Goal: Task Accomplishment & Management: Manage account settings

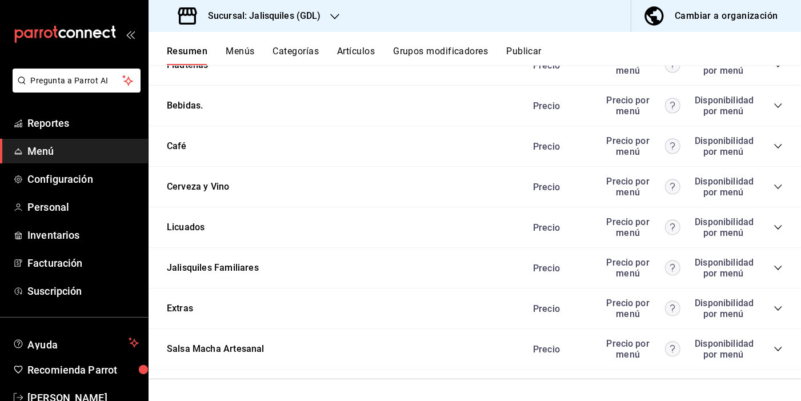
scroll to position [825, 0]
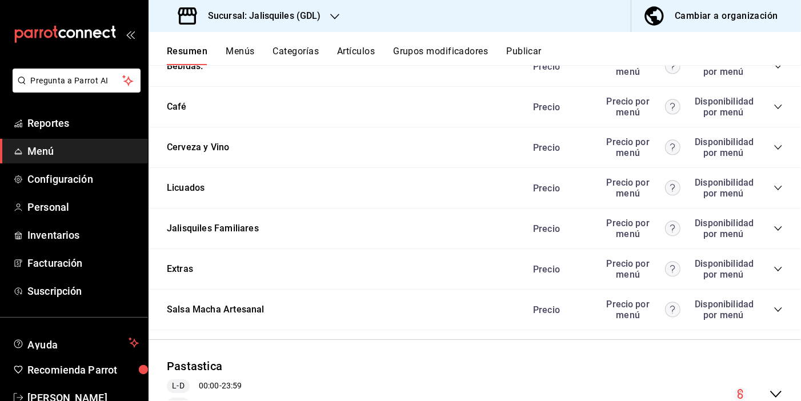
click at [780, 267] on icon "collapse-category-row" at bounding box center [777, 268] width 9 height 9
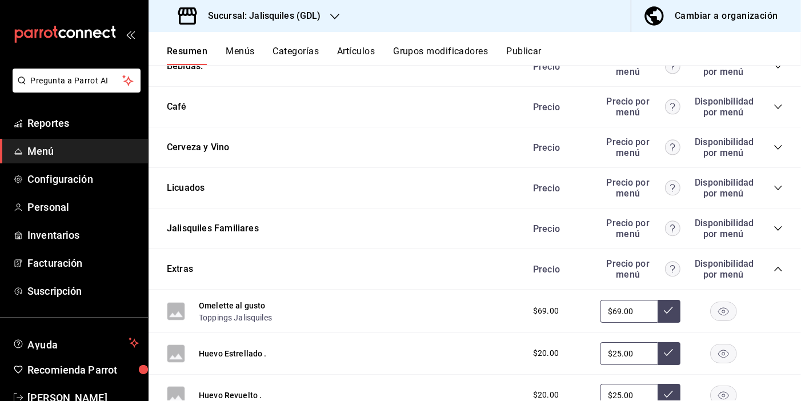
click at [308, 51] on button "Categorías" at bounding box center [296, 55] width 46 height 19
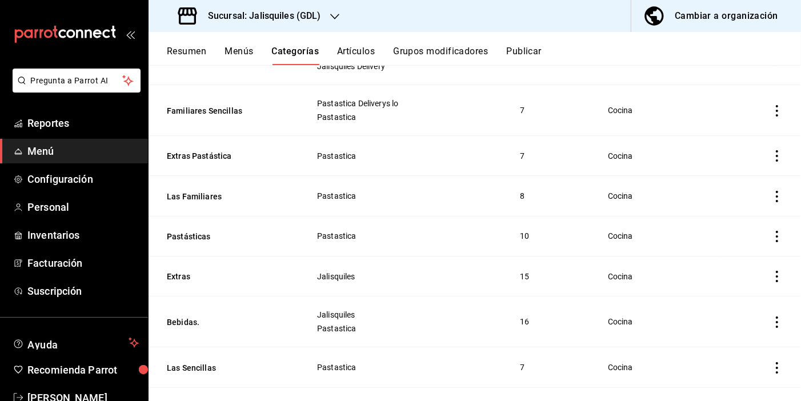
scroll to position [545, 0]
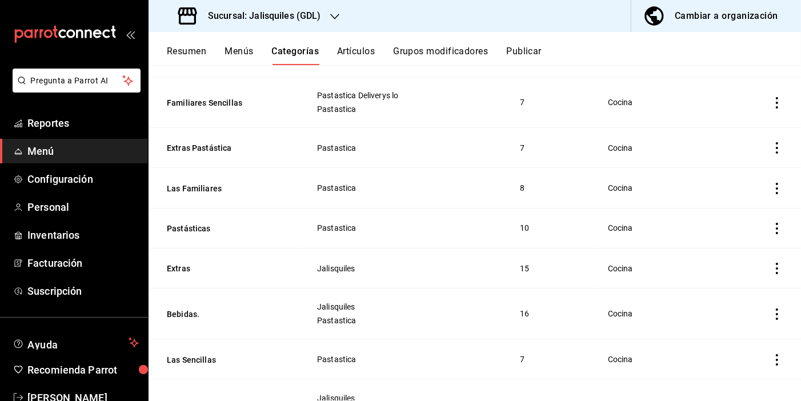
click at [777, 267] on icon "actions" at bounding box center [777, 268] width 2 height 11
click at [748, 316] on span "Duplicar" at bounding box center [743, 317] width 30 height 12
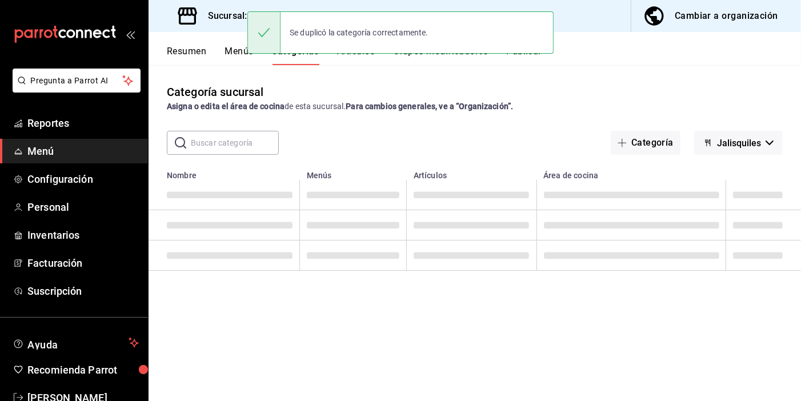
scroll to position [0, 0]
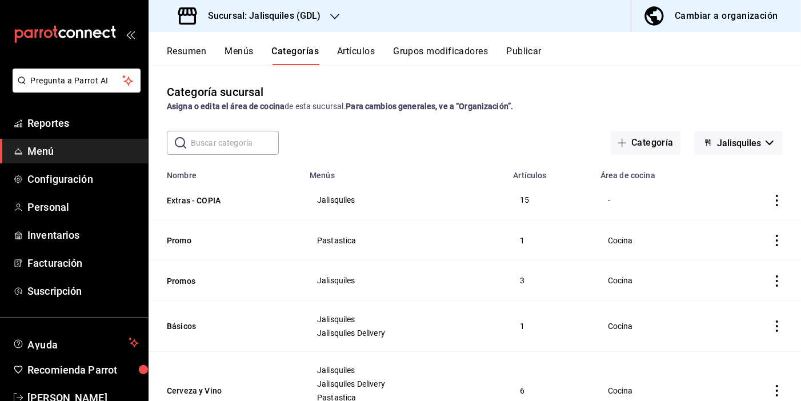
click at [774, 202] on icon "actions" at bounding box center [776, 200] width 11 height 11
click at [210, 198] on div at bounding box center [400, 200] width 801 height 401
click at [179, 202] on button "Extras - COPIA" at bounding box center [224, 200] width 114 height 11
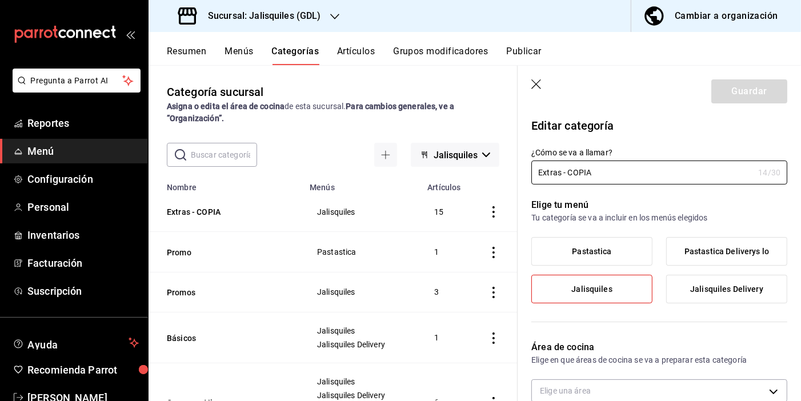
click at [536, 82] on icon "button" at bounding box center [536, 84] width 11 height 11
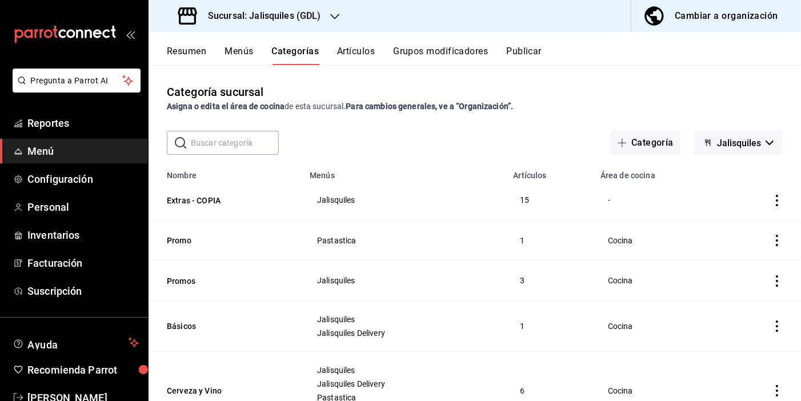
click at [778, 203] on icon "actions" at bounding box center [776, 200] width 11 height 11
click at [203, 200] on div at bounding box center [400, 200] width 801 height 401
click at [196, 202] on button "Extras - COPIA" at bounding box center [224, 200] width 114 height 11
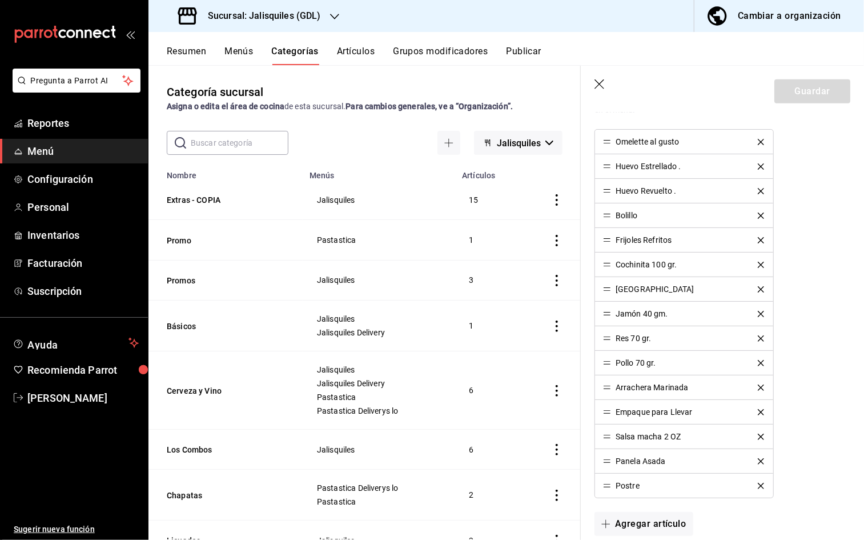
scroll to position [372, 0]
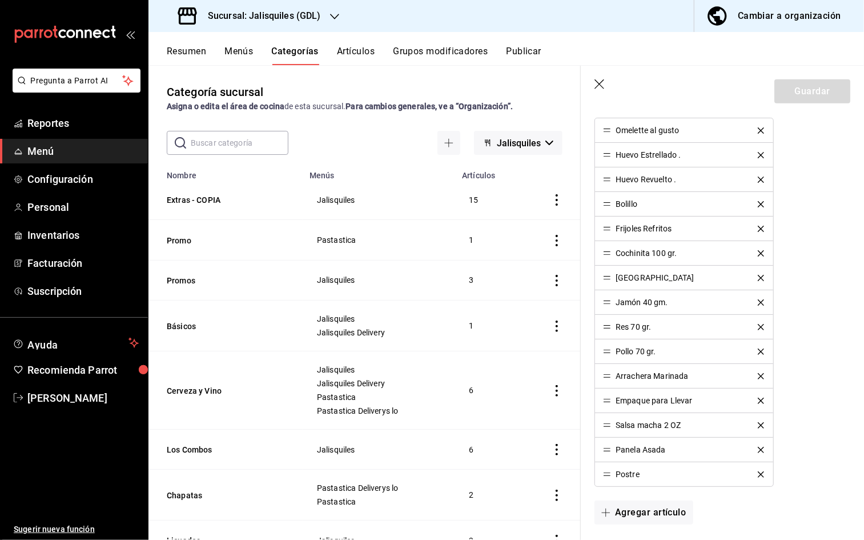
click at [599, 84] on icon "button" at bounding box center [600, 84] width 11 height 11
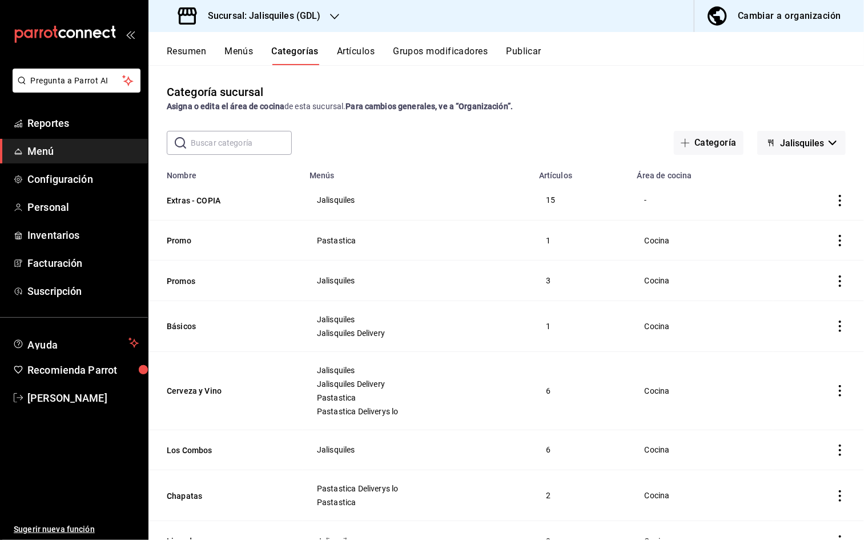
click at [800, 201] on icon "actions" at bounding box center [839, 200] width 11 height 11
click at [800, 271] on span "Eliminar" at bounding box center [805, 273] width 29 height 9
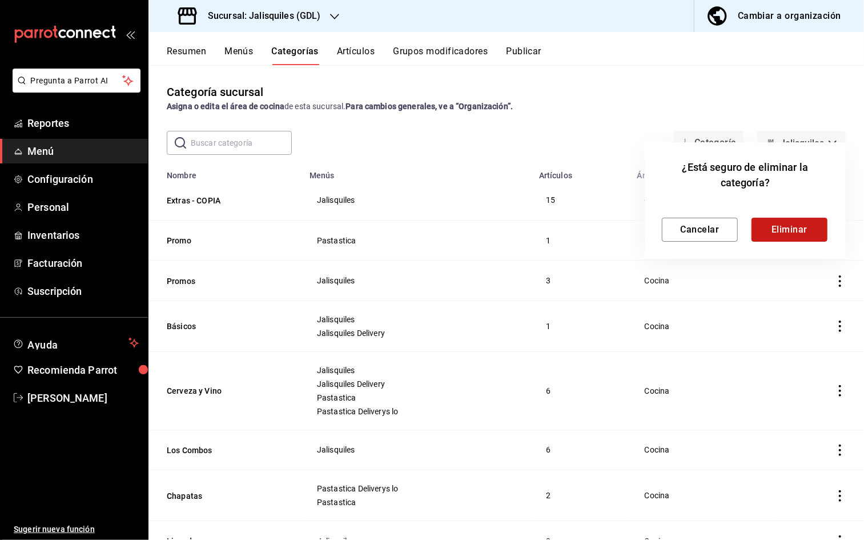
click at [797, 230] on button "Eliminar" at bounding box center [790, 230] width 76 height 24
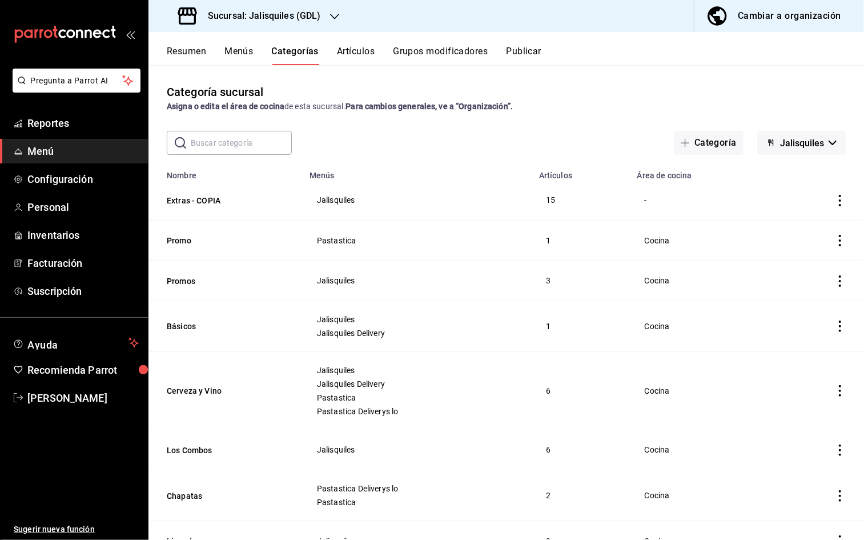
click at [800, 202] on icon "actions" at bounding box center [839, 200] width 11 height 11
click at [797, 271] on span "Eliminar" at bounding box center [805, 273] width 29 height 9
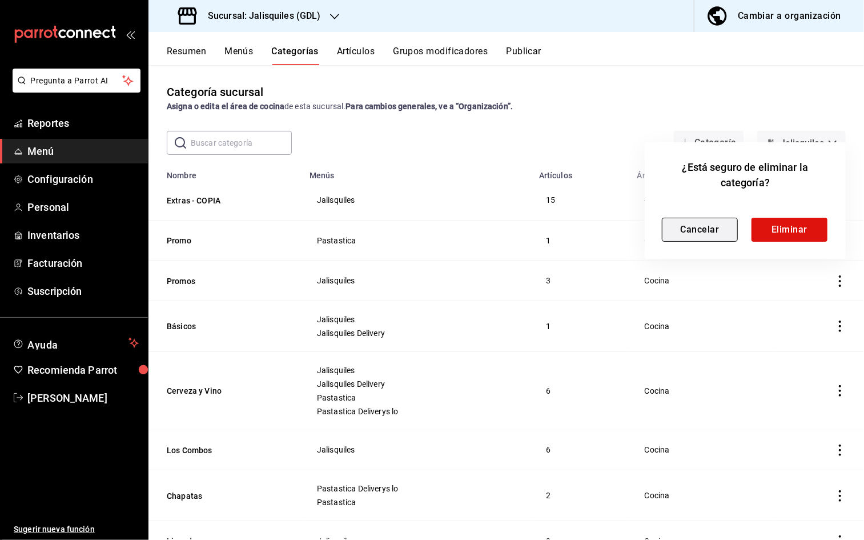
click at [711, 232] on button "Cancelar" at bounding box center [700, 230] width 76 height 24
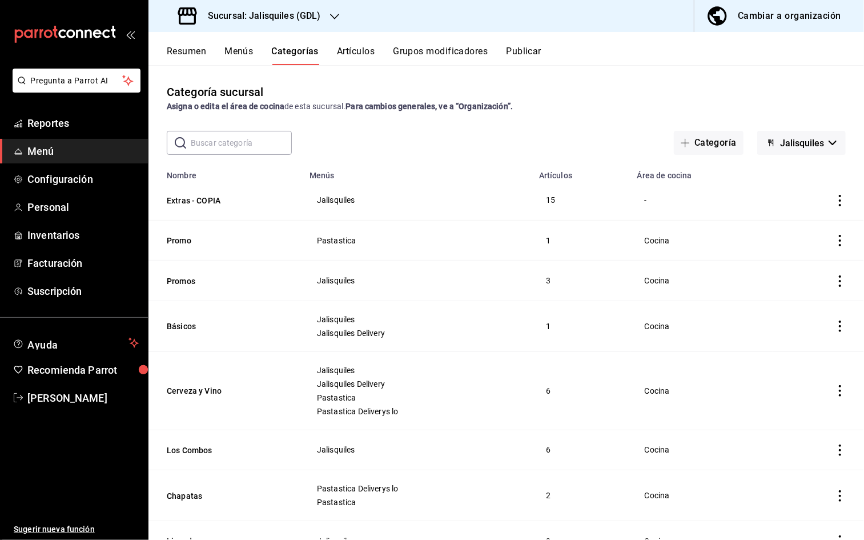
click at [319, 16] on h3 "Sucursal: Jalisquiles (GDL)" at bounding box center [260, 16] width 122 height 14
click at [234, 73] on div "Jalisquiles (Solares)" at bounding box center [234, 75] width 153 height 12
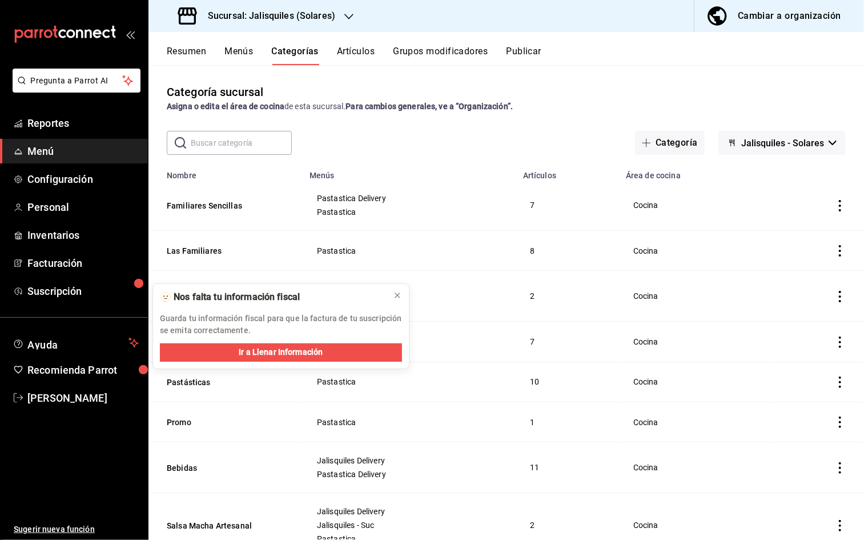
click at [239, 145] on input "text" at bounding box center [241, 142] width 101 height 23
type input "Extras"
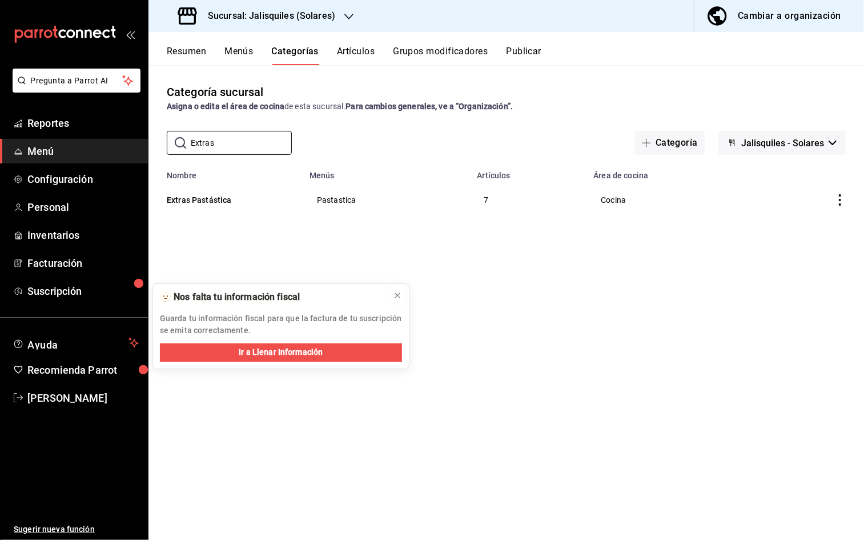
drag, startPoint x: 398, startPoint y: 293, endPoint x: 394, endPoint y: 282, distance: 12.1
click at [399, 293] on icon at bounding box center [397, 295] width 9 height 9
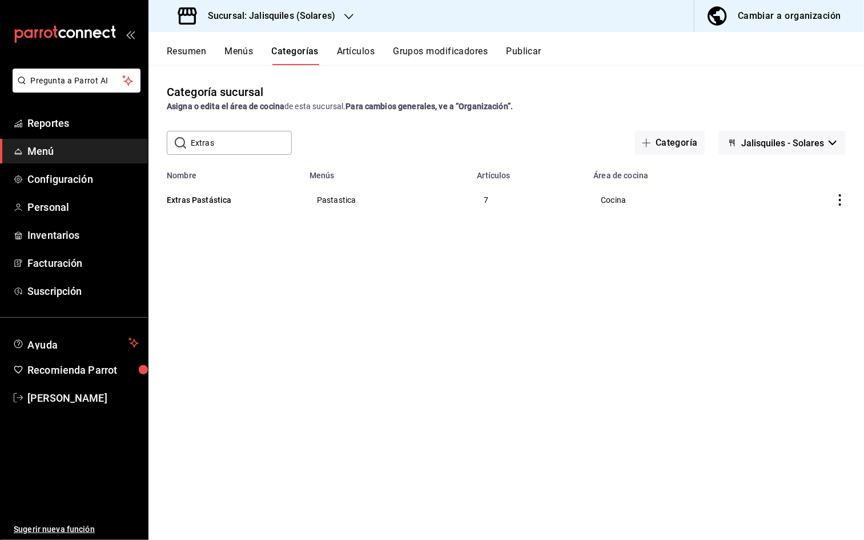
click at [295, 53] on button "Categorías" at bounding box center [295, 55] width 47 height 19
click at [673, 145] on button "Categoría" at bounding box center [670, 143] width 70 height 24
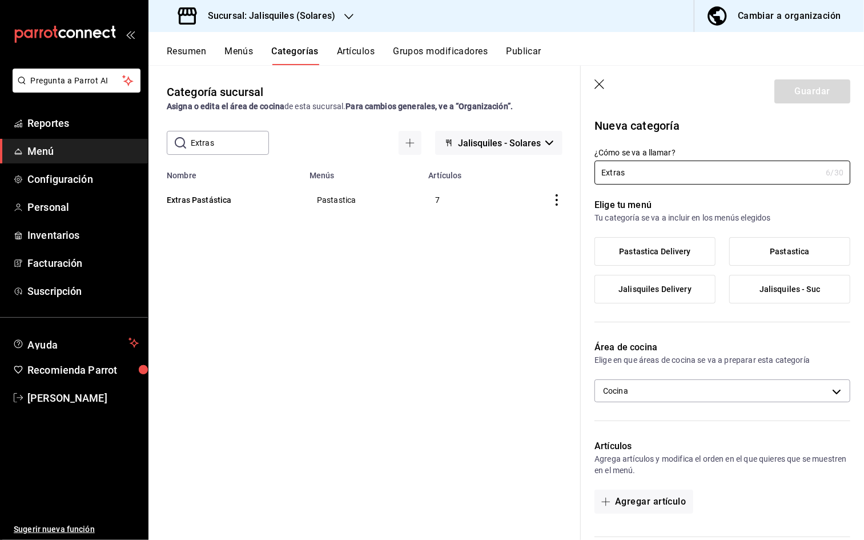
type input "Extras"
click at [795, 298] on label "Jalisquiles - Suc" at bounding box center [790, 288] width 120 height 27
click at [0, 0] on input "Jalisquiles - Suc" at bounding box center [0, 0] width 0 height 0
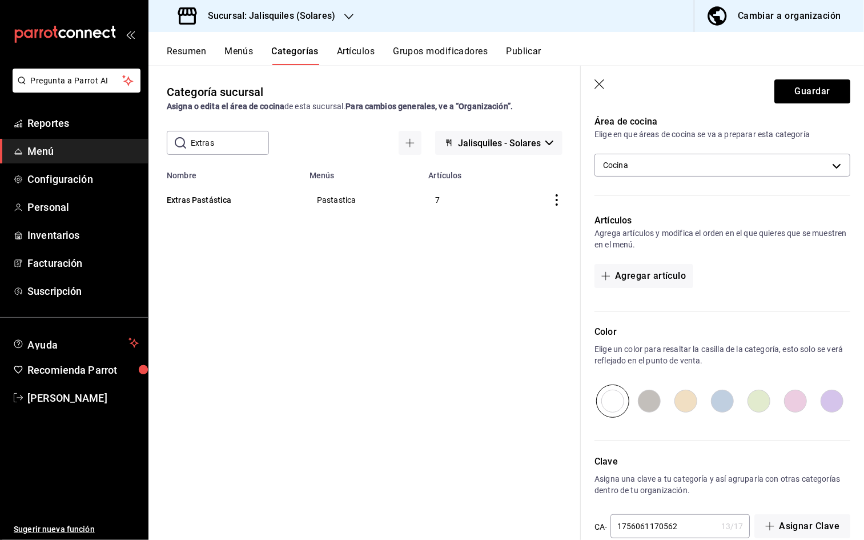
scroll to position [247, 0]
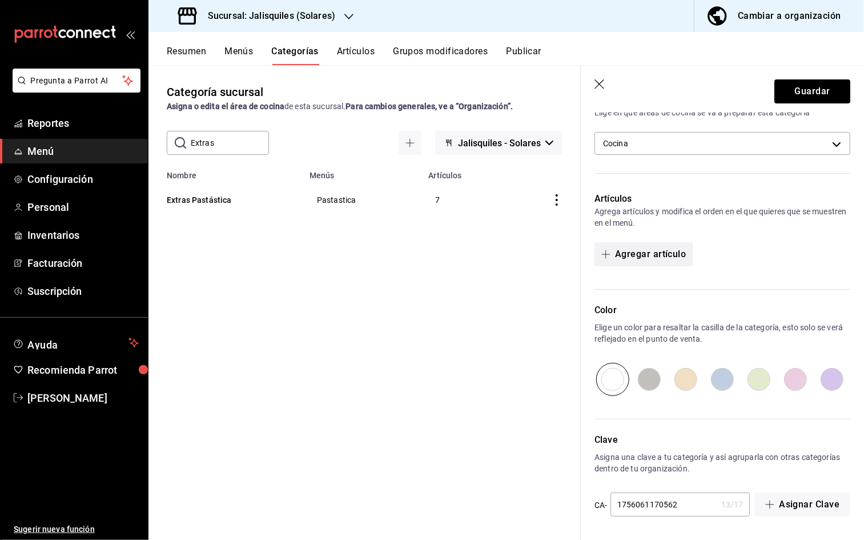
click at [641, 253] on button "Agregar artículo" at bounding box center [644, 254] width 98 height 24
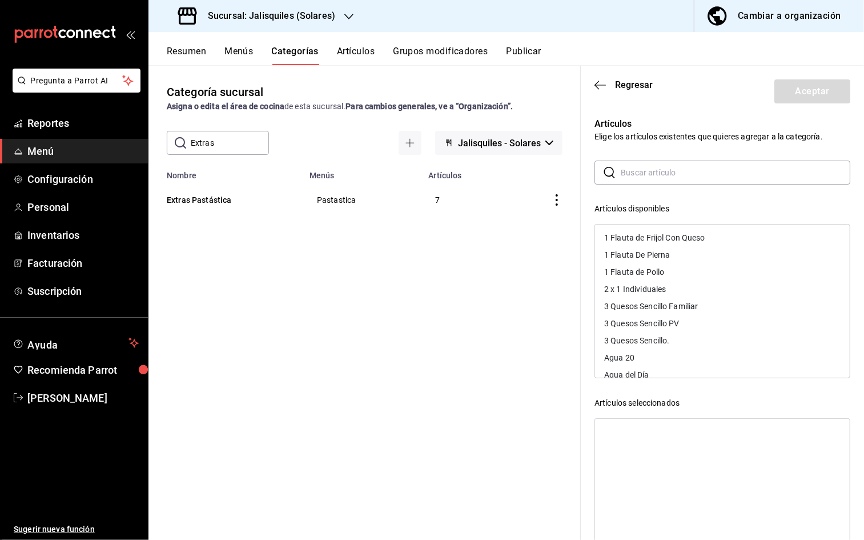
click at [645, 172] on input "text" at bounding box center [736, 172] width 230 height 23
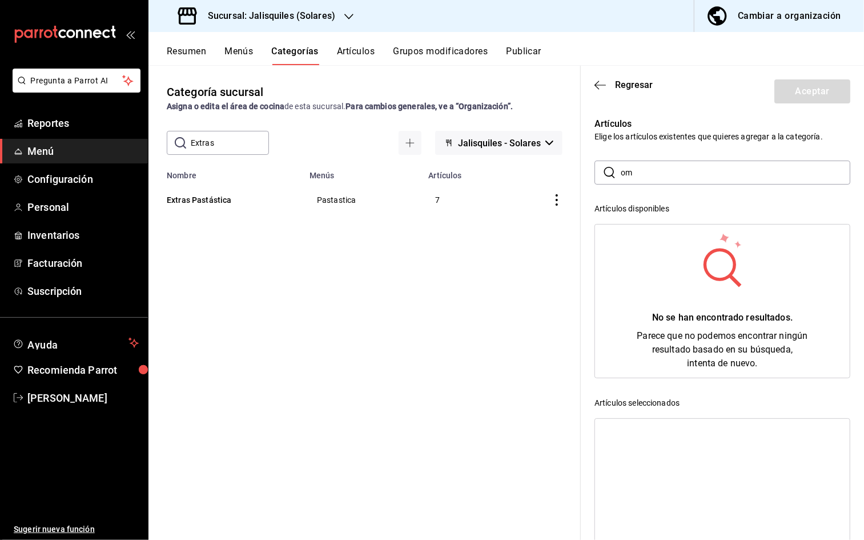
type input "o"
type input "h"
type input "b"
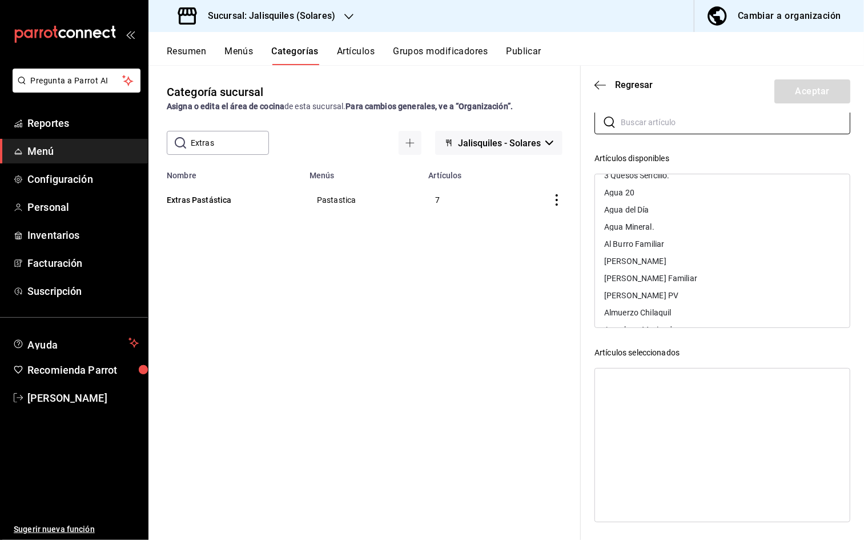
scroll to position [0, 0]
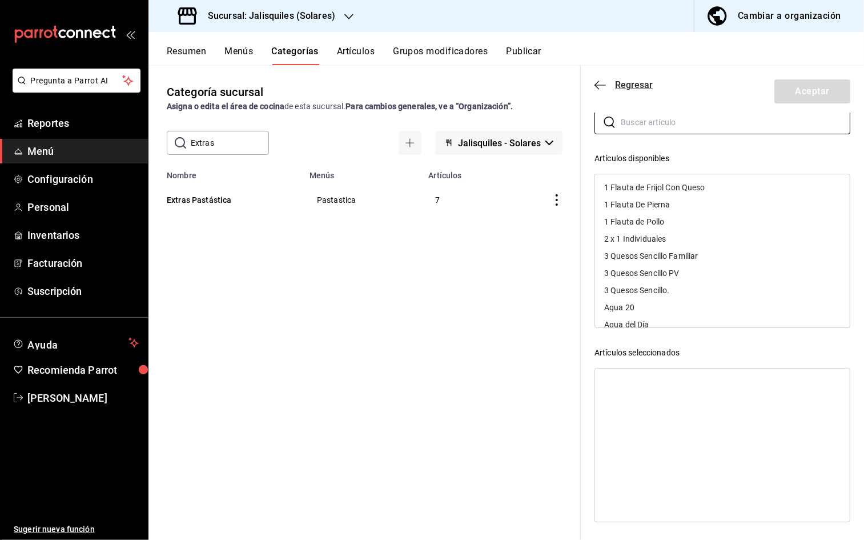
click at [599, 85] on icon "button" at bounding box center [600, 85] width 11 height 1
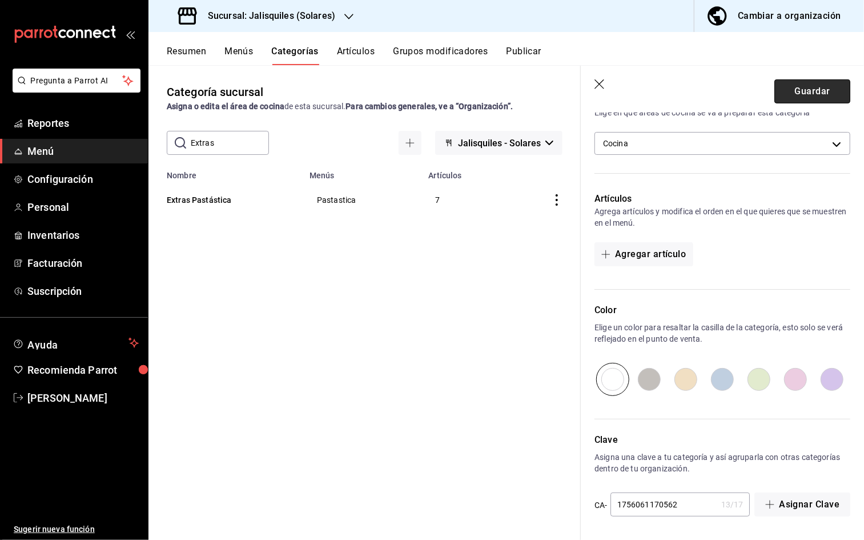
click at [800, 91] on button "Guardar" at bounding box center [812, 91] width 76 height 24
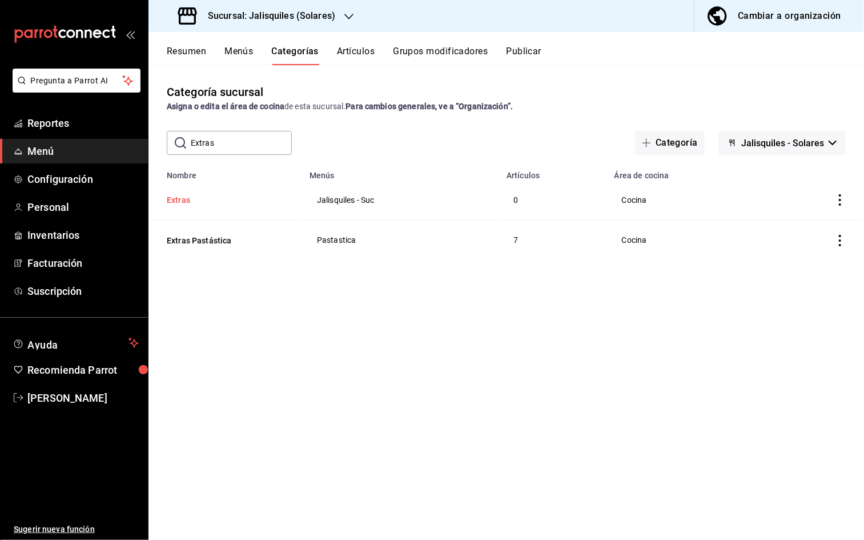
click at [188, 203] on button "Extras" at bounding box center [224, 199] width 114 height 11
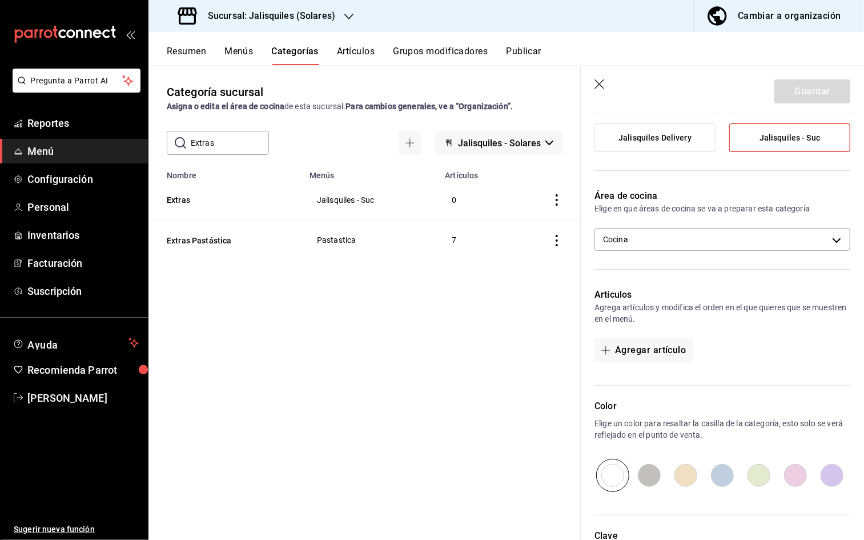
scroll to position [160, 0]
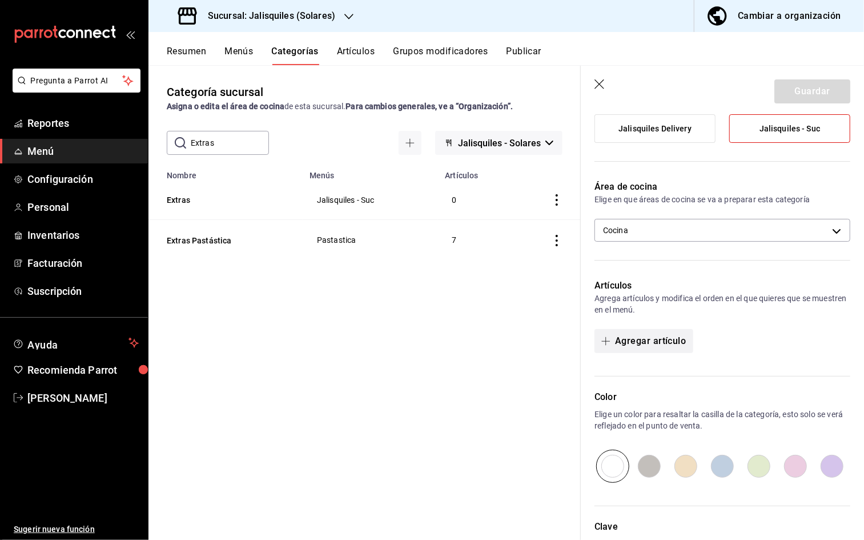
click at [640, 338] on button "Agregar artículo" at bounding box center [644, 341] width 98 height 24
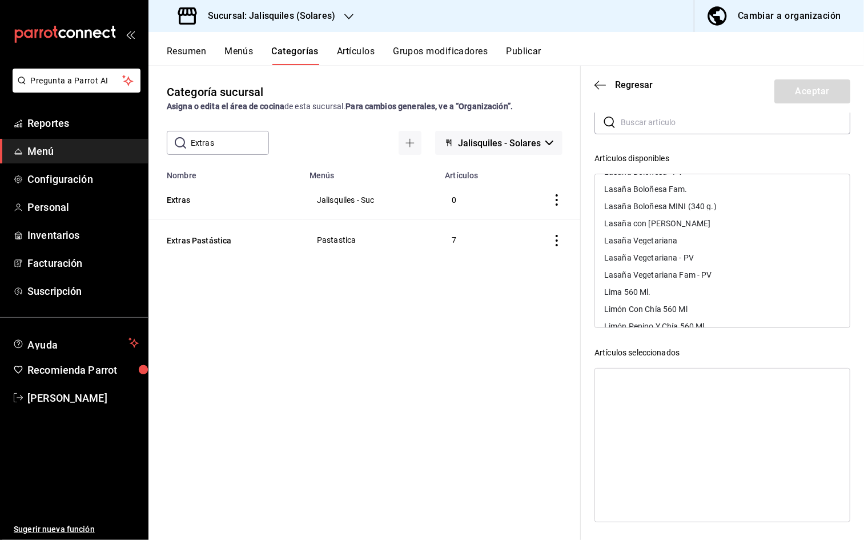
scroll to position [0, 0]
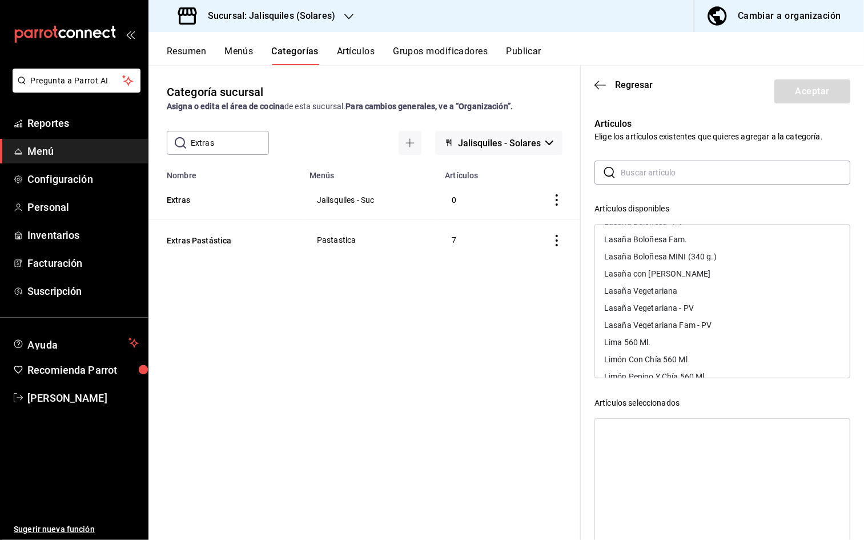
click at [599, 86] on icon "button" at bounding box center [600, 85] width 11 height 10
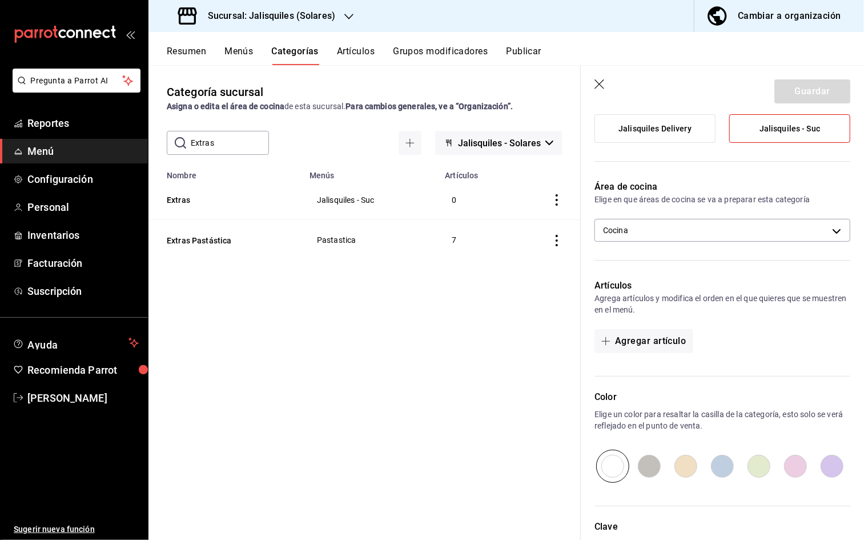
click at [358, 51] on button "Artículos" at bounding box center [356, 55] width 38 height 19
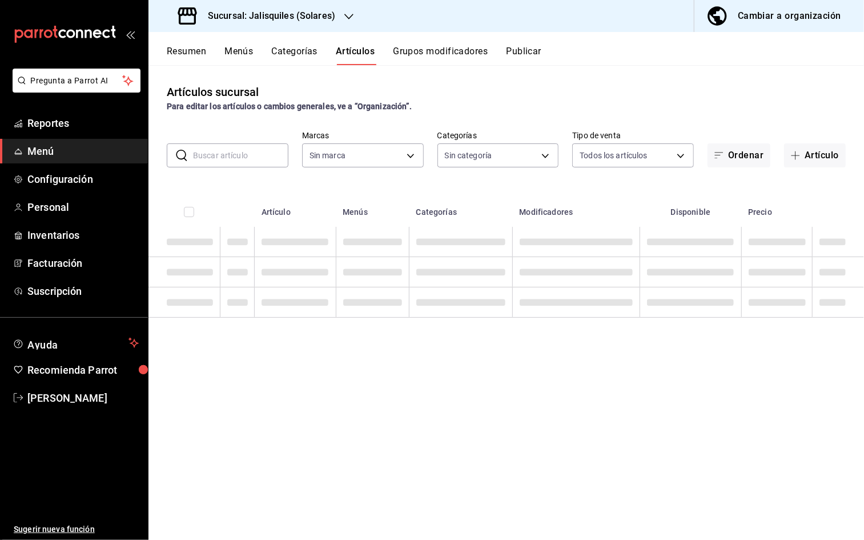
type input "e24ed640-0f31-4a7d-866c-5b2b74ae4984,f86a7338-673e-4f8d-965a-b06246a500b1"
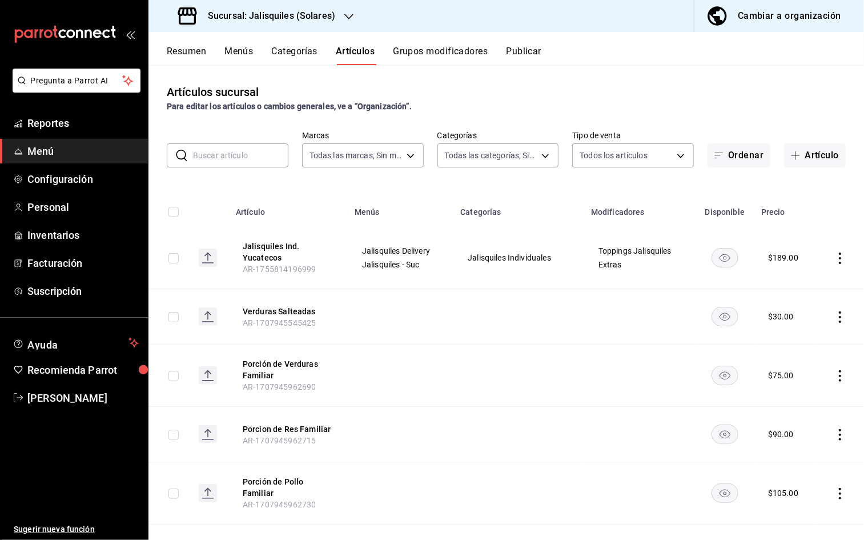
type input "243db466-cf5b-43a6-aefd-f63df915e5a9,f65e6dba-26e1-4731-bd51-a20c968ed1e4,d9386…"
click at [800, 156] on button "Artículo" at bounding box center [815, 155] width 62 height 24
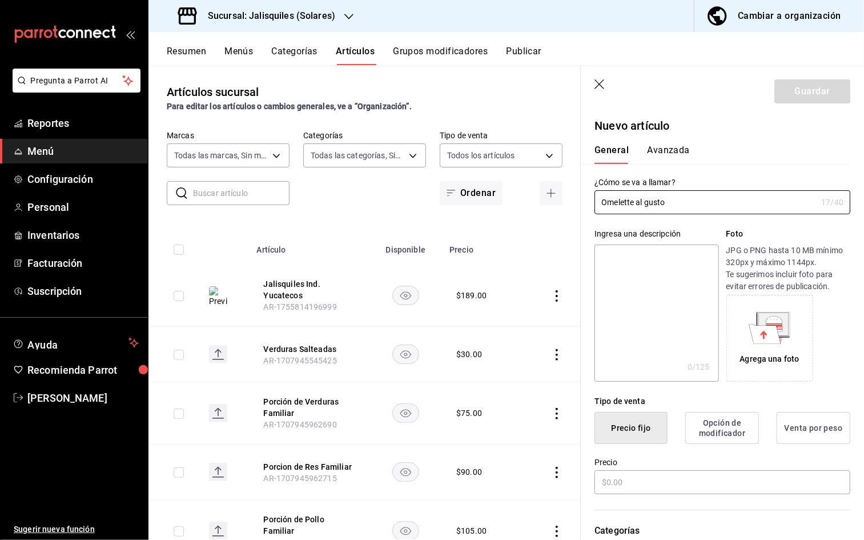
type input "Omelette al gusto"
click at [597, 82] on icon "button" at bounding box center [600, 84] width 10 height 10
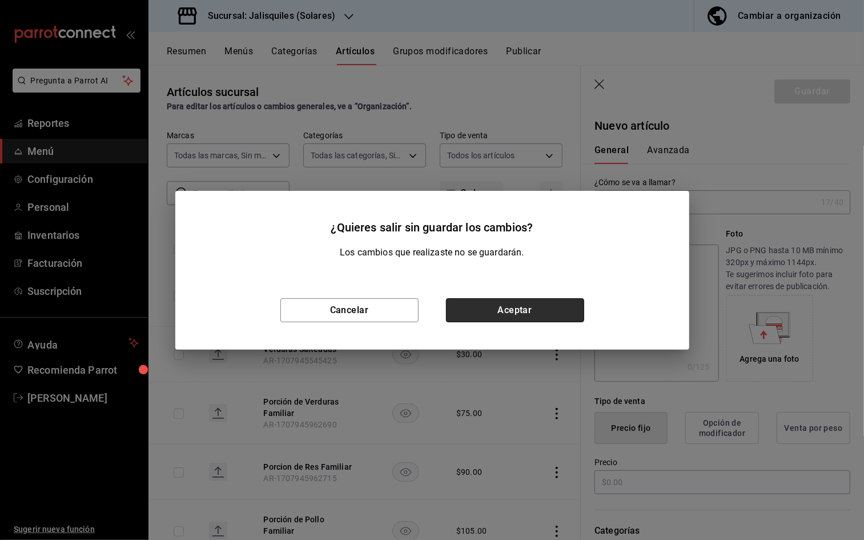
click at [503, 311] on button "Aceptar" at bounding box center [515, 310] width 138 height 24
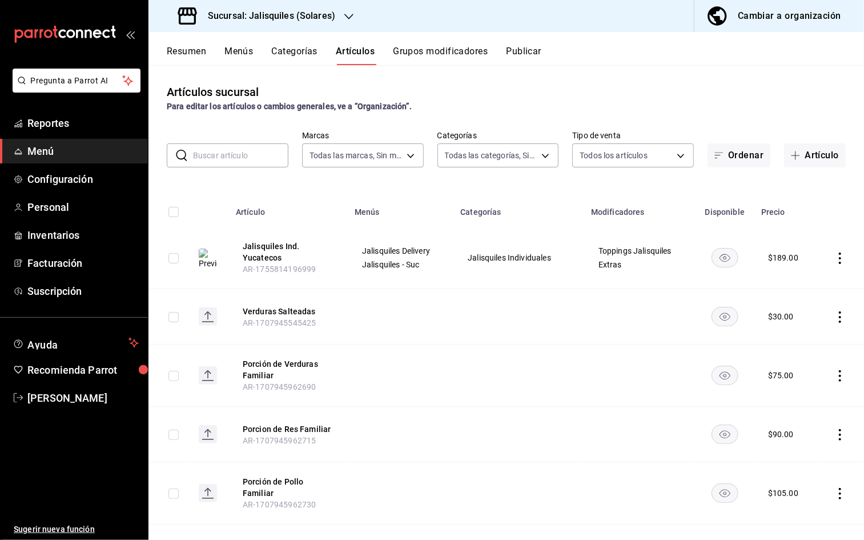
click at [291, 18] on h3 "Sucursal: Jalisquiles (Solares)" at bounding box center [267, 16] width 137 height 14
click at [226, 49] on div "Jalisquiles (GDL)" at bounding box center [234, 49] width 153 height 12
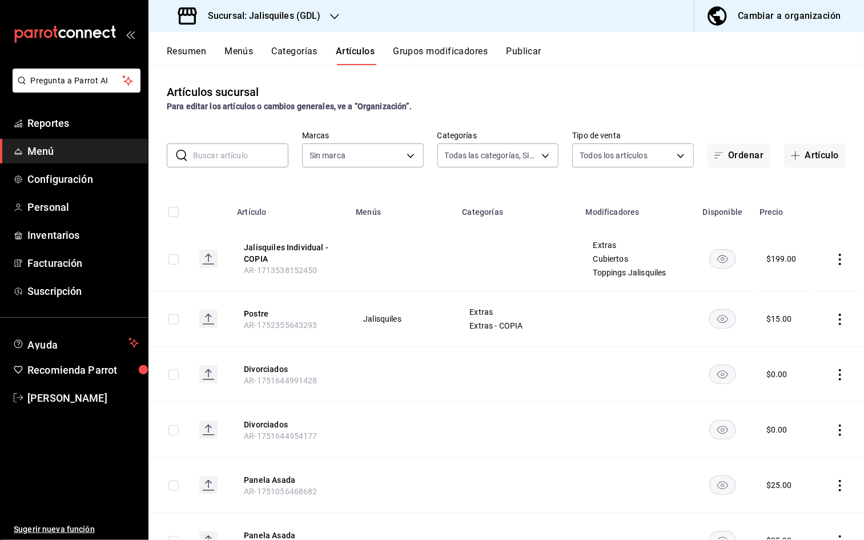
type input "2ba69275-178b-4800-9d18-d59057bd4067,63c5d255-bebb-4391-a11e-4e16beeae883,a567b…"
type input "d6b522ea-8d9d-46b2-9feb-290f94f3a19c,34cafe72-8055-423c-bbd5-879568891a24"
click at [303, 51] on button "Categorías" at bounding box center [295, 55] width 46 height 19
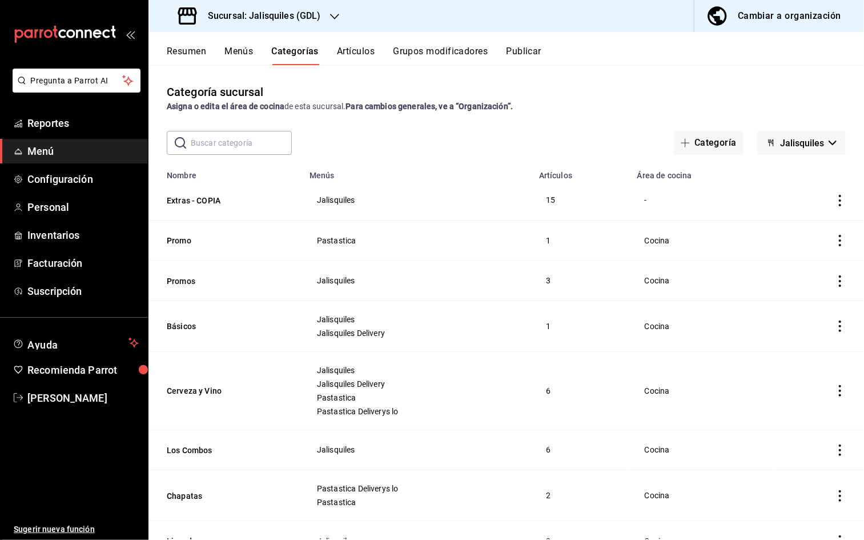
click at [800, 201] on icon "actions" at bounding box center [839, 200] width 11 height 11
click at [800, 229] on span "Editar" at bounding box center [806, 227] width 30 height 12
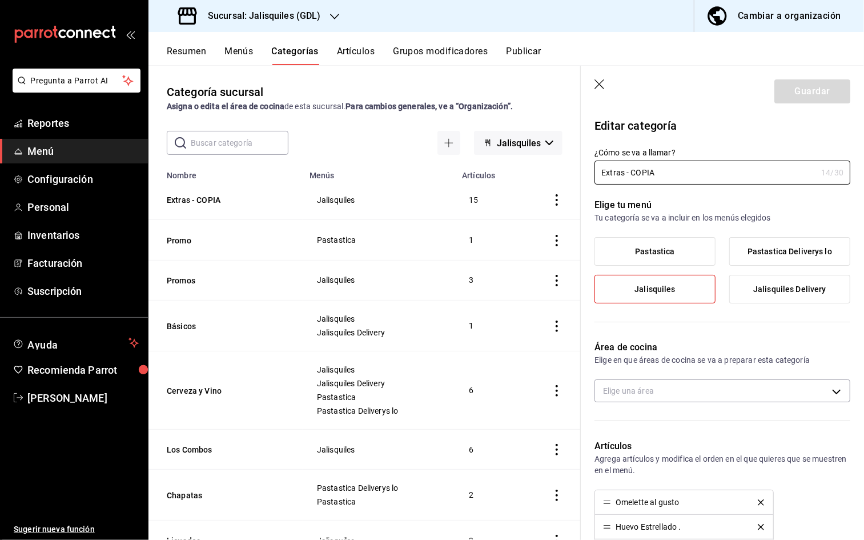
click at [362, 49] on button "Artículos" at bounding box center [356, 55] width 38 height 19
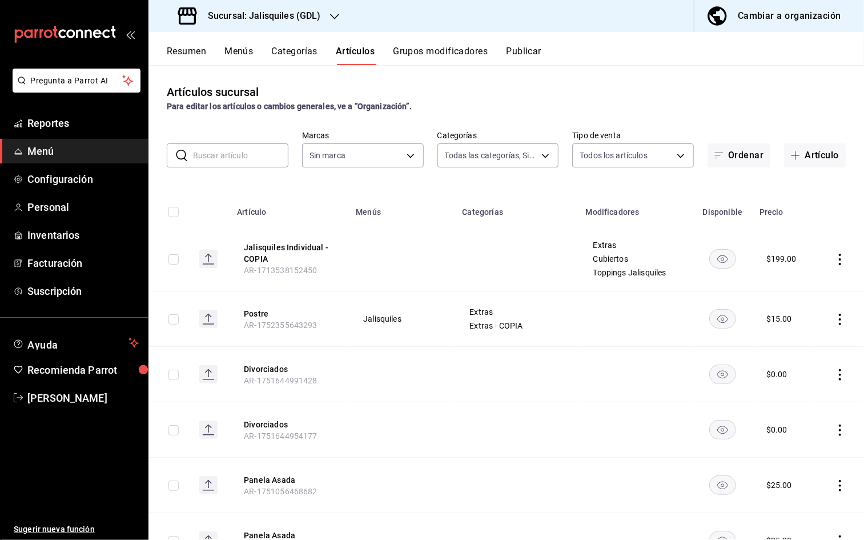
type input "2ba69275-178b-4800-9d18-d59057bd4067,63c5d255-bebb-4391-a11e-4e16beeae883,a567b…"
type input "d6b522ea-8d9d-46b2-9feb-290f94f3a19c,34cafe72-8055-423c-bbd5-879568891a24"
click at [248, 157] on input "text" at bounding box center [240, 155] width 95 height 23
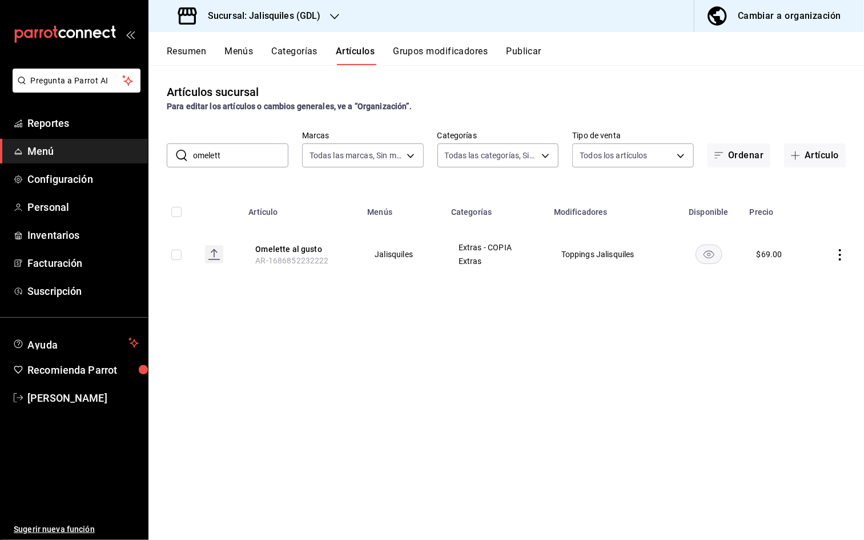
type input "omelette"
click at [232, 156] on input "omelette" at bounding box center [240, 155] width 95 height 23
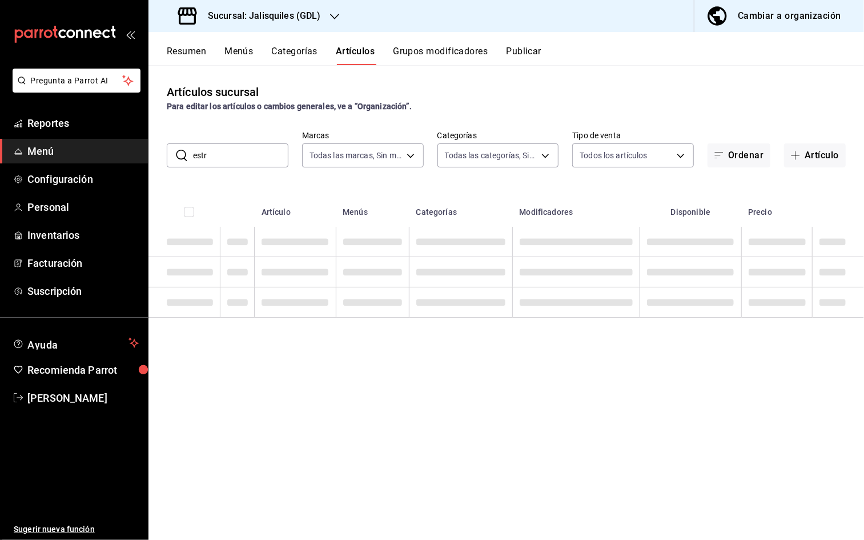
type input "estre"
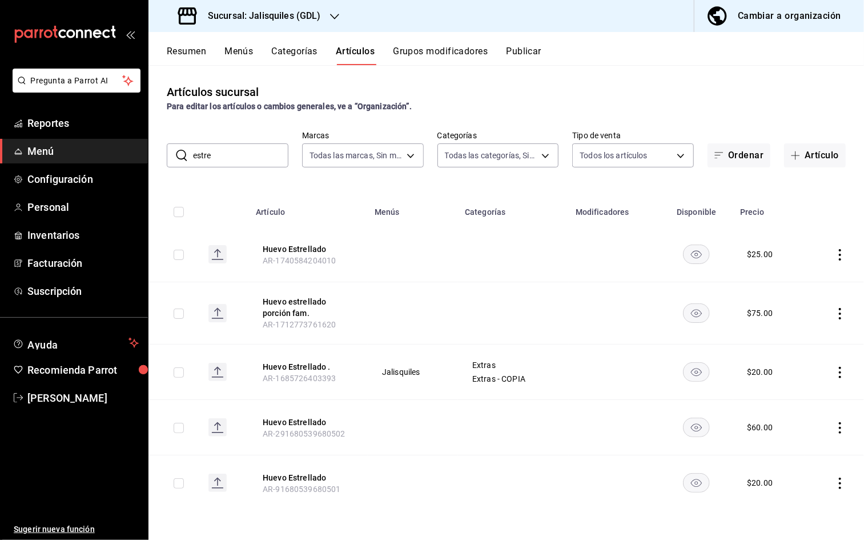
click at [218, 162] on input "estre" at bounding box center [240, 155] width 95 height 23
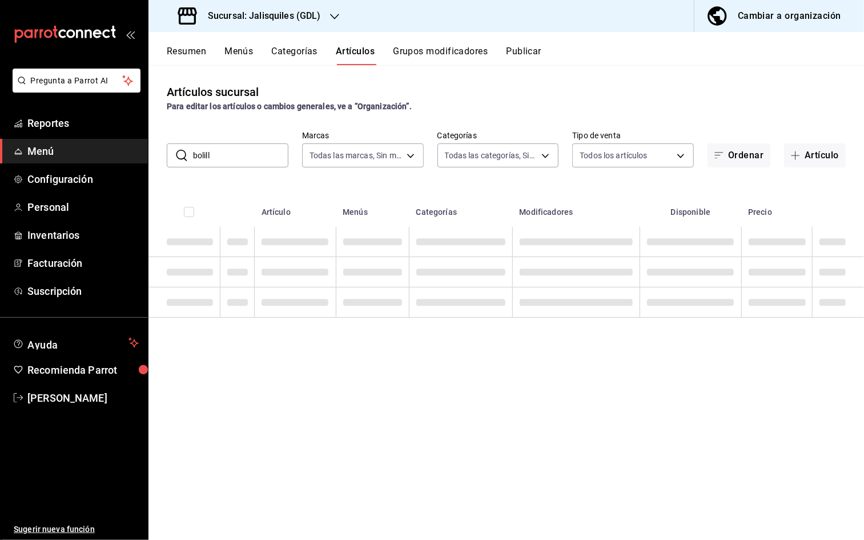
type input "bolillo"
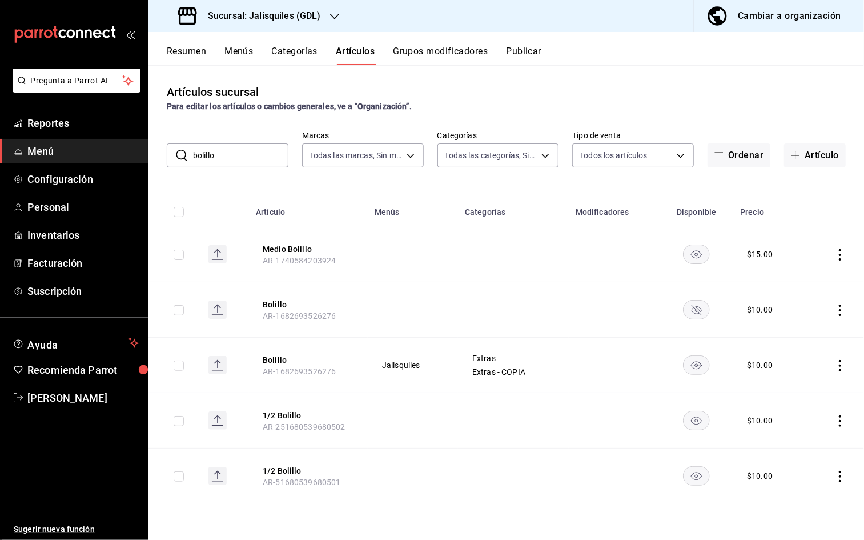
click at [226, 158] on input "bolillo" at bounding box center [240, 155] width 95 height 23
click at [223, 158] on input "bolillo" at bounding box center [240, 155] width 95 height 23
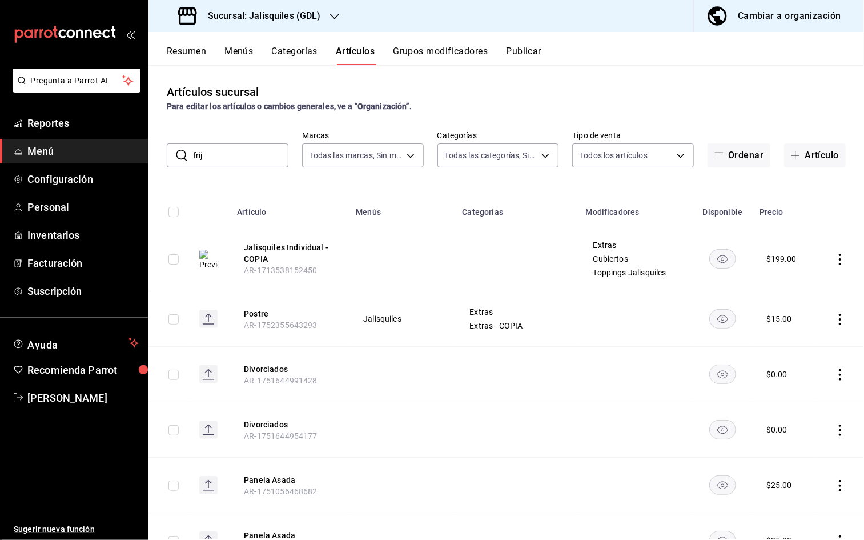
type input "frijo"
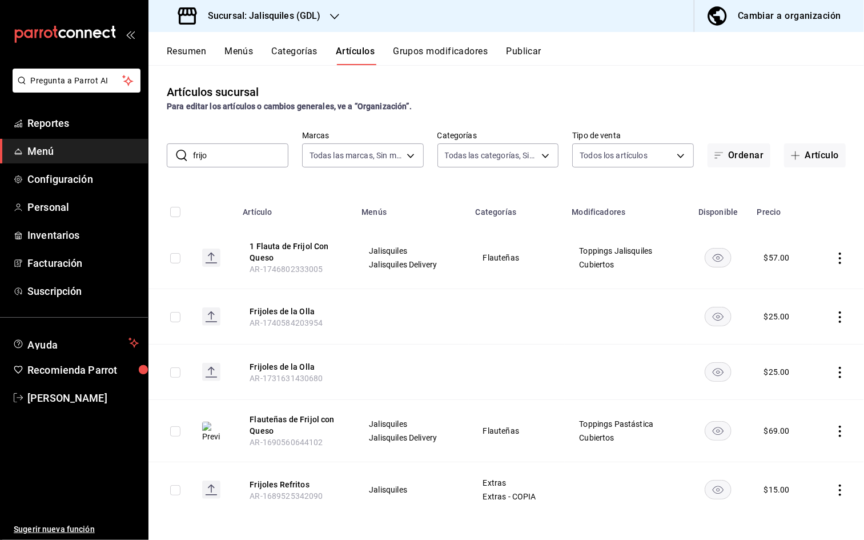
click at [216, 156] on input "frijo" at bounding box center [240, 155] width 95 height 23
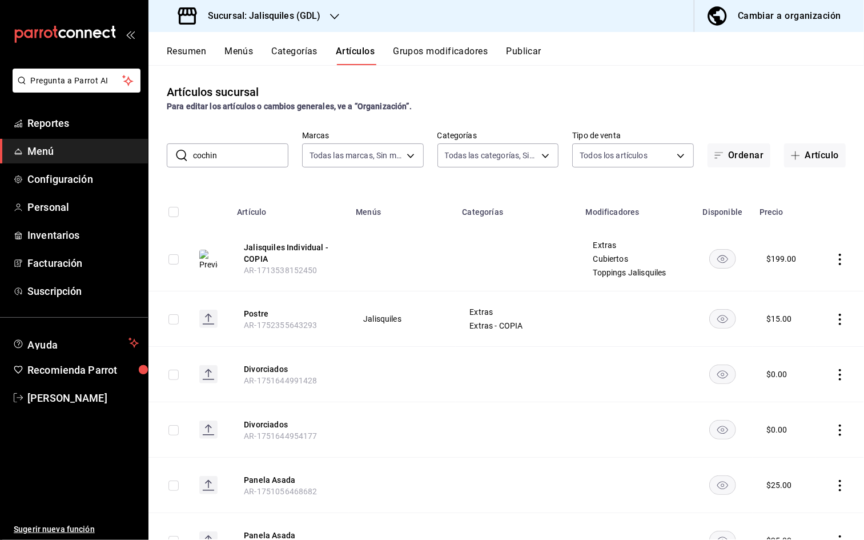
type input "cochini"
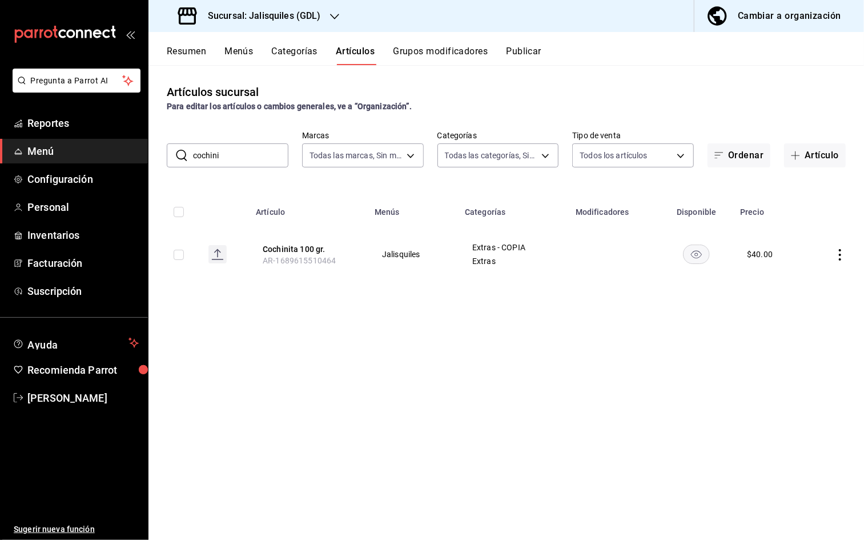
click at [212, 155] on input "cochini" at bounding box center [240, 155] width 95 height 23
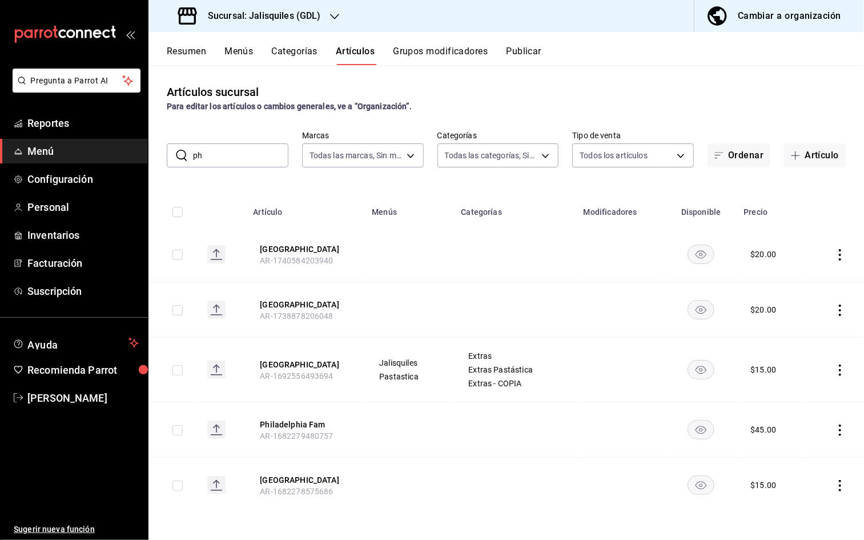
type input "p"
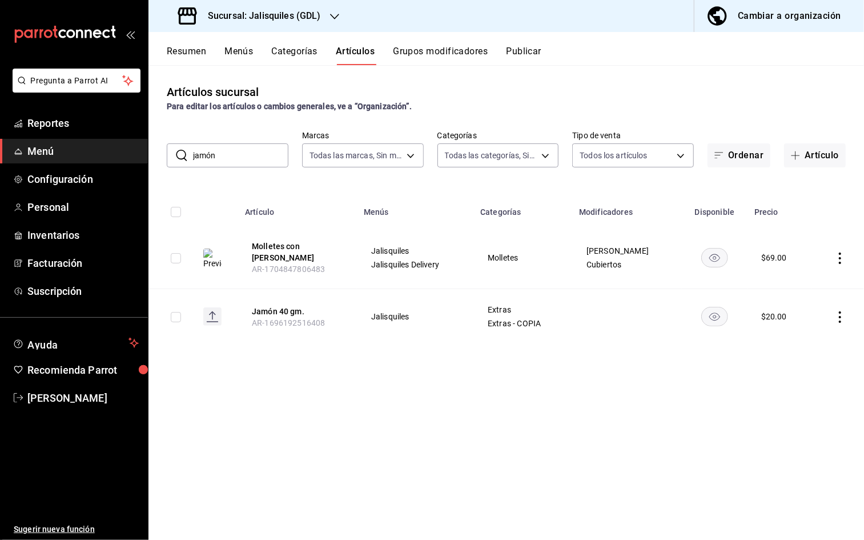
click at [204, 155] on input "jamón" at bounding box center [240, 155] width 95 height 23
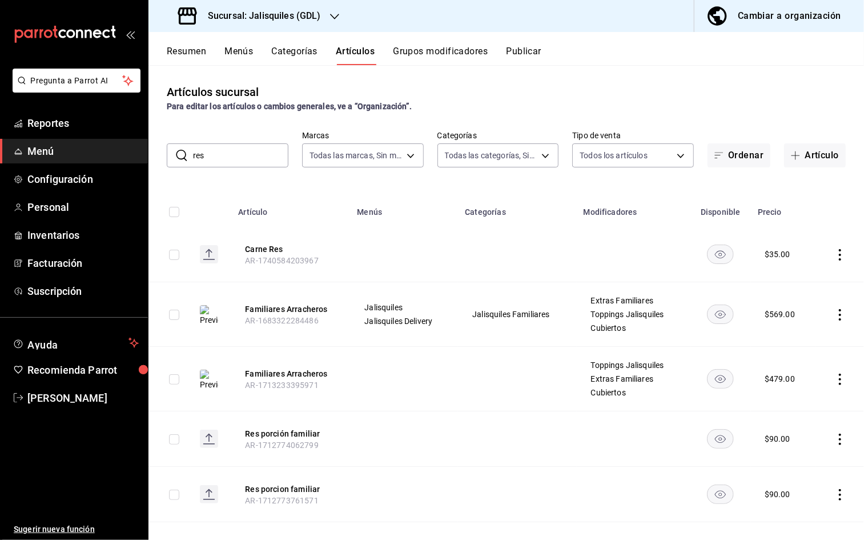
click at [220, 160] on input "res" at bounding box center [240, 155] width 95 height 23
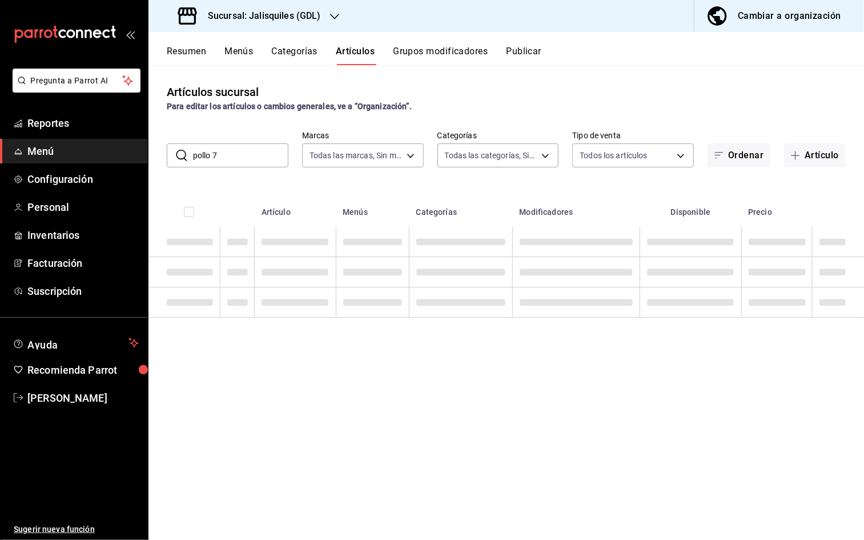
type input "pollo 70"
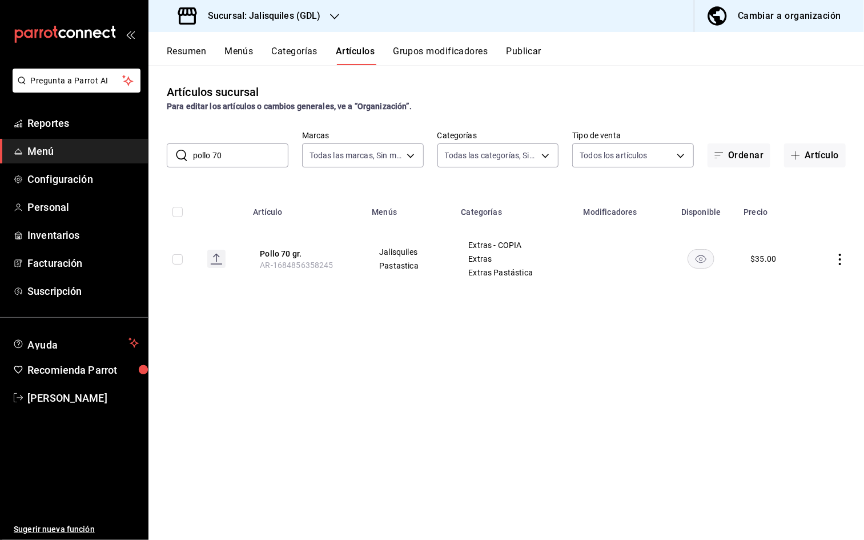
click at [226, 157] on input "pollo 70" at bounding box center [240, 155] width 95 height 23
click at [227, 158] on input "pollo 70" at bounding box center [240, 155] width 95 height 23
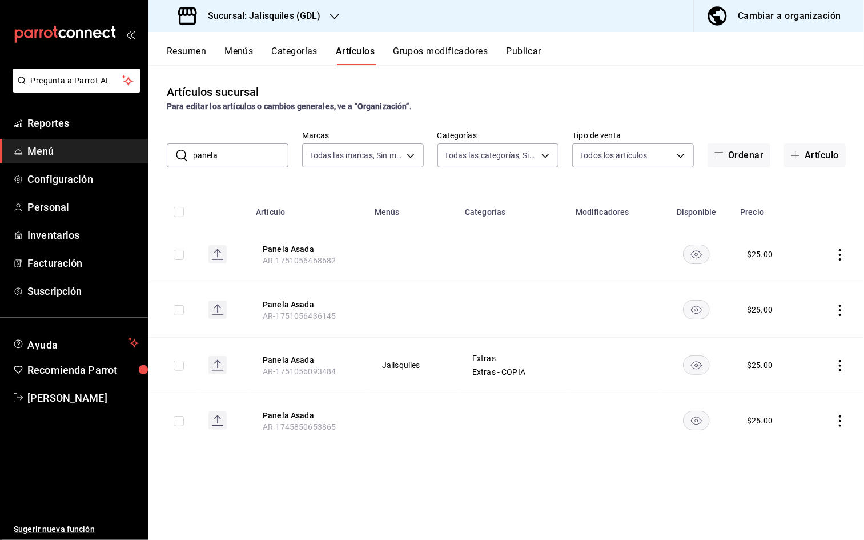
click at [214, 152] on input "panela" at bounding box center [240, 155] width 95 height 23
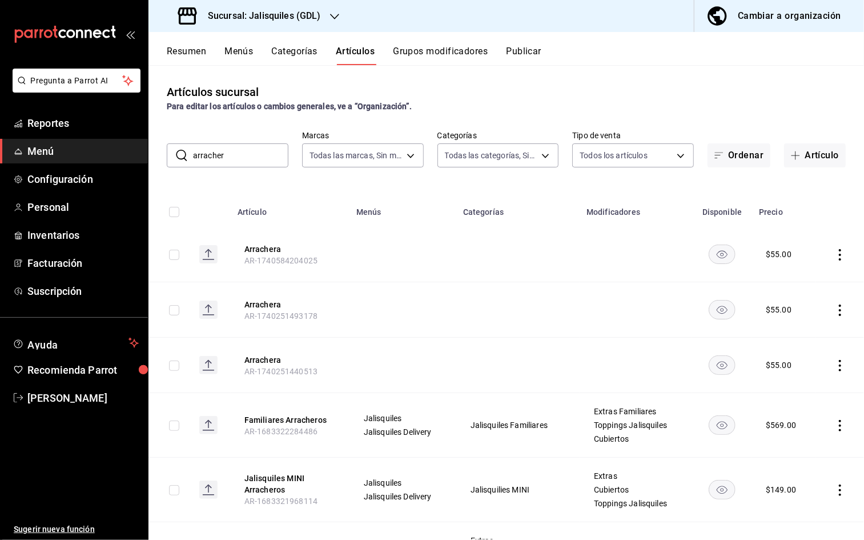
type input "arrachera"
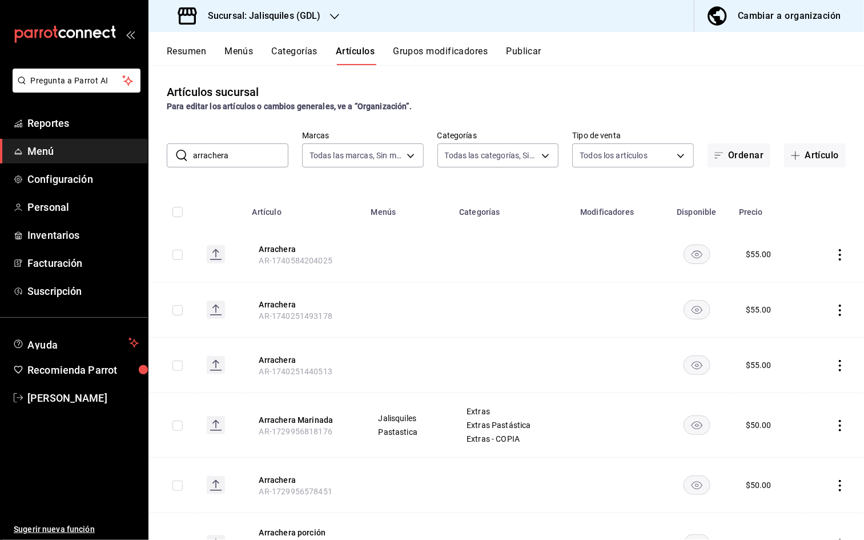
click at [215, 154] on input "arrachera" at bounding box center [240, 155] width 95 height 23
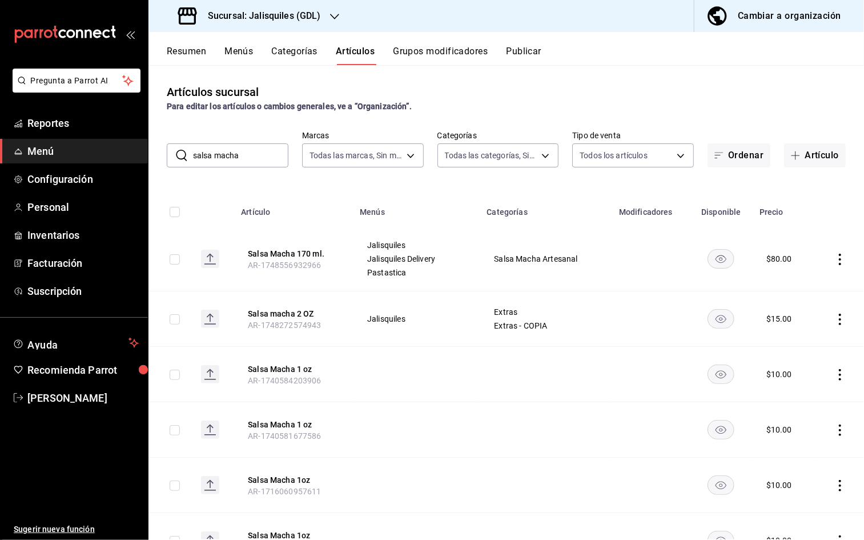
click at [243, 149] on input "salsa macha" at bounding box center [240, 155] width 95 height 23
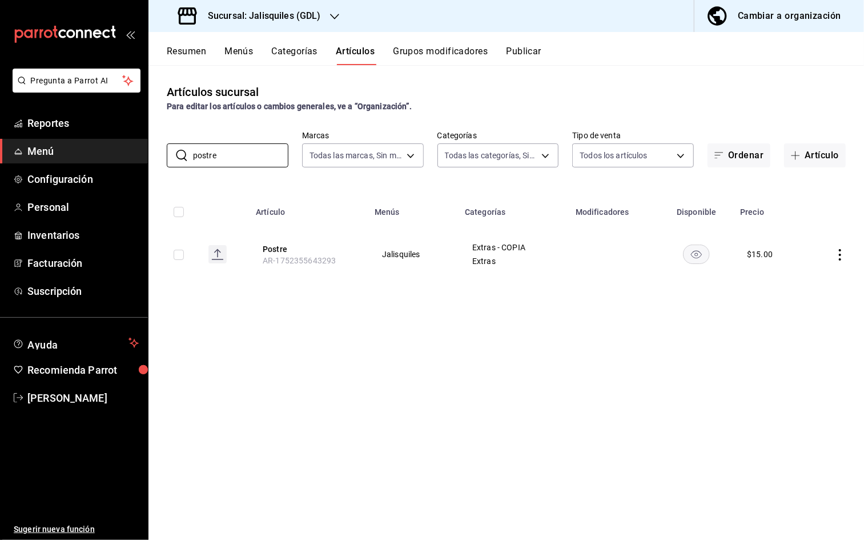
type input "postre"
click at [286, 15] on h3 "Sucursal: Jalisquiles (GDL)" at bounding box center [260, 16] width 122 height 14
click at [238, 74] on div "Jalisquiles (Solares)" at bounding box center [234, 75] width 153 height 12
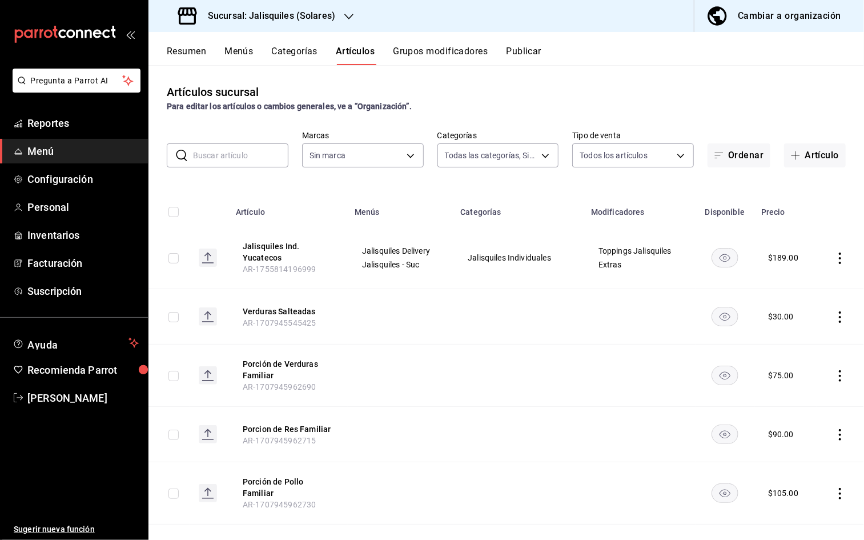
type input "243db466-cf5b-43a6-aefd-f63df915e5a9,f65e6dba-26e1-4731-bd51-a20c968ed1e4,d9386…"
type input "e24ed640-0f31-4a7d-866c-5b2b74ae4984,f86a7338-673e-4f8d-965a-b06246a500b1"
click at [800, 158] on button "Artículo" at bounding box center [815, 155] width 62 height 24
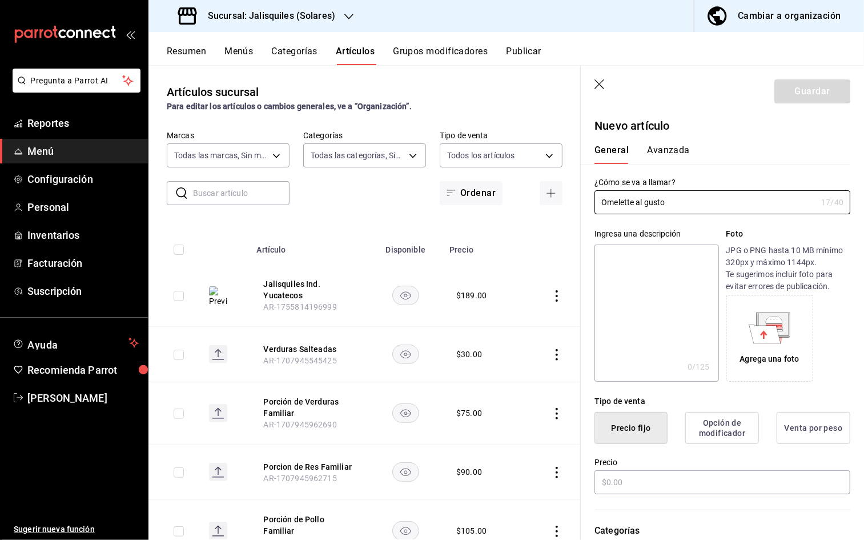
drag, startPoint x: 650, startPoint y: 203, endPoint x: 675, endPoint y: 238, distance: 43.0
click at [649, 204] on input "Omelette al gusto" at bounding box center [706, 202] width 222 height 23
type input "Omelette al Gusto"
click at [644, 400] on input "text" at bounding box center [723, 482] width 256 height 24
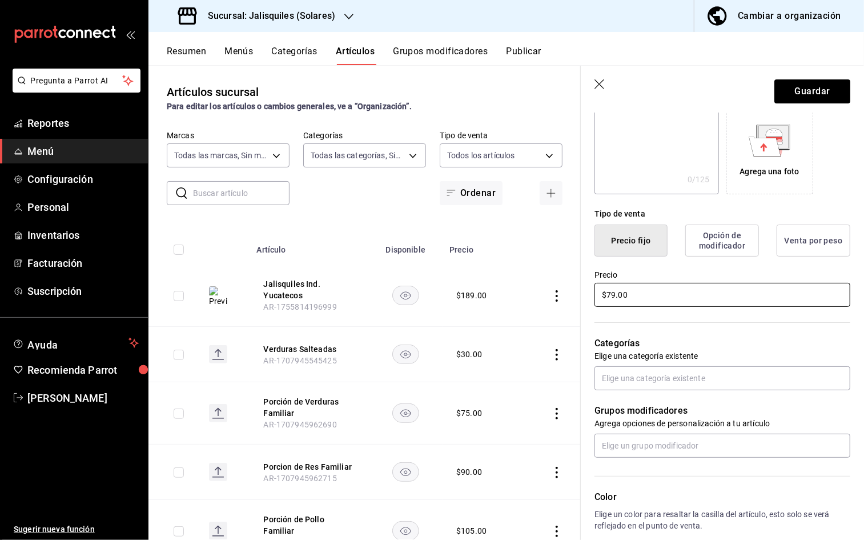
scroll to position [190, 0]
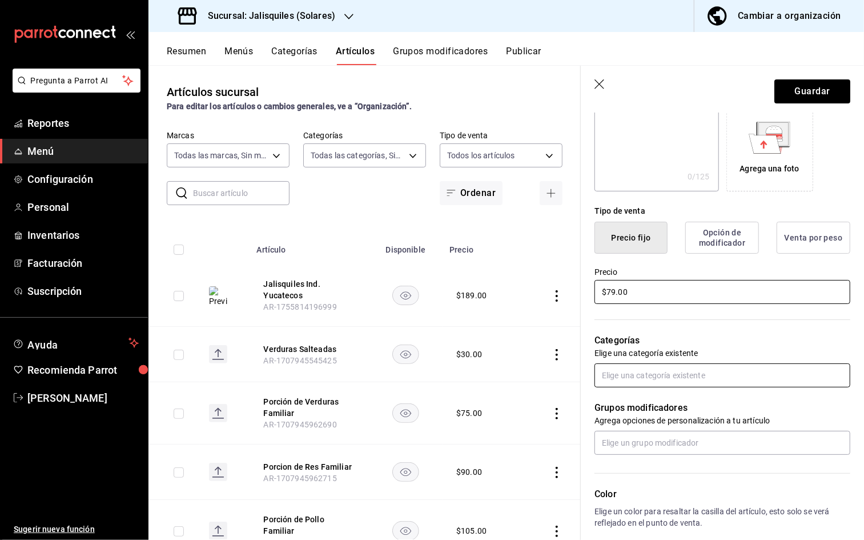
type input "$79.00"
click at [645, 375] on input "text" at bounding box center [723, 375] width 256 height 24
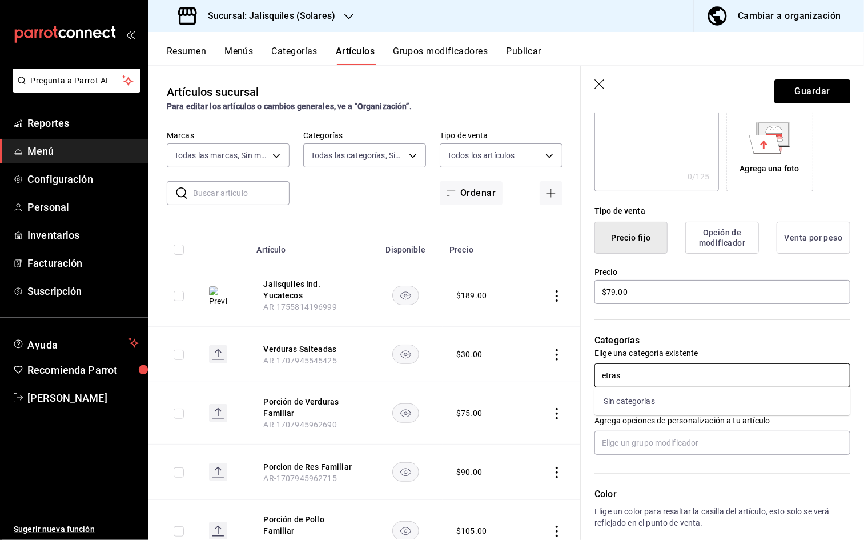
click at [606, 376] on input "etras" at bounding box center [723, 375] width 256 height 24
type input "extras"
click at [623, 400] on li "Extras" at bounding box center [723, 401] width 256 height 19
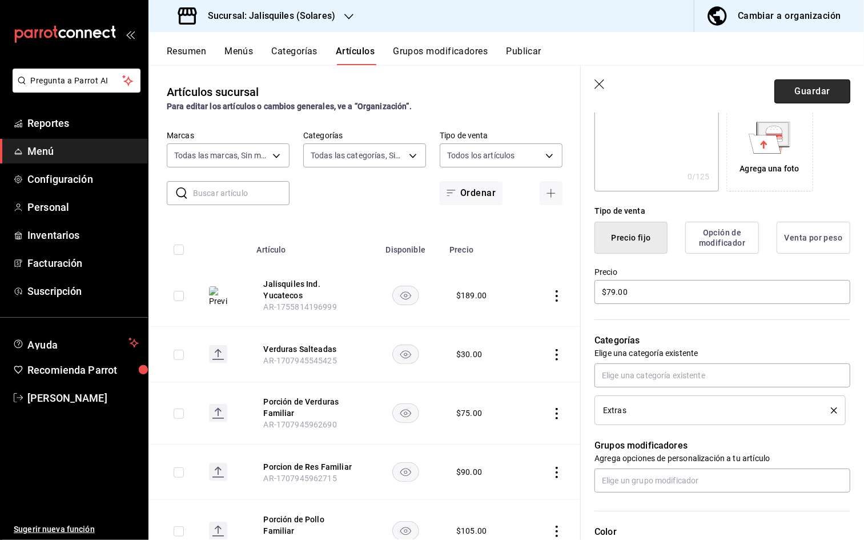
click at [800, 91] on button "Guardar" at bounding box center [812, 91] width 76 height 24
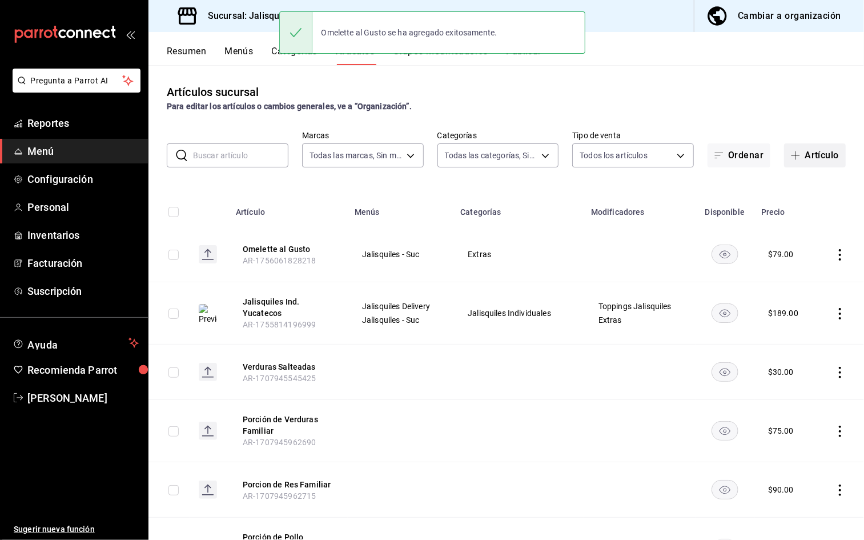
click at [800, 158] on button "Artículo" at bounding box center [815, 155] width 62 height 24
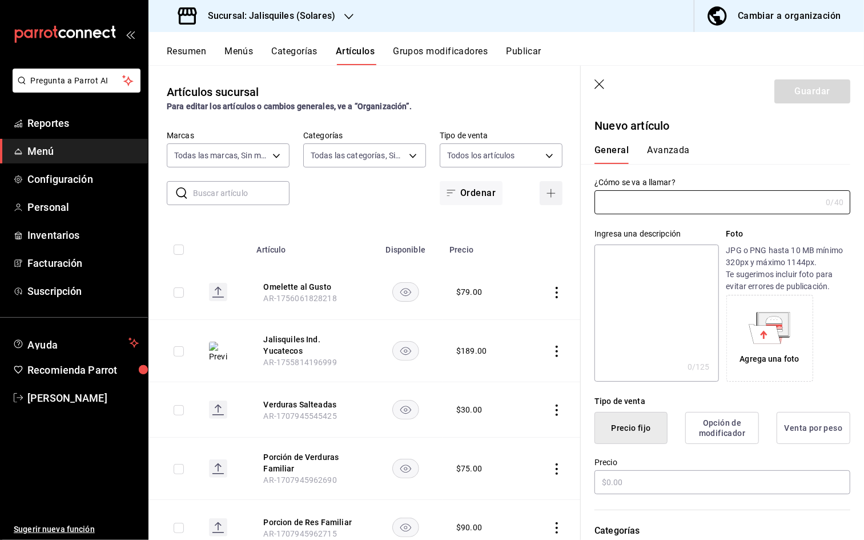
type input "AR-1756061957126"
drag, startPoint x: 616, startPoint y: 201, endPoint x: 639, endPoint y: 227, distance: 34.8
click at [616, 202] on input "Hueo Estrellado" at bounding box center [706, 202] width 222 height 23
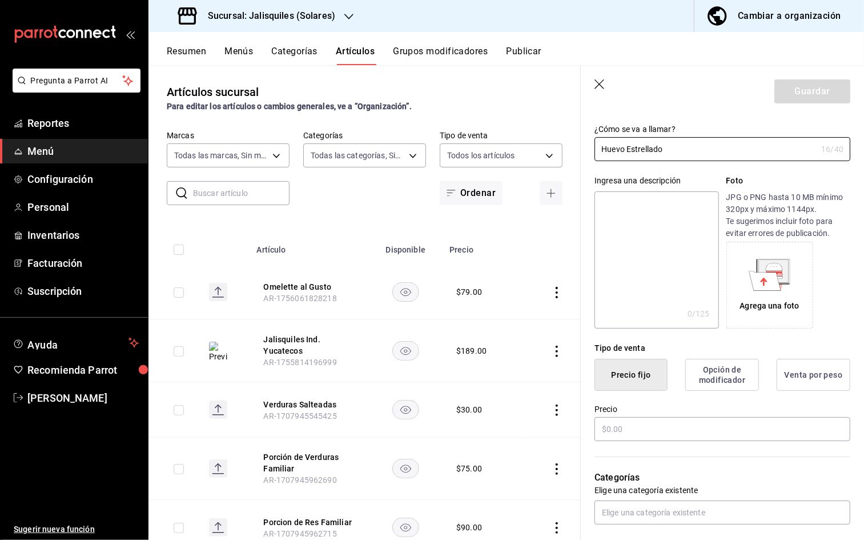
scroll to position [57, 0]
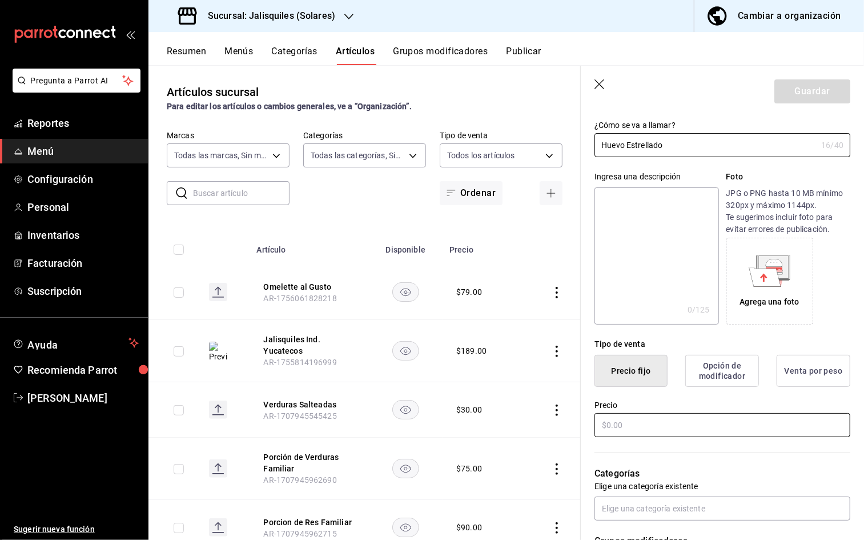
type input "Huevo Estrellado"
click at [623, 400] on input "text" at bounding box center [723, 425] width 256 height 24
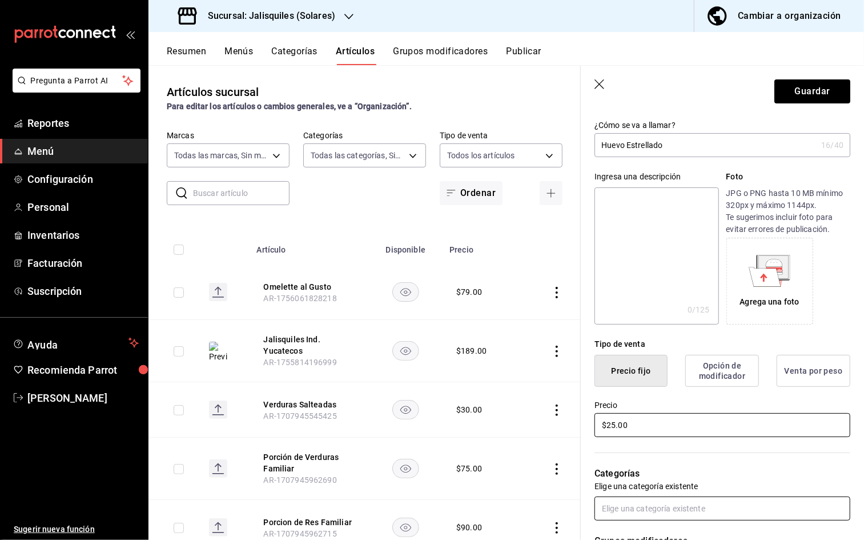
type input "$25.00"
click at [657, 400] on input "text" at bounding box center [723, 508] width 256 height 24
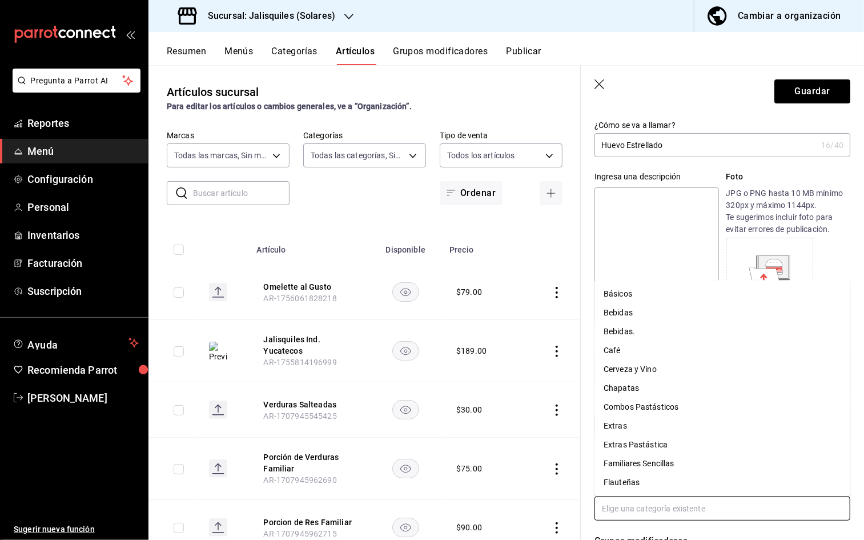
click at [648, 400] on li "Extras" at bounding box center [723, 425] width 256 height 19
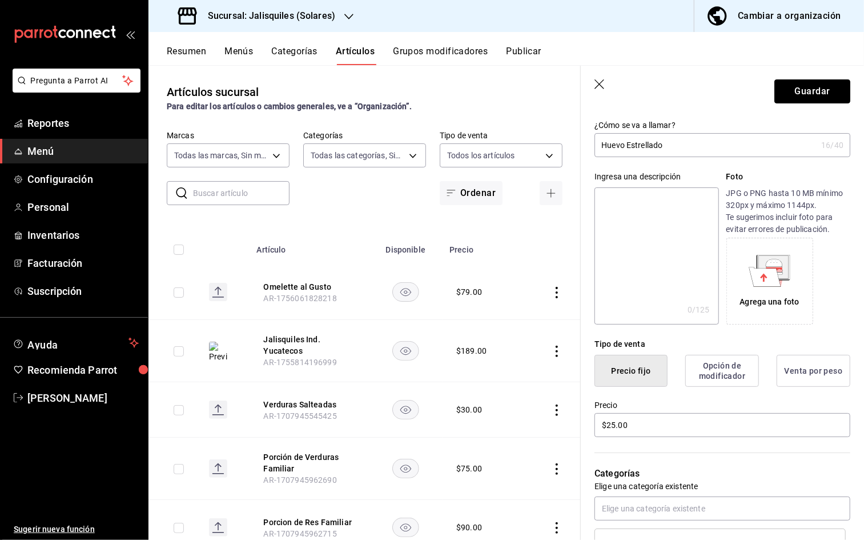
click at [800, 89] on button "Guardar" at bounding box center [812, 91] width 76 height 24
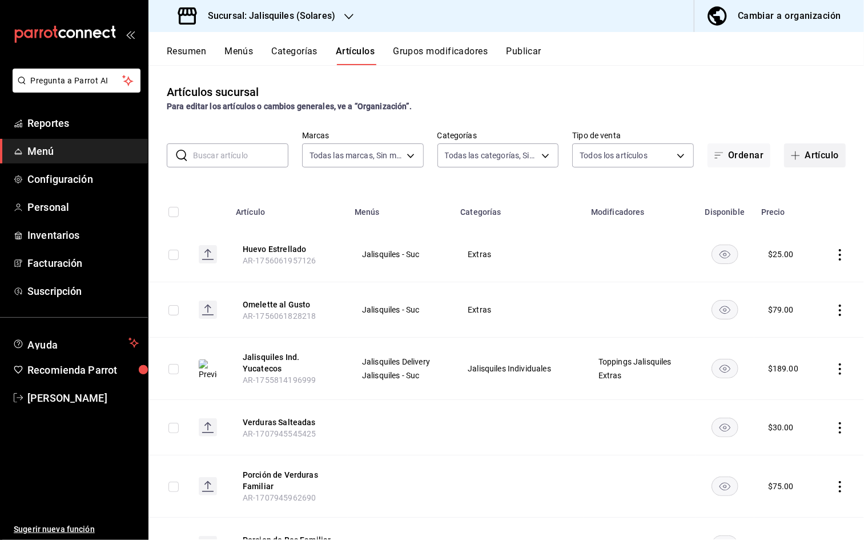
click at [800, 159] on button "Artículo" at bounding box center [815, 155] width 62 height 24
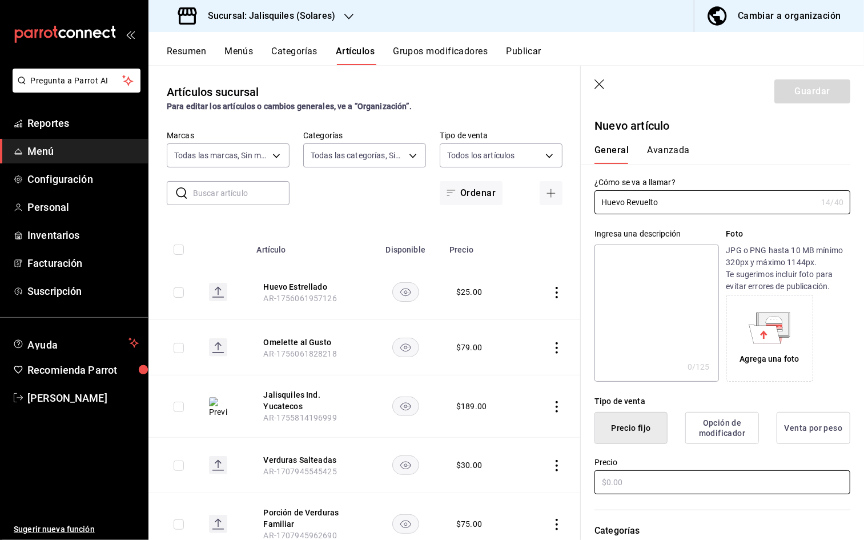
type input "Huevo Revuelto"
click at [636, 400] on input "text" at bounding box center [723, 482] width 256 height 24
type input "$25.00"
click at [800, 88] on button "Guardar" at bounding box center [812, 91] width 76 height 24
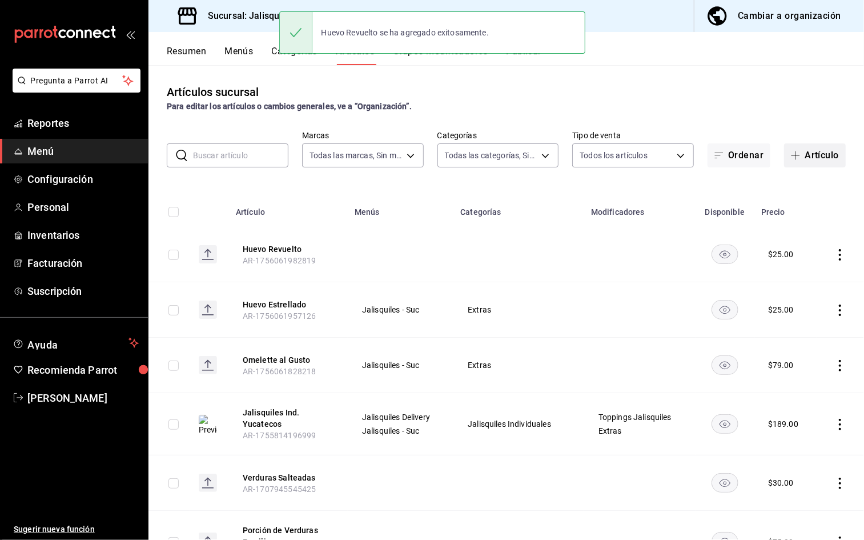
click at [800, 150] on button "Artículo" at bounding box center [815, 155] width 62 height 24
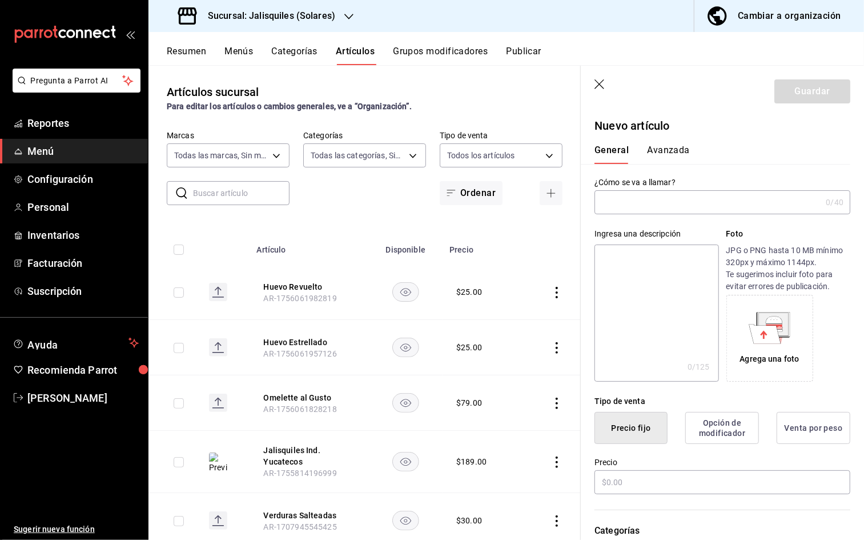
click at [623, 203] on input "text" at bounding box center [708, 202] width 227 height 23
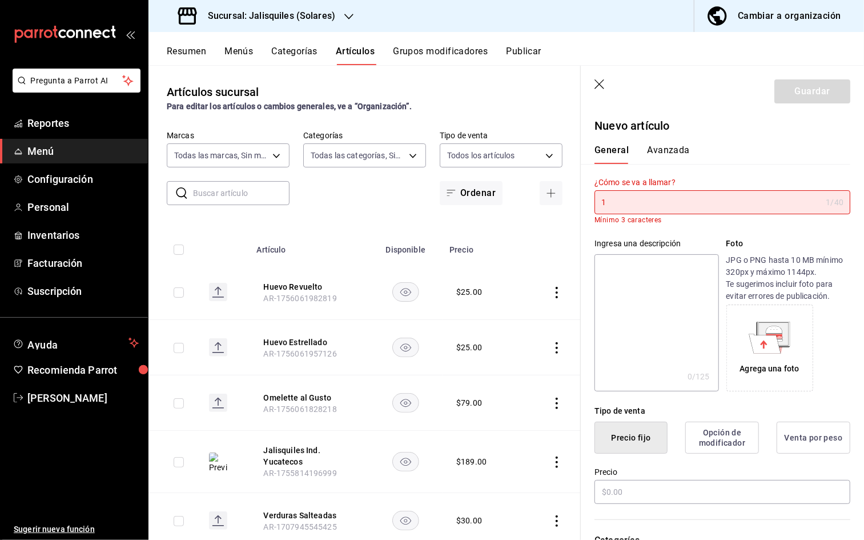
type input "1"
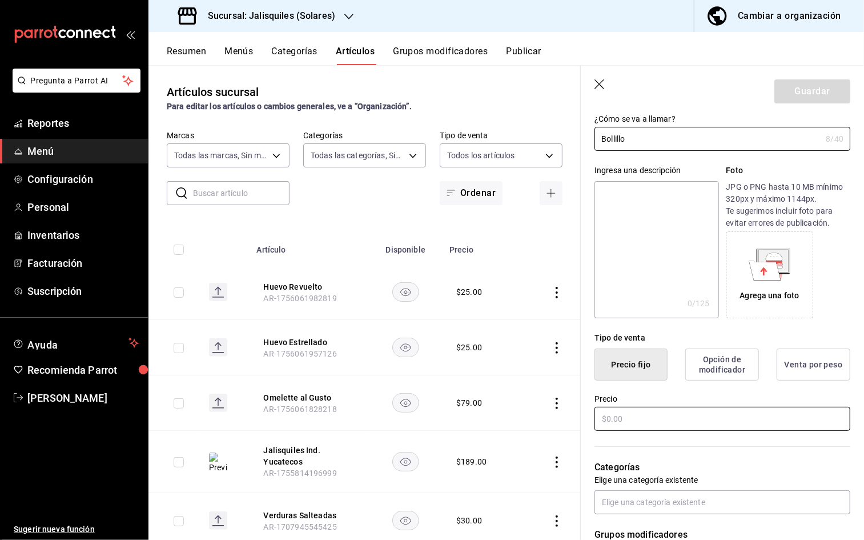
scroll to position [67, 0]
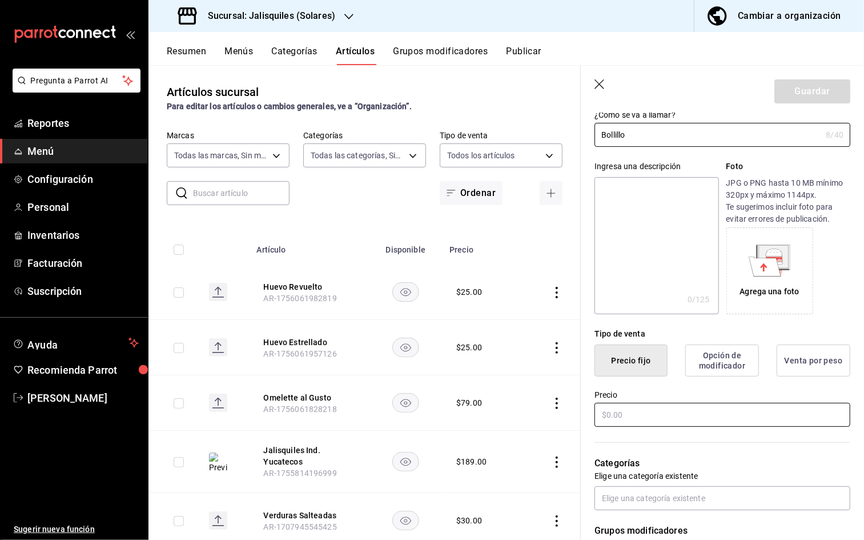
type input "Bollillo"
click at [656, 400] on input "text" at bounding box center [723, 415] width 256 height 24
type input "$15.00"
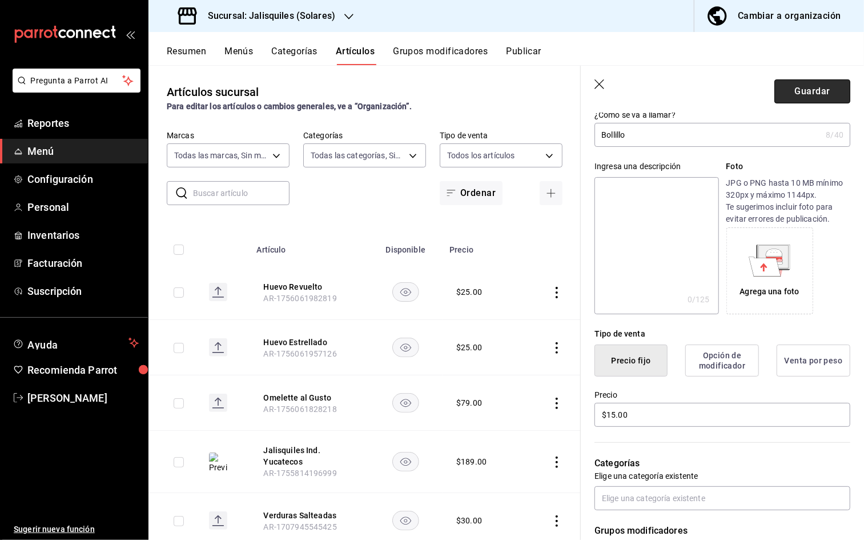
click at [800, 89] on button "Guardar" at bounding box center [812, 91] width 76 height 24
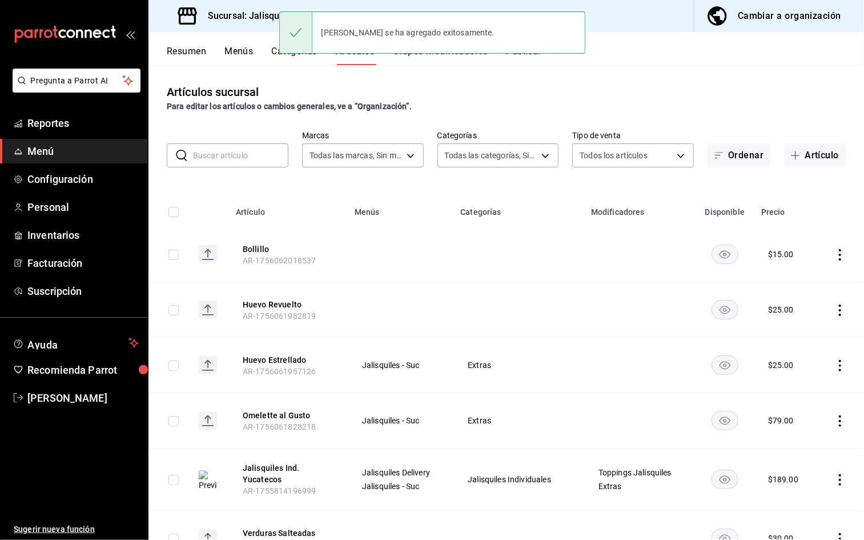
click at [800, 151] on button "Artículo" at bounding box center [815, 155] width 62 height 24
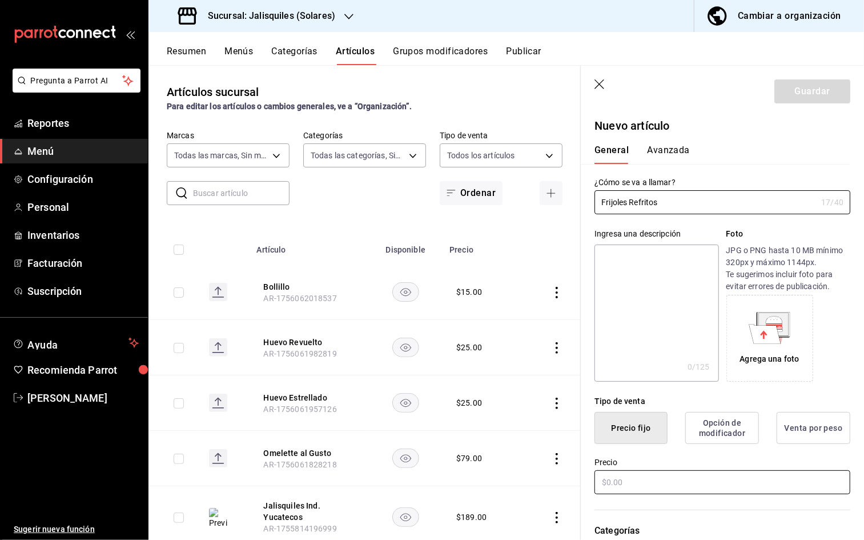
type input "Frijoles Refritos"
click at [620, 400] on input "text" at bounding box center [723, 482] width 256 height 24
type input "$1.00"
type input "$25.00"
click at [800, 90] on button "Guardar" at bounding box center [812, 91] width 76 height 24
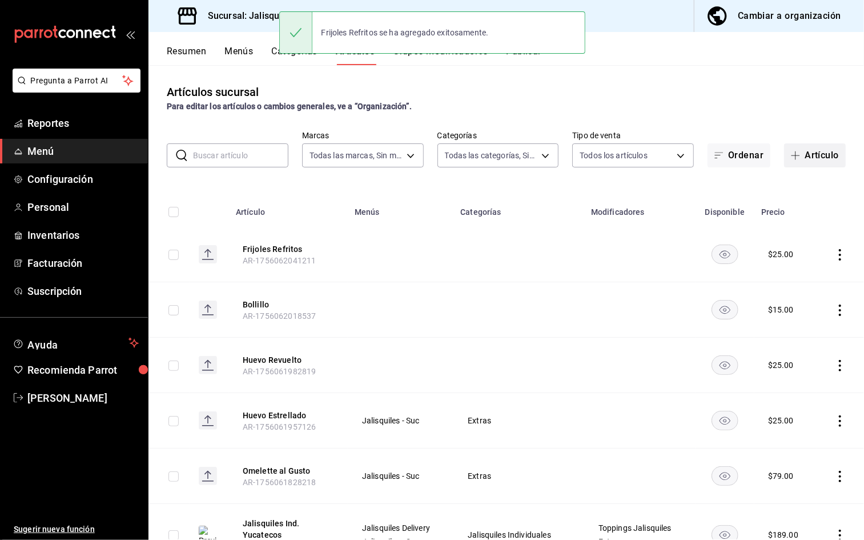
click at [800, 159] on button "Artículo" at bounding box center [815, 155] width 62 height 24
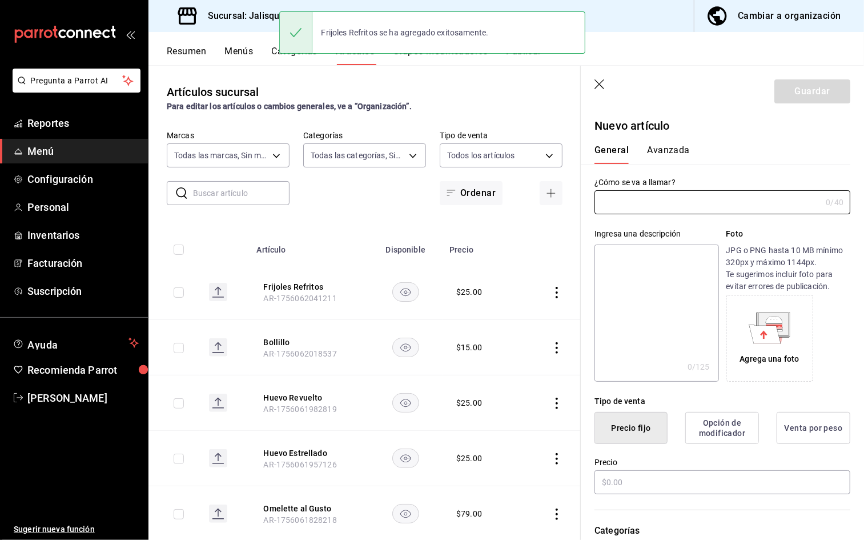
type input "AR-1756062063862"
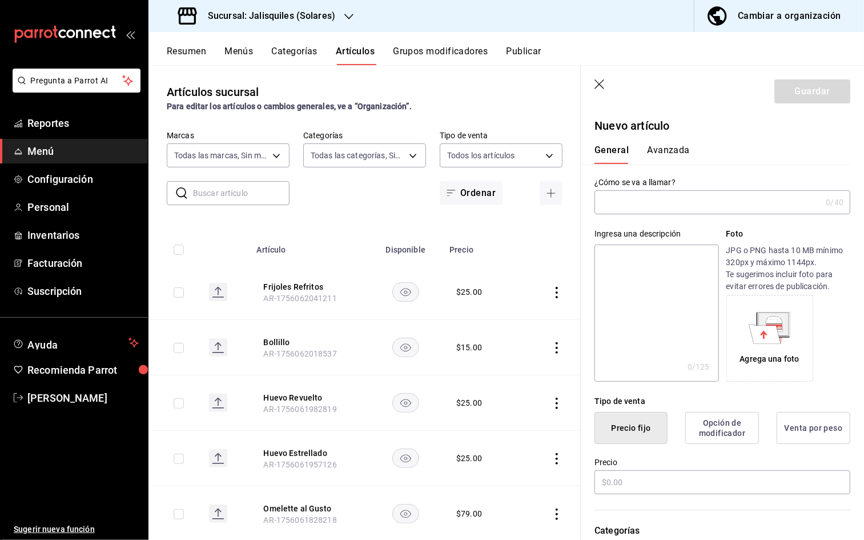
click at [695, 204] on input "text" at bounding box center [708, 202] width 227 height 23
type input "Frijoles de la Olla"
click at [641, 400] on input "text" at bounding box center [723, 482] width 256 height 24
type input "$25.00"
click at [800, 98] on button "Guardar" at bounding box center [812, 91] width 76 height 24
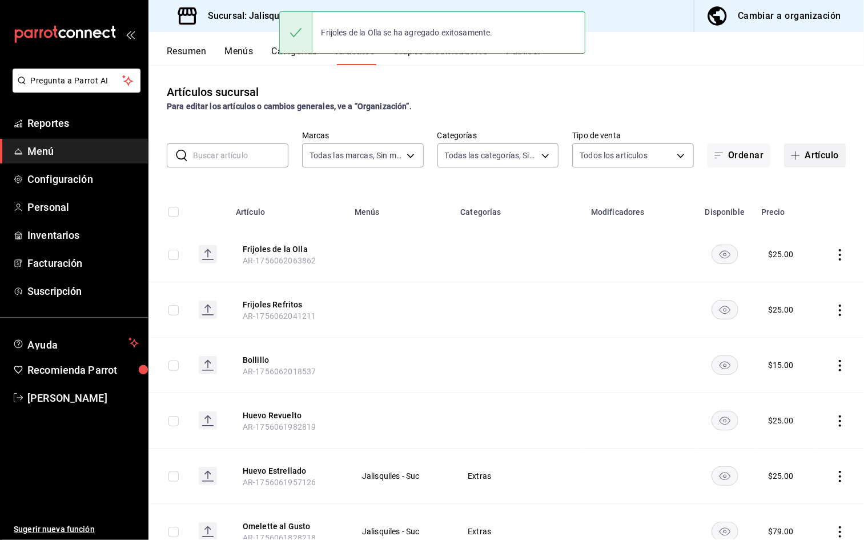
click at [800, 154] on button "Artículo" at bounding box center [815, 155] width 62 height 24
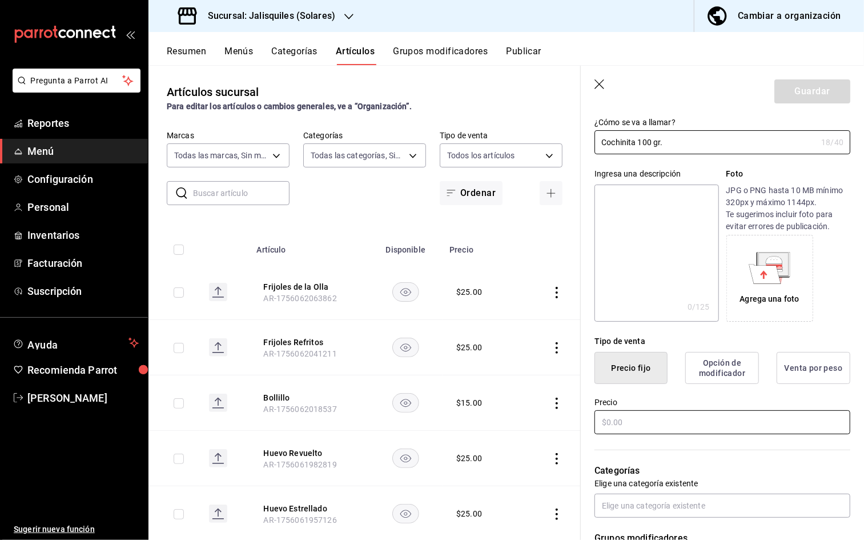
scroll to position [66, 0]
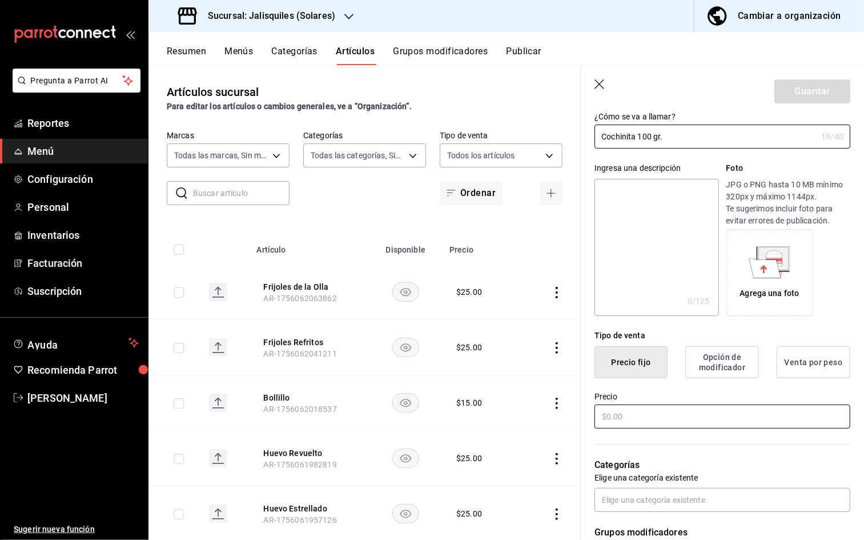
type input "Cochinita 100 gr."
click at [640, 400] on input "text" at bounding box center [723, 416] width 256 height 24
type input "$45.00"
click at [800, 92] on button "Guardar" at bounding box center [812, 91] width 76 height 24
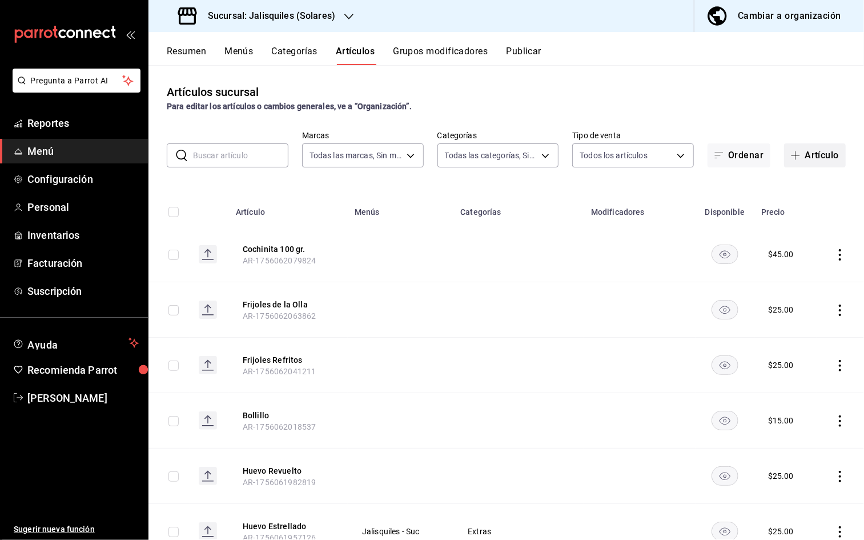
click at [800, 158] on button "Artículo" at bounding box center [815, 155] width 62 height 24
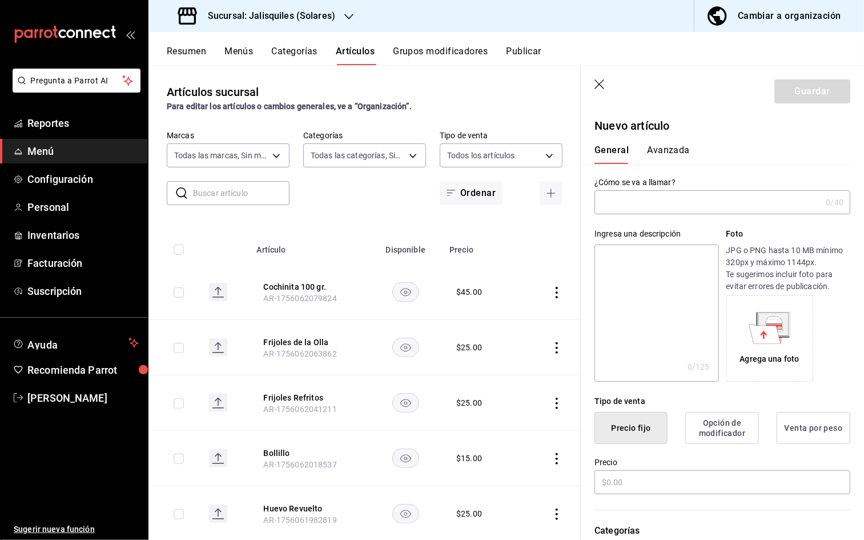
click at [669, 204] on input "text" at bounding box center [708, 202] width 227 height 23
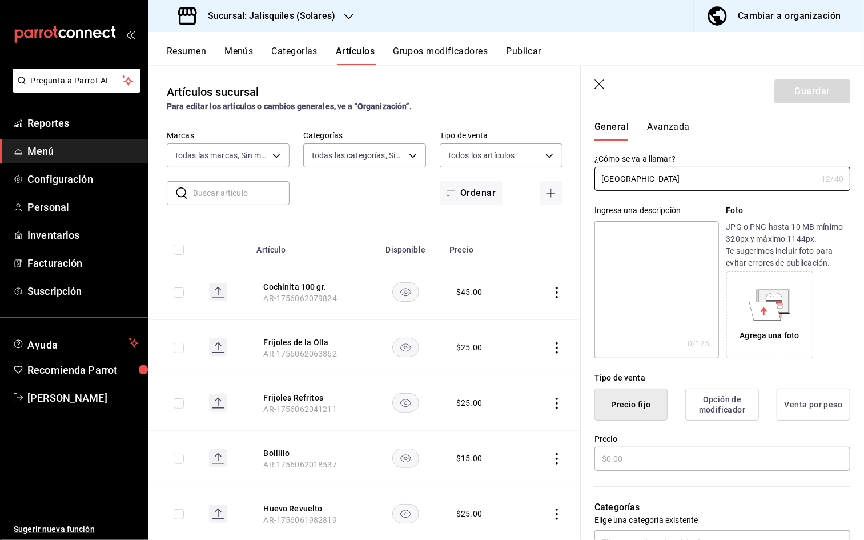
scroll to position [27, 0]
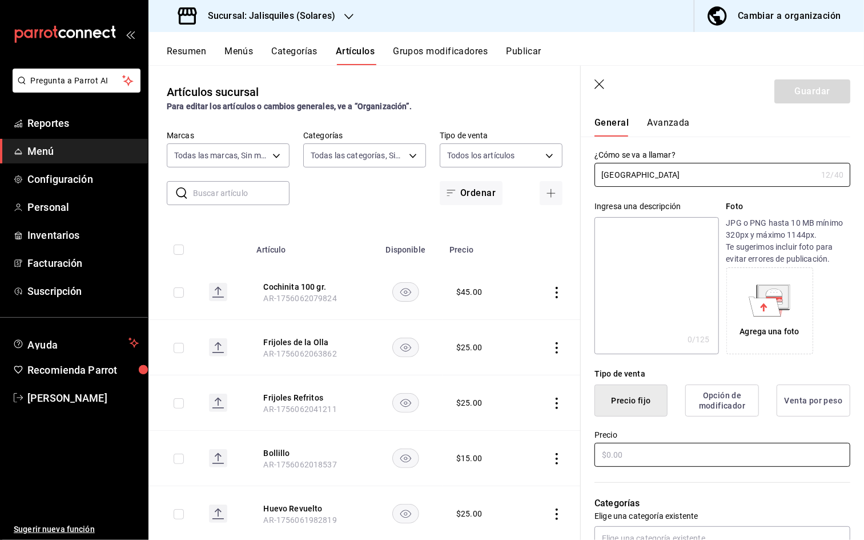
type input "[GEOGRAPHIC_DATA]"
click at [644, 400] on input "text" at bounding box center [723, 455] width 256 height 24
type input "$20.00"
click at [800, 91] on button "Guardar" at bounding box center [812, 91] width 76 height 24
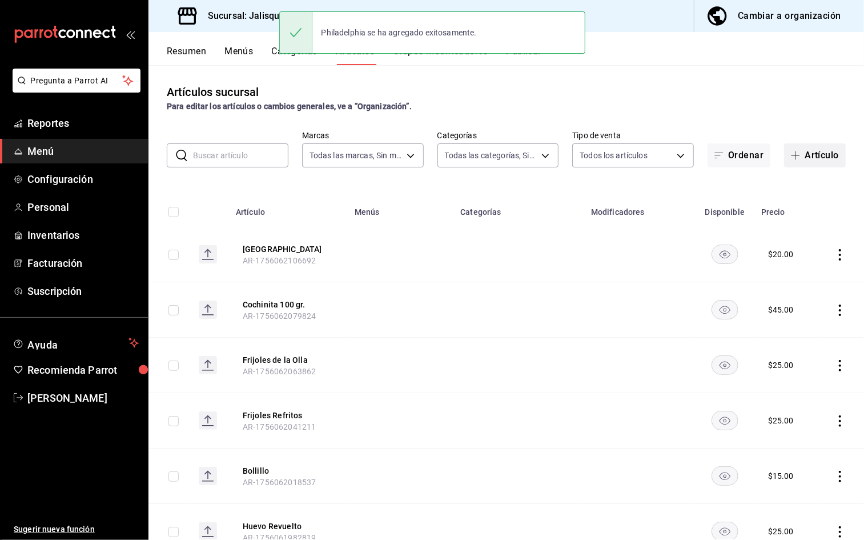
click at [800, 158] on button "Artículo" at bounding box center [815, 155] width 62 height 24
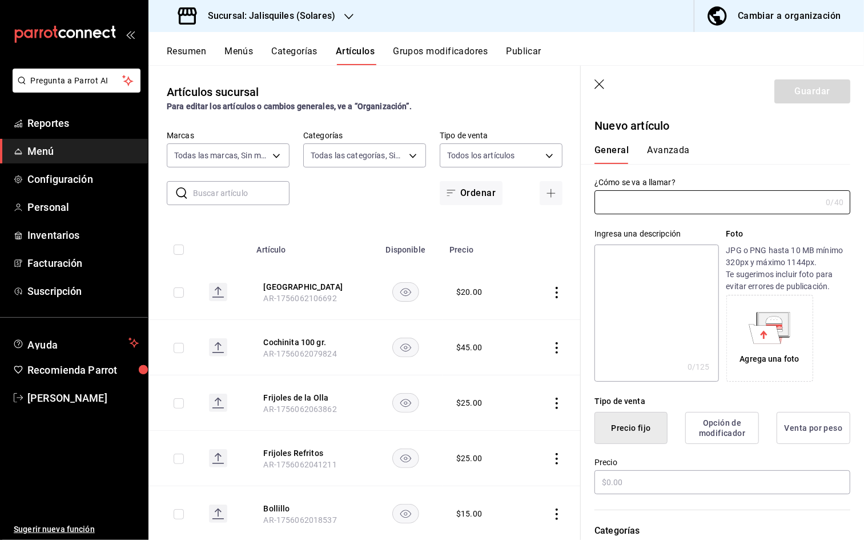
type input "AR-1756062126784"
click at [657, 199] on input "text" at bounding box center [708, 202] width 227 height 23
type input "Jamón 40 gr."
click at [660, 400] on input "text" at bounding box center [723, 482] width 256 height 24
type input "$20.00"
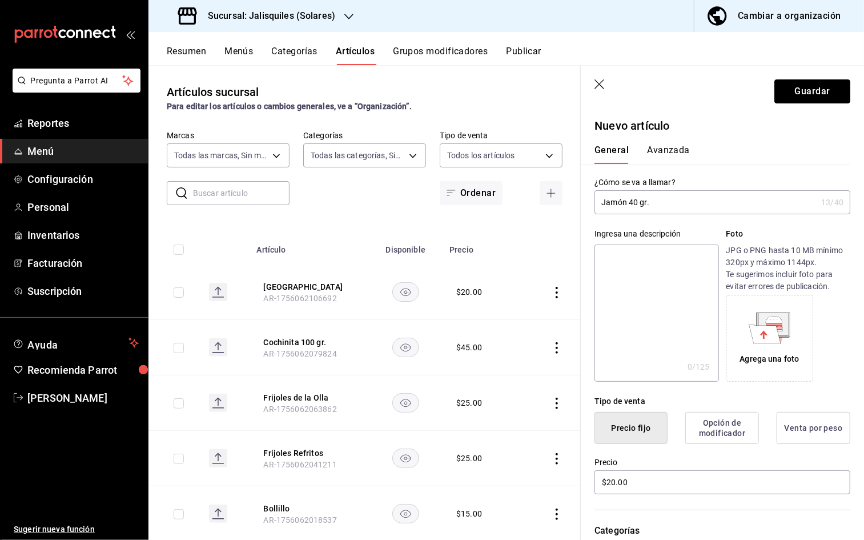
click at [800, 94] on button "Guardar" at bounding box center [812, 91] width 76 height 24
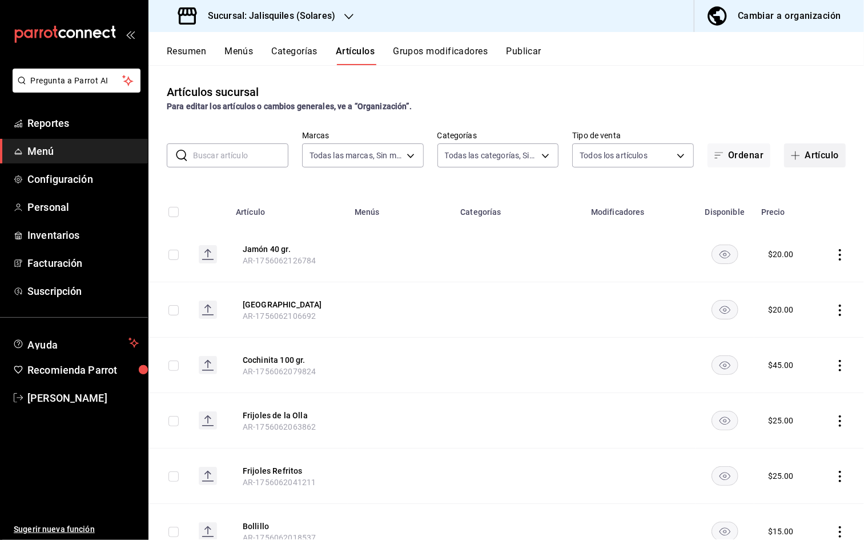
click at [800, 154] on button "Artículo" at bounding box center [815, 155] width 62 height 24
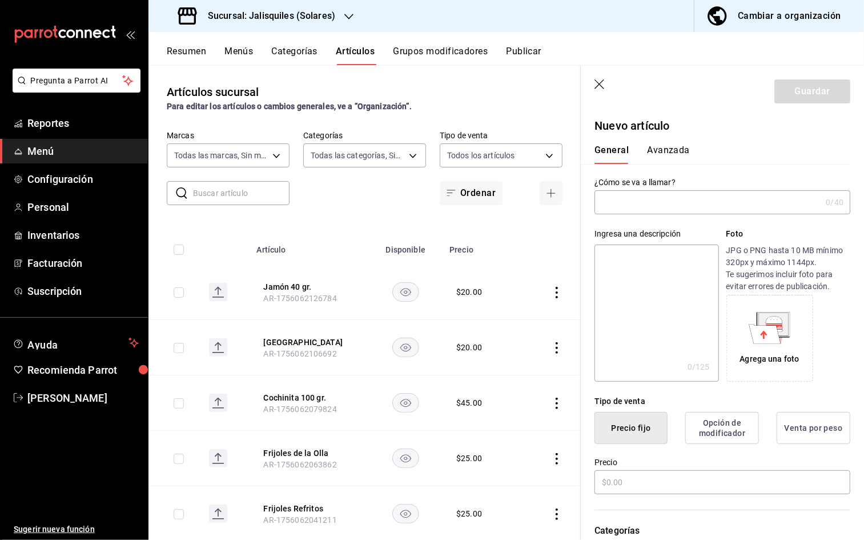
click at [680, 199] on input "text" at bounding box center [708, 202] width 227 height 23
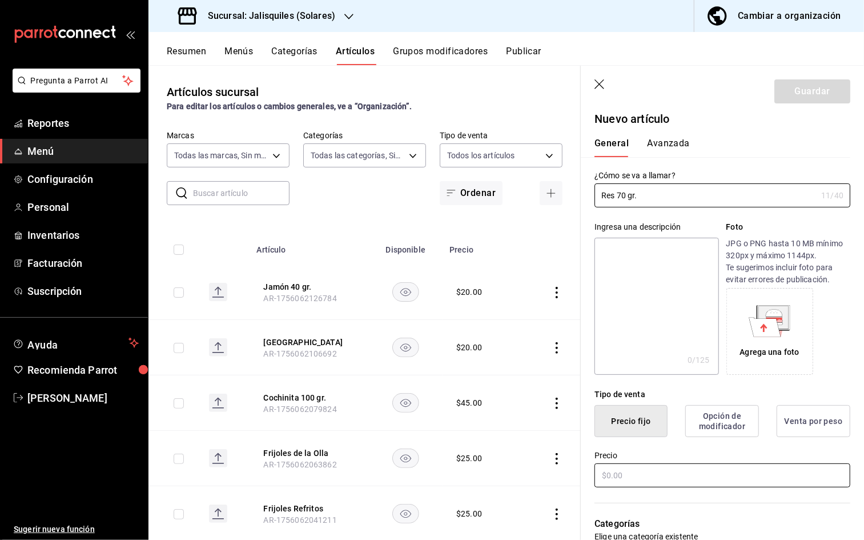
type input "Res 70 gr."
click at [636, 400] on input "text" at bounding box center [723, 475] width 256 height 24
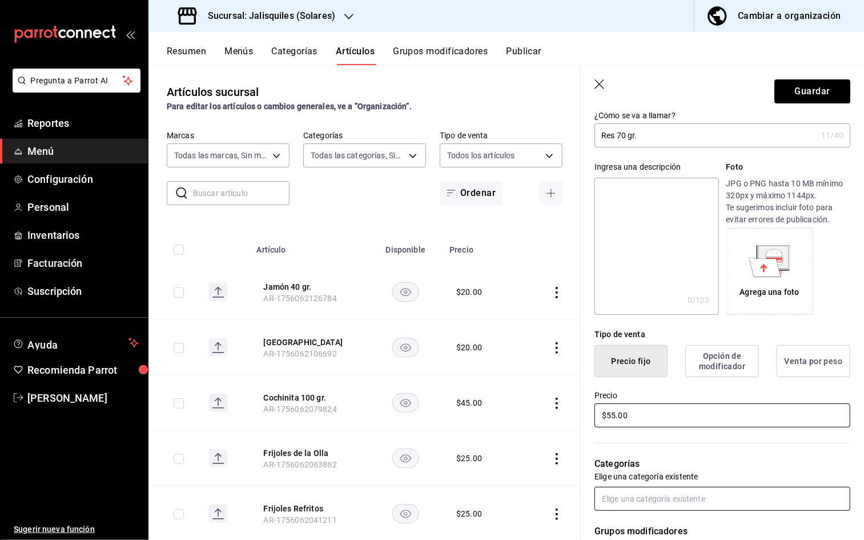
scroll to position [69, 0]
type input "$55.00"
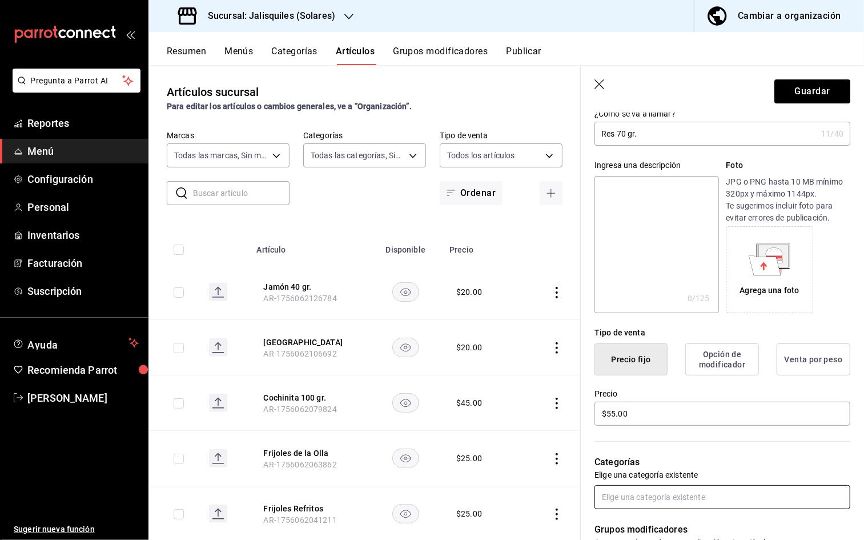
click at [636, 400] on input "text" at bounding box center [723, 497] width 256 height 24
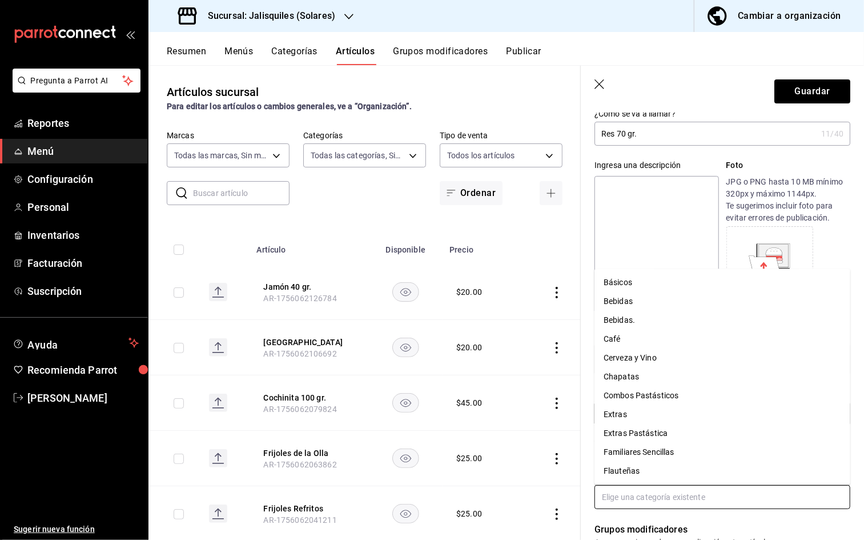
drag, startPoint x: 632, startPoint y: 414, endPoint x: 636, endPoint y: 410, distance: 6.1
click at [632, 400] on li "Extras" at bounding box center [723, 414] width 256 height 19
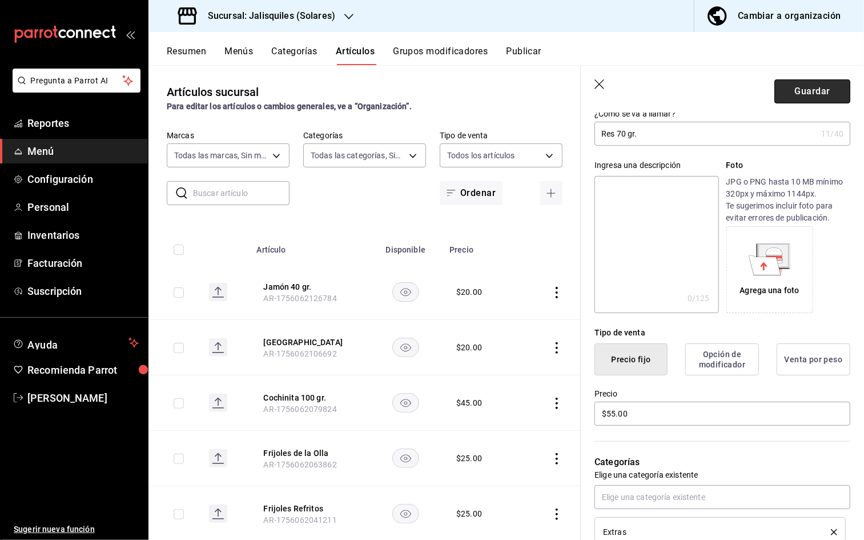
click at [783, 86] on button "Guardar" at bounding box center [812, 91] width 76 height 24
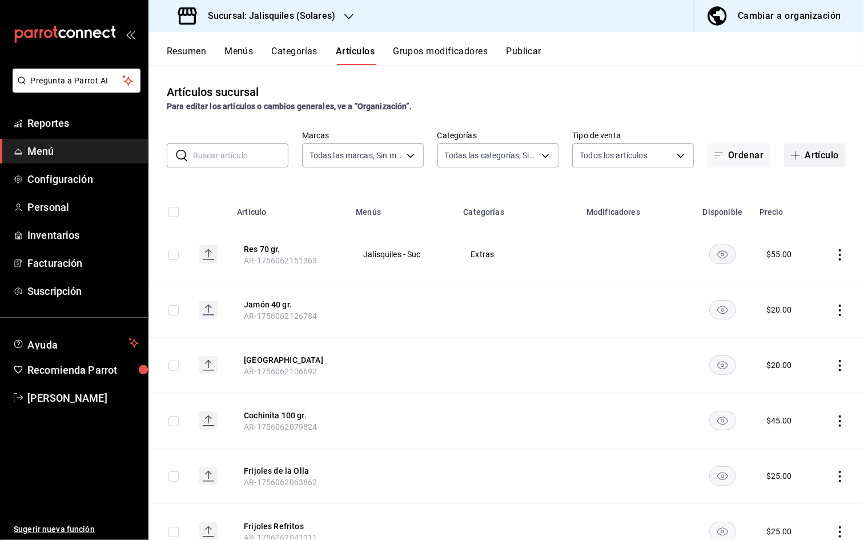
click at [800, 154] on button "Artículo" at bounding box center [815, 155] width 62 height 24
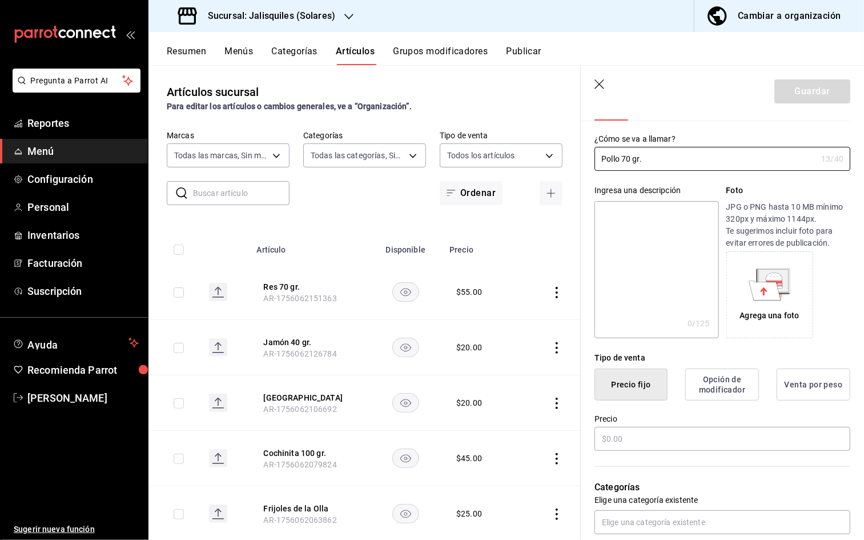
scroll to position [50, 0]
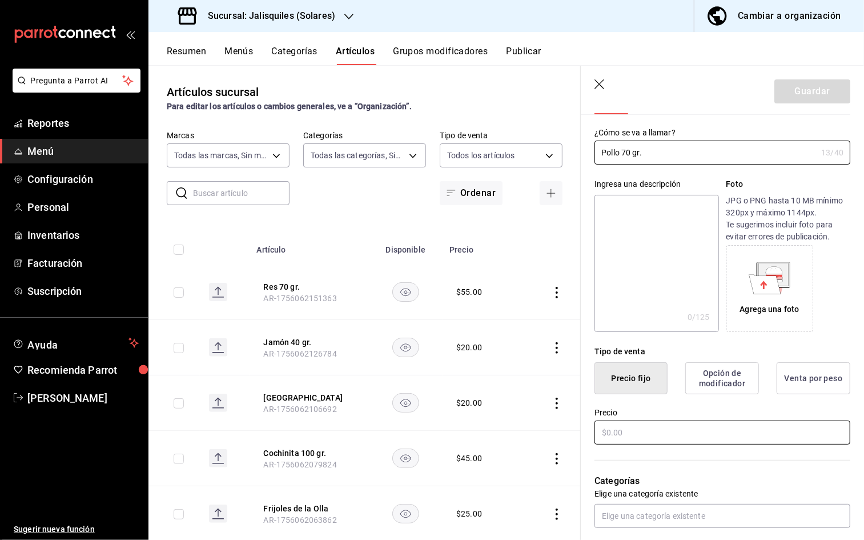
type input "Pollo 70 gr."
click at [632, 400] on input "text" at bounding box center [723, 432] width 256 height 24
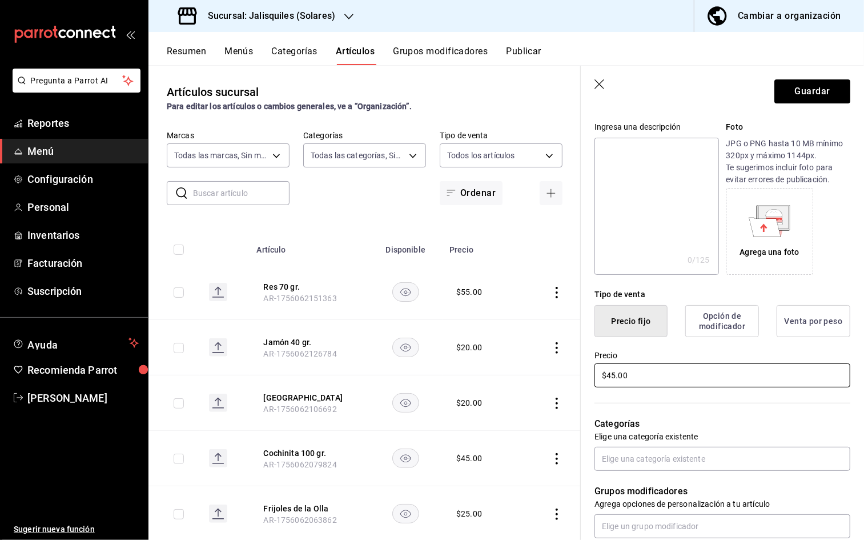
scroll to position [106, 0]
type input "$45.00"
click at [641, 400] on input "text" at bounding box center [723, 460] width 256 height 24
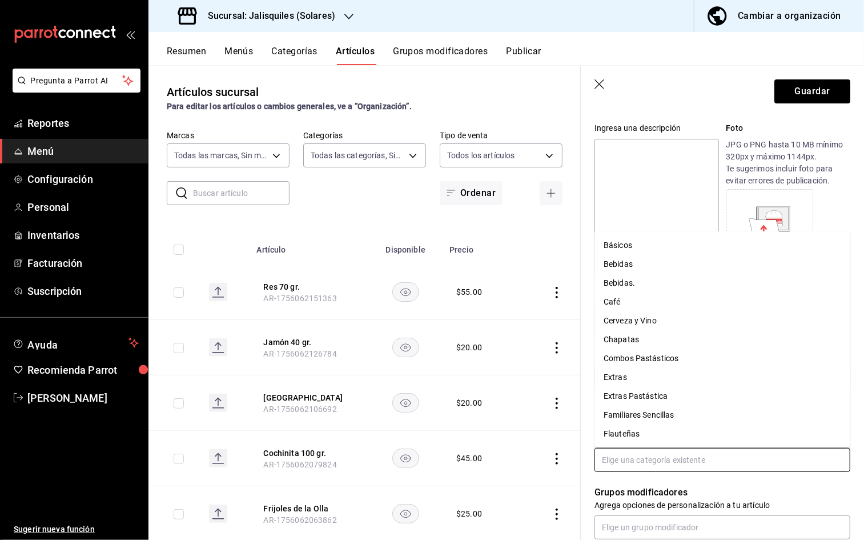
drag, startPoint x: 639, startPoint y: 375, endPoint x: 669, endPoint y: 346, distance: 42.0
click at [639, 375] on li "Extras" at bounding box center [723, 377] width 256 height 19
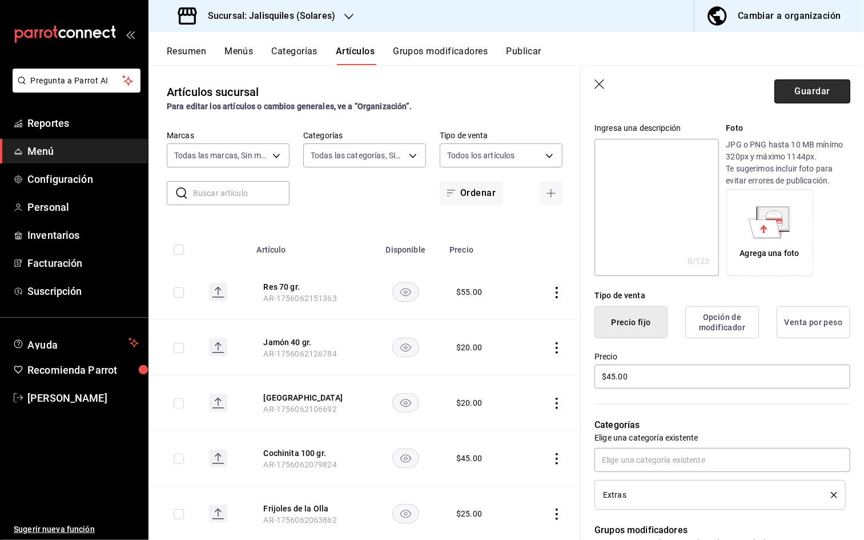
click at [800, 98] on button "Guardar" at bounding box center [812, 91] width 76 height 24
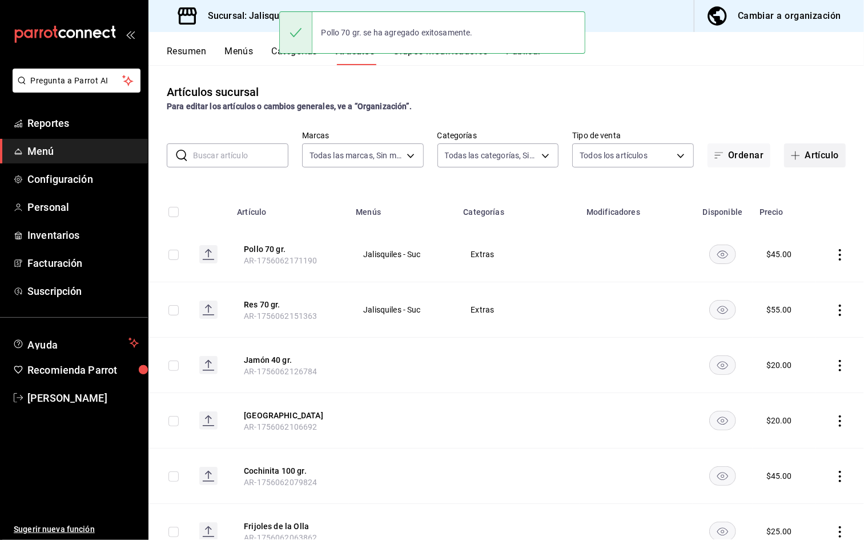
click at [800, 153] on button "Artículo" at bounding box center [815, 155] width 62 height 24
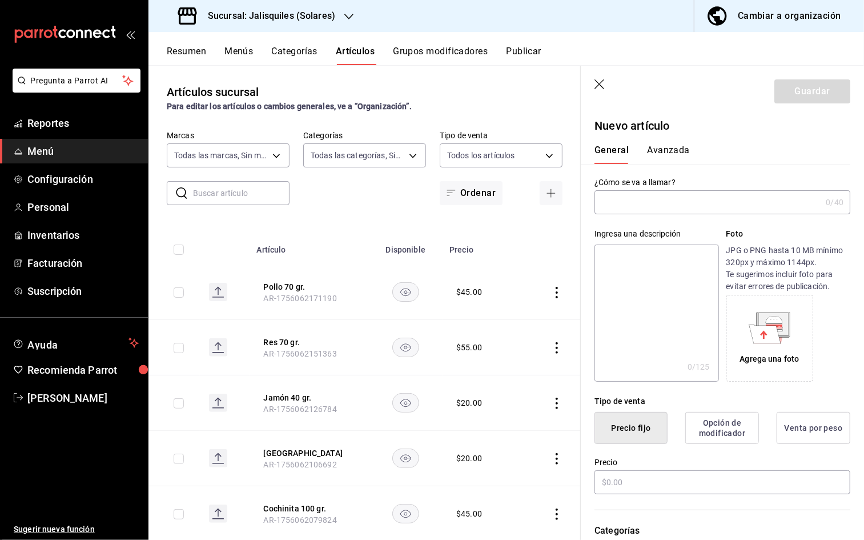
click at [715, 205] on input "text" at bounding box center [708, 202] width 227 height 23
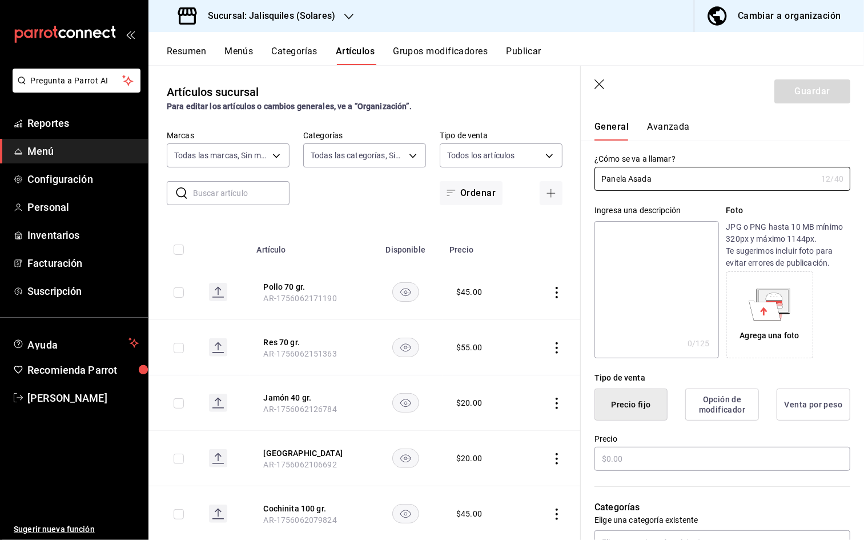
scroll to position [37, 0]
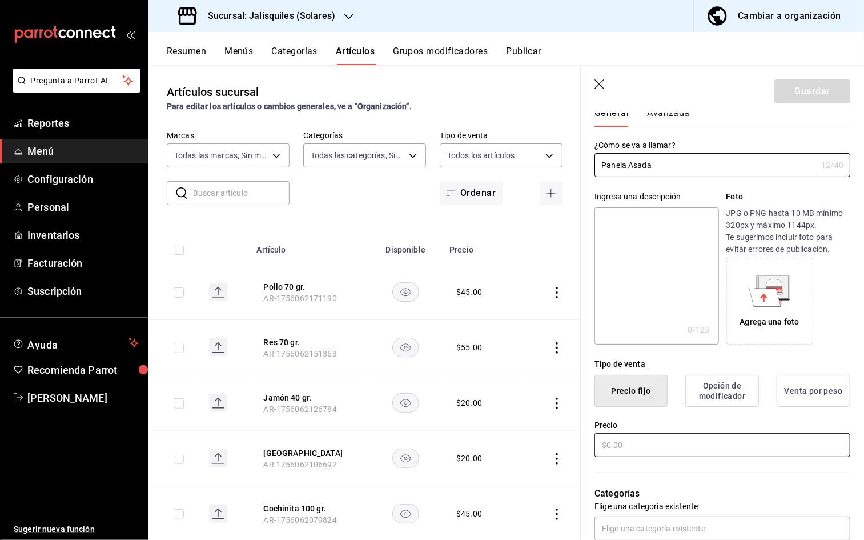
type input "Panela Asada"
click at [617, 400] on input "text" at bounding box center [723, 445] width 256 height 24
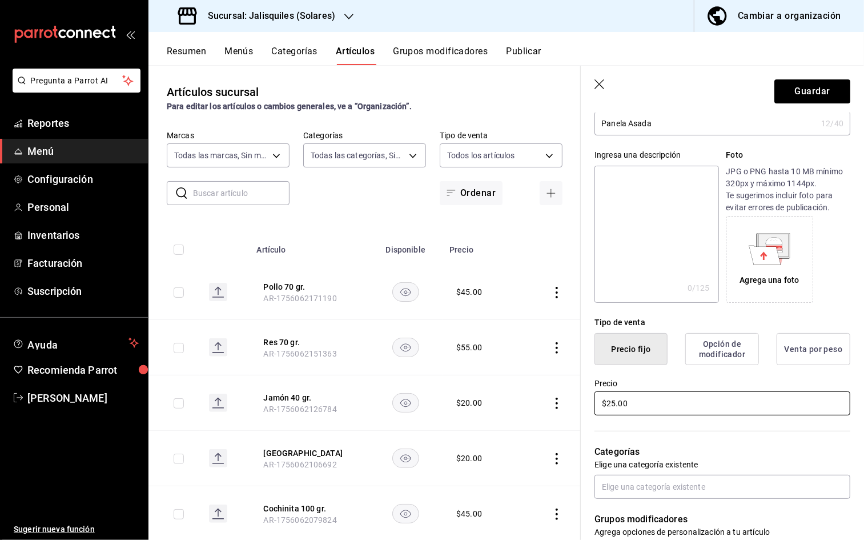
scroll to position [81, 0]
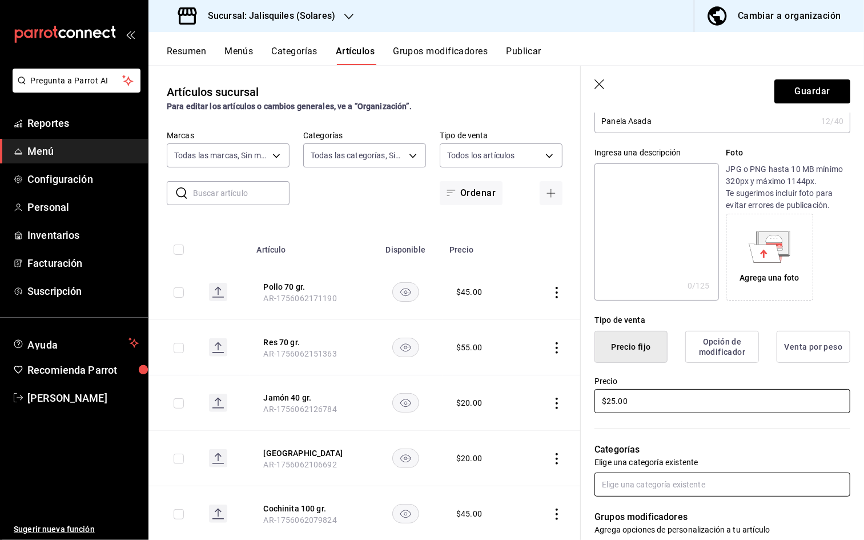
type input "$25.00"
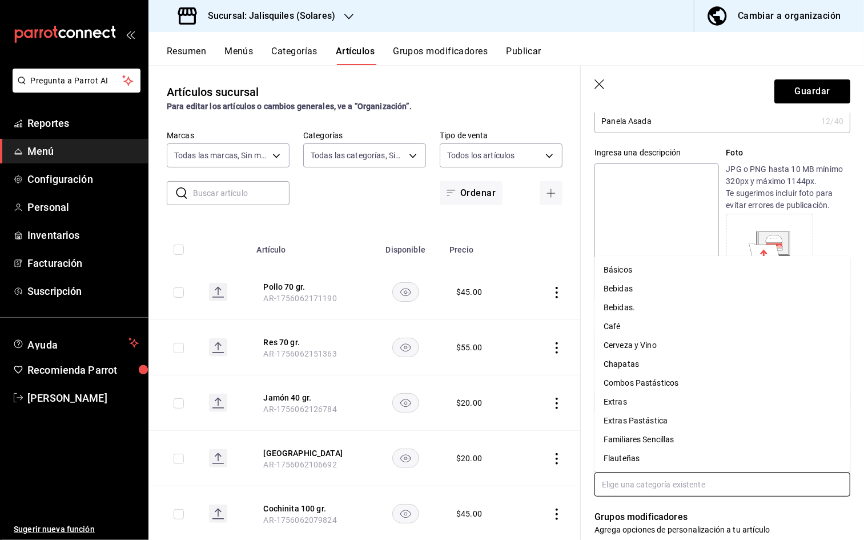
click at [636, 400] on input "text" at bounding box center [723, 484] width 256 height 24
click at [636, 399] on li "Extras" at bounding box center [723, 401] width 256 height 19
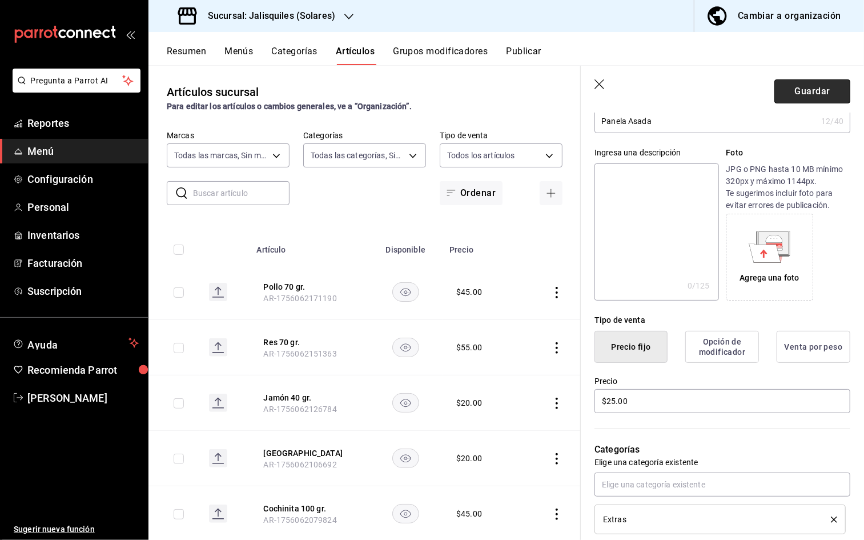
click at [800, 89] on button "Guardar" at bounding box center [812, 91] width 76 height 24
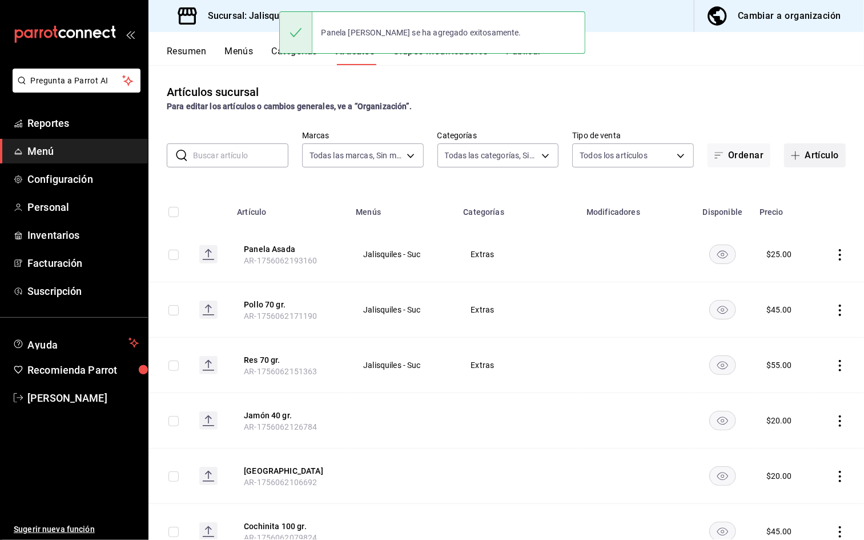
click at [800, 155] on button "Artículo" at bounding box center [815, 155] width 62 height 24
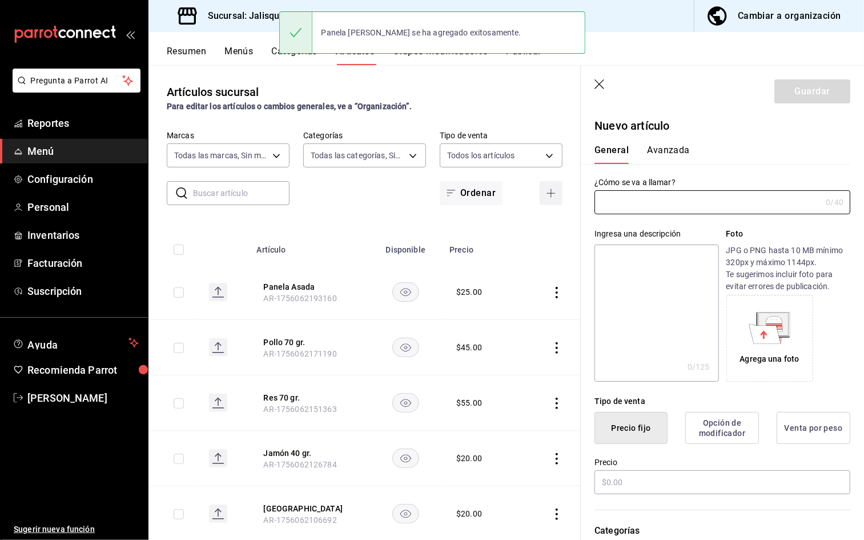
type input "AR-1756062211883"
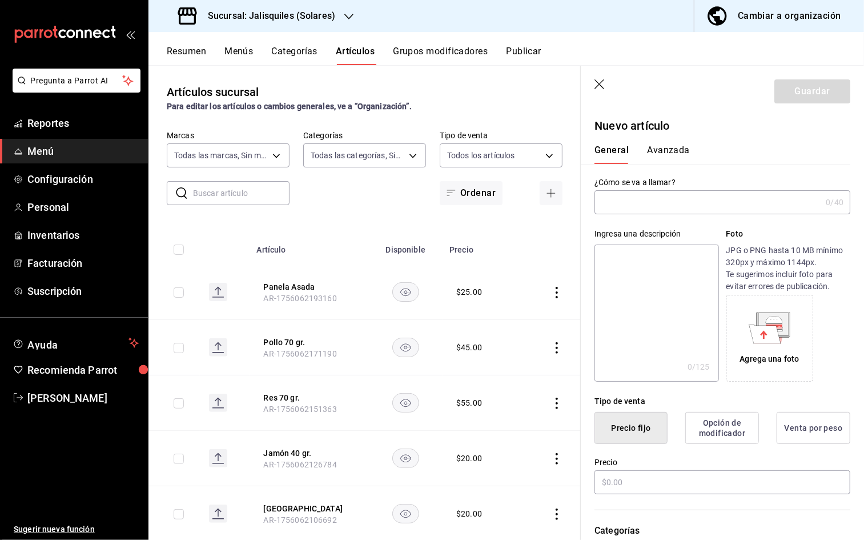
click at [734, 202] on input "text" at bounding box center [708, 202] width 227 height 23
click at [649, 203] on input "Arrachera MNarinada" at bounding box center [706, 202] width 222 height 23
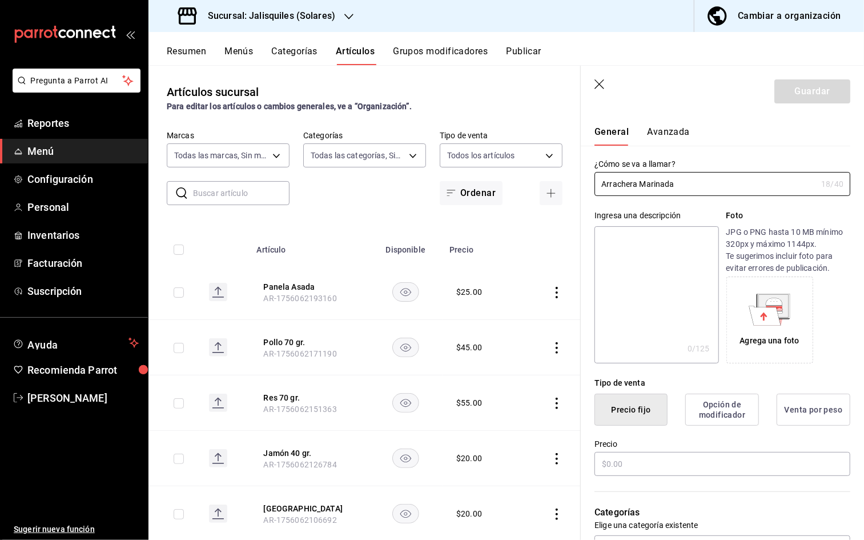
scroll to position [27, 0]
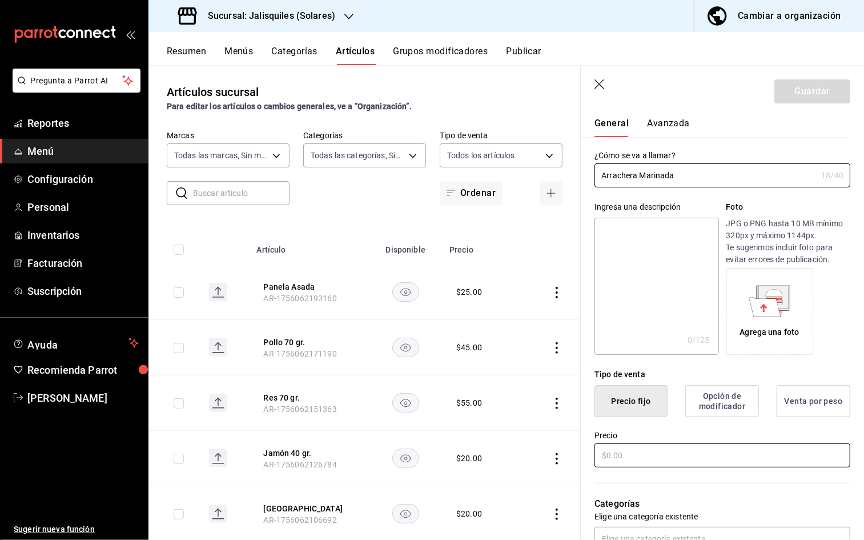
type input "Arrachera Marinada"
click at [639, 400] on input "text" at bounding box center [723, 455] width 256 height 24
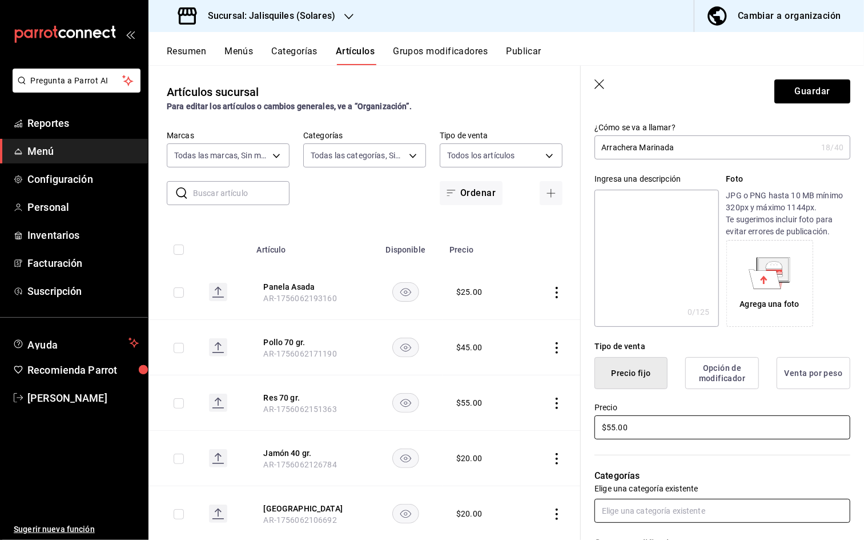
scroll to position [55, 0]
type input "$55.00"
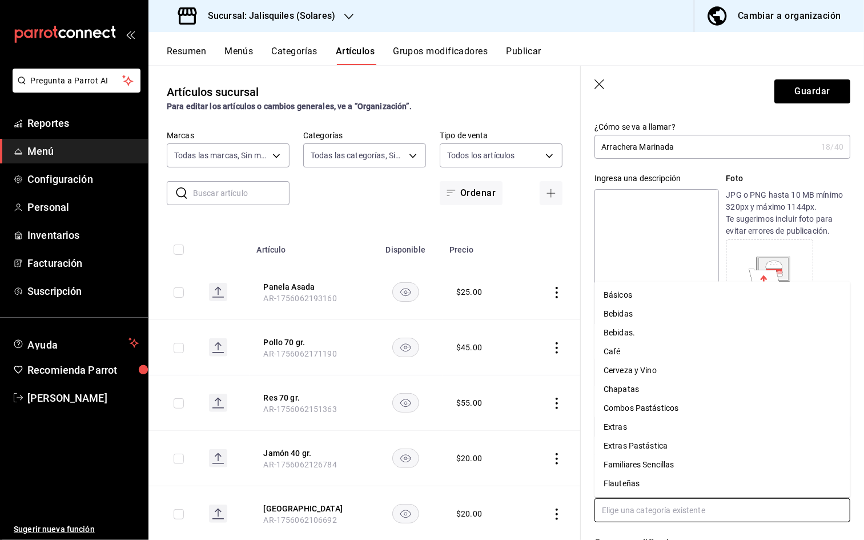
click at [623, 400] on input "text" at bounding box center [723, 510] width 256 height 24
click at [629, 400] on li "Extras" at bounding box center [723, 427] width 256 height 19
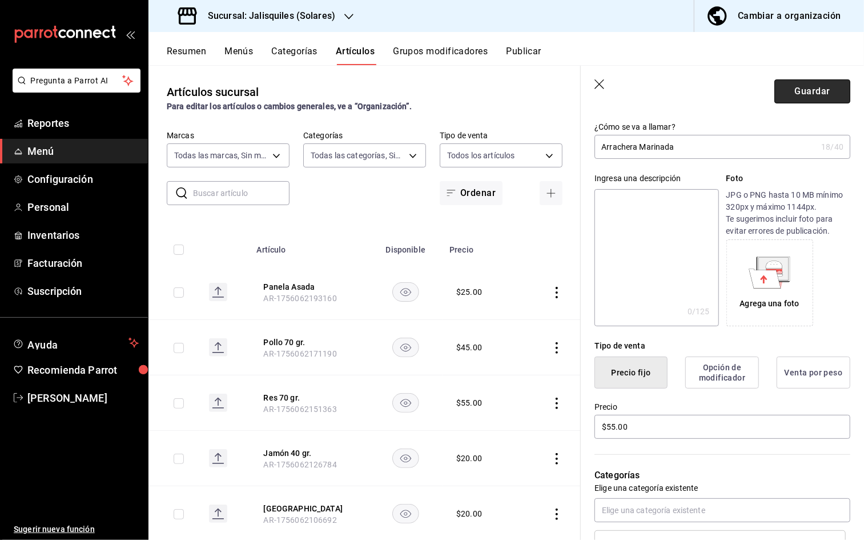
click at [800, 98] on button "Guardar" at bounding box center [812, 91] width 76 height 24
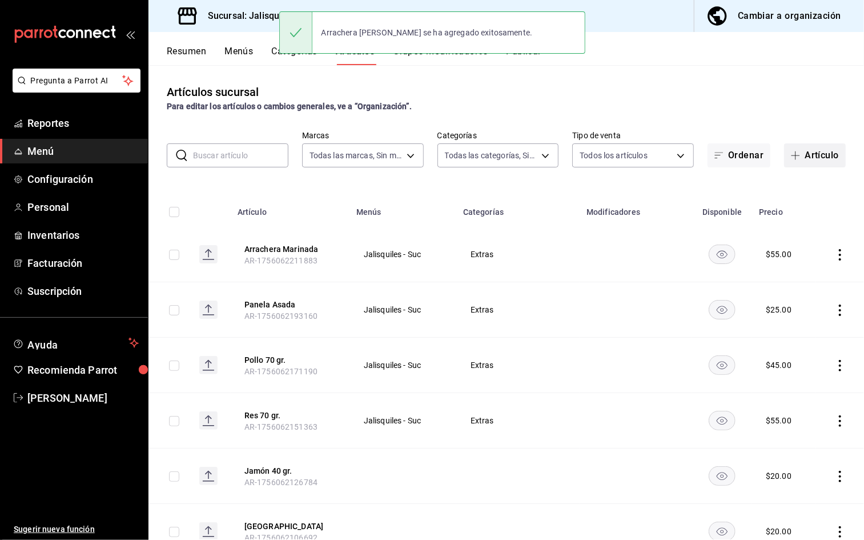
click at [800, 157] on span "button" at bounding box center [798, 155] width 14 height 9
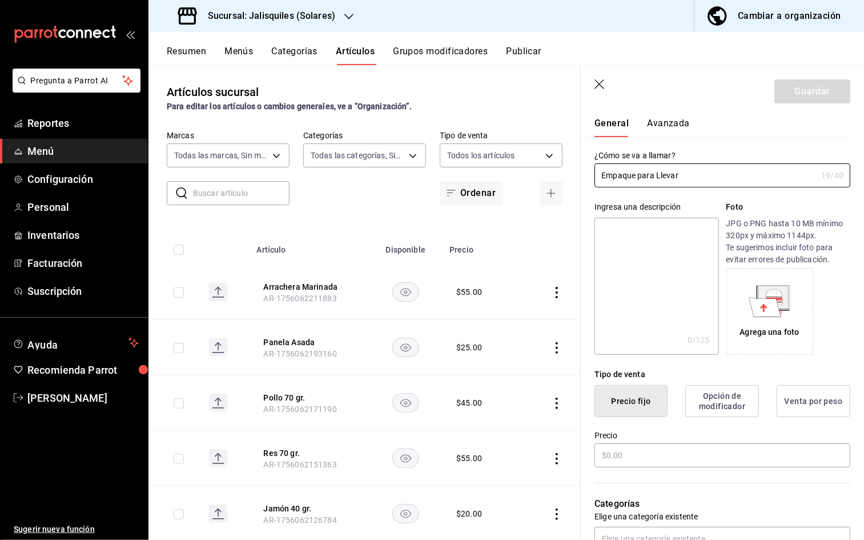
scroll to position [30, 0]
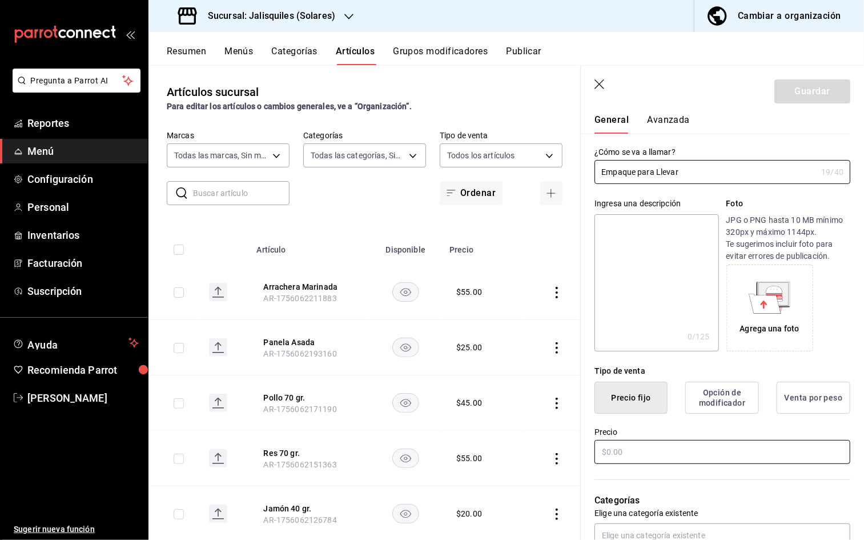
type input "Empaque para Llevar"
click at [625, 400] on input "text" at bounding box center [723, 452] width 256 height 24
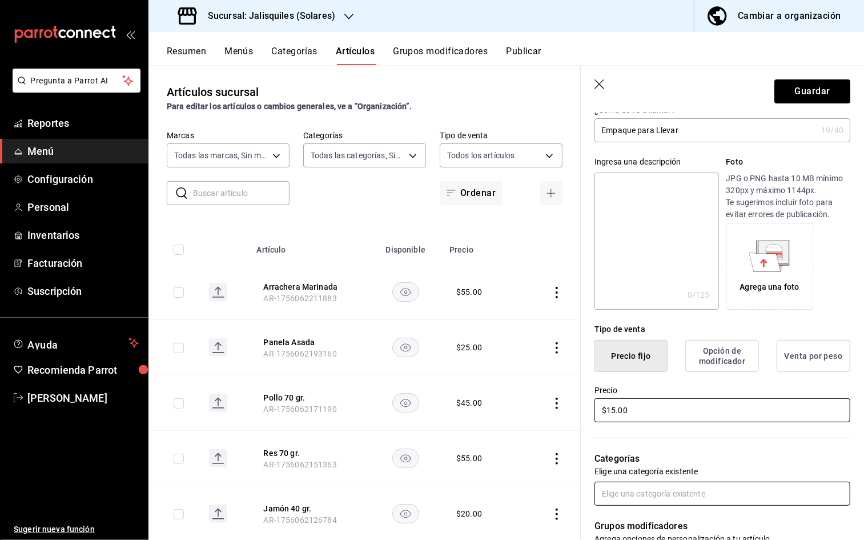
type input "$15.00"
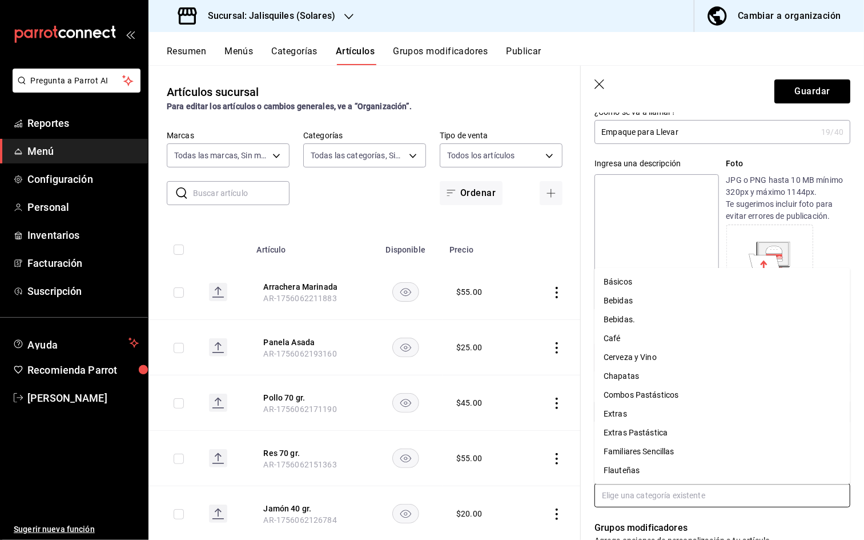
drag, startPoint x: 642, startPoint y: 485, endPoint x: 646, endPoint y: 480, distance: 6.5
click at [642, 400] on input "text" at bounding box center [723, 495] width 256 height 24
click at [669, 400] on li "Extras" at bounding box center [723, 413] width 256 height 19
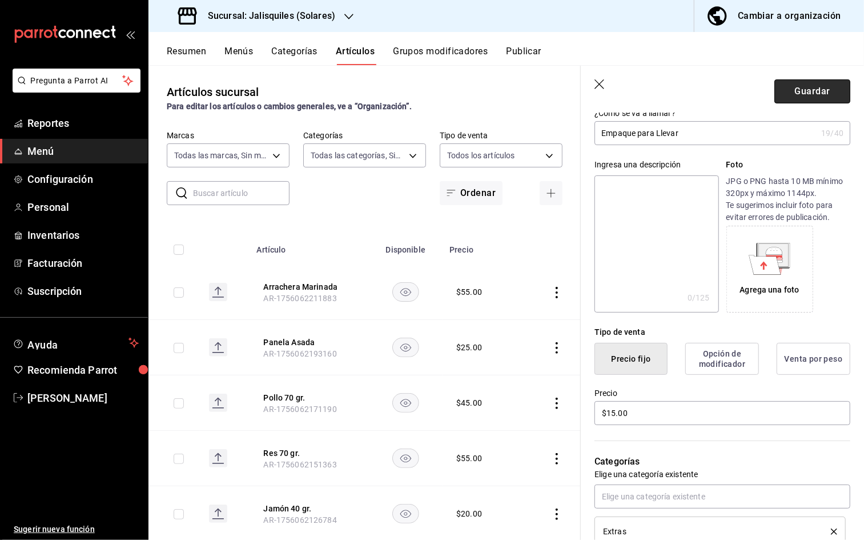
click at [796, 95] on button "Guardar" at bounding box center [812, 91] width 76 height 24
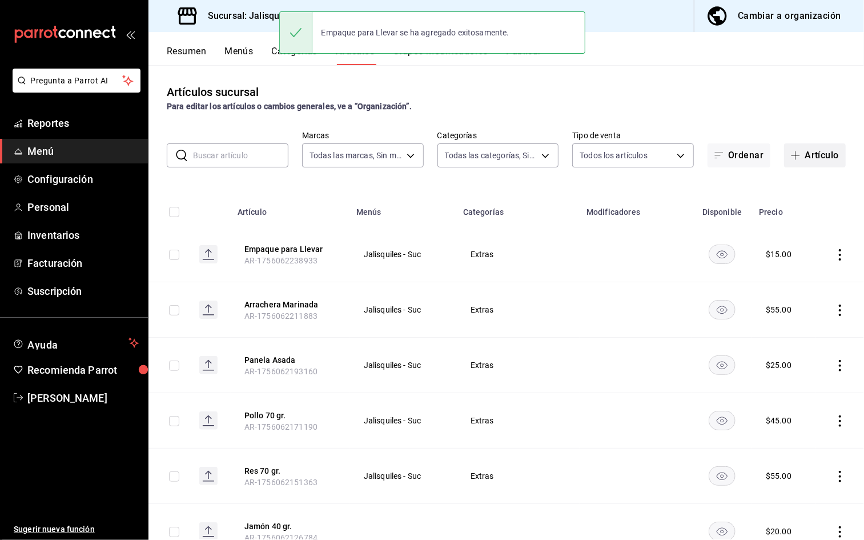
click at [800, 158] on button "Artículo" at bounding box center [815, 155] width 62 height 24
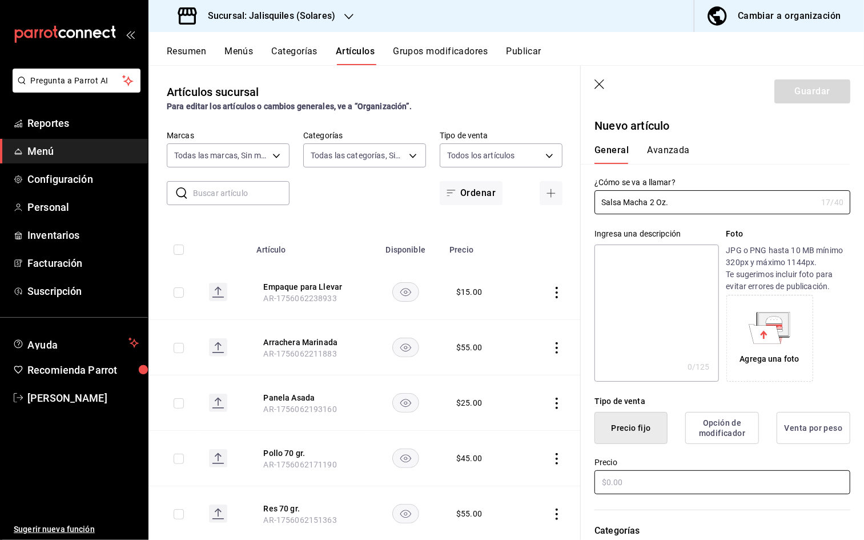
type input "Salsa Macha 2 Oz."
click at [627, 400] on input "text" at bounding box center [723, 482] width 256 height 24
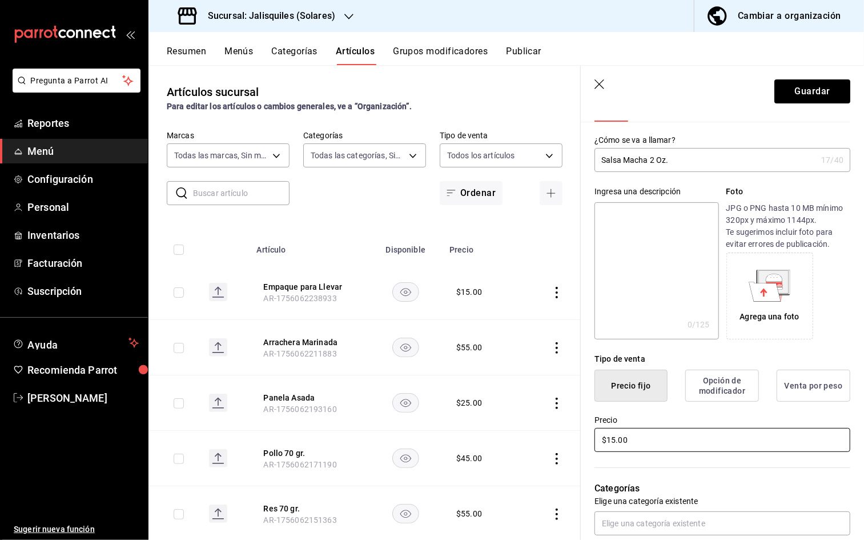
scroll to position [44, 0]
type input "$15.00"
click at [651, 400] on input "text" at bounding box center [723, 521] width 256 height 24
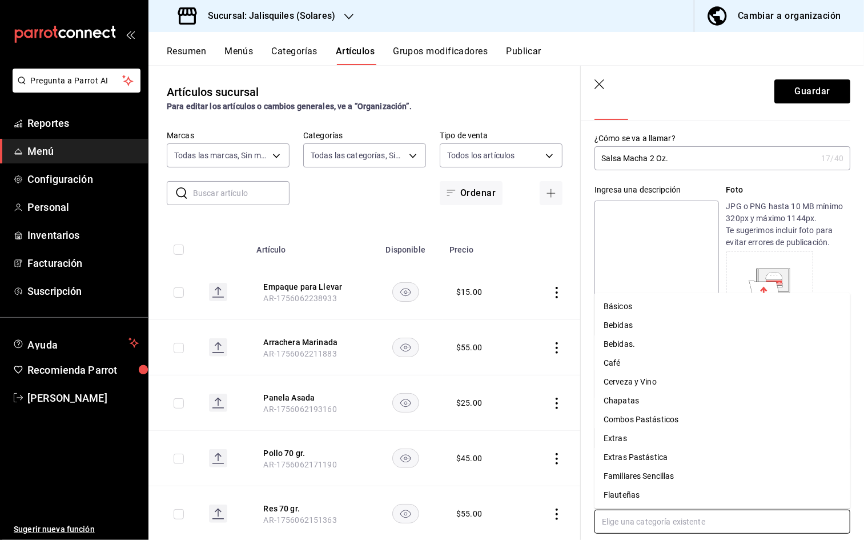
click at [633, 400] on li "Extras" at bounding box center [723, 439] width 256 height 19
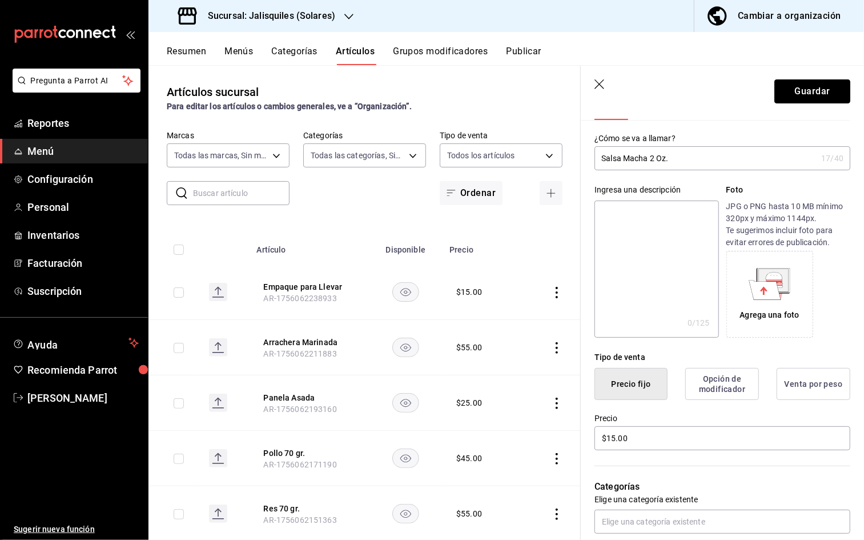
click at [800, 94] on button "Guardar" at bounding box center [812, 91] width 76 height 24
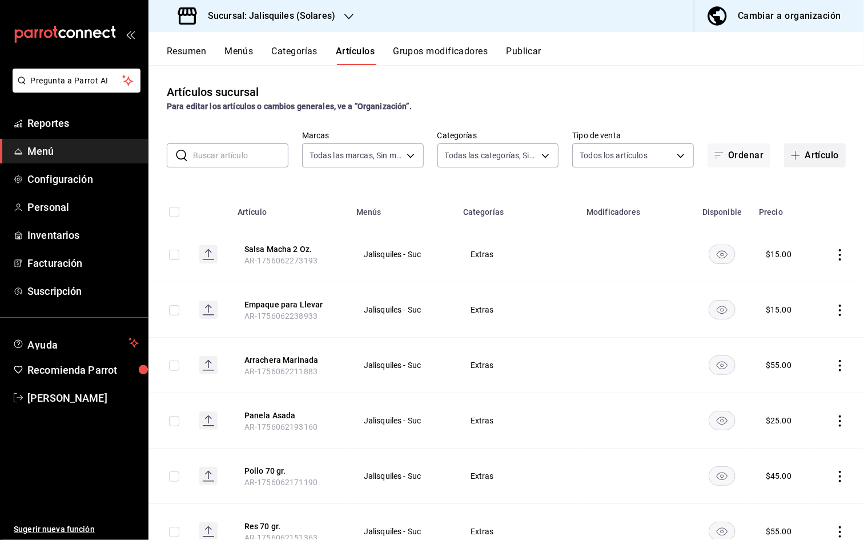
click at [800, 153] on button "Artículo" at bounding box center [815, 155] width 62 height 24
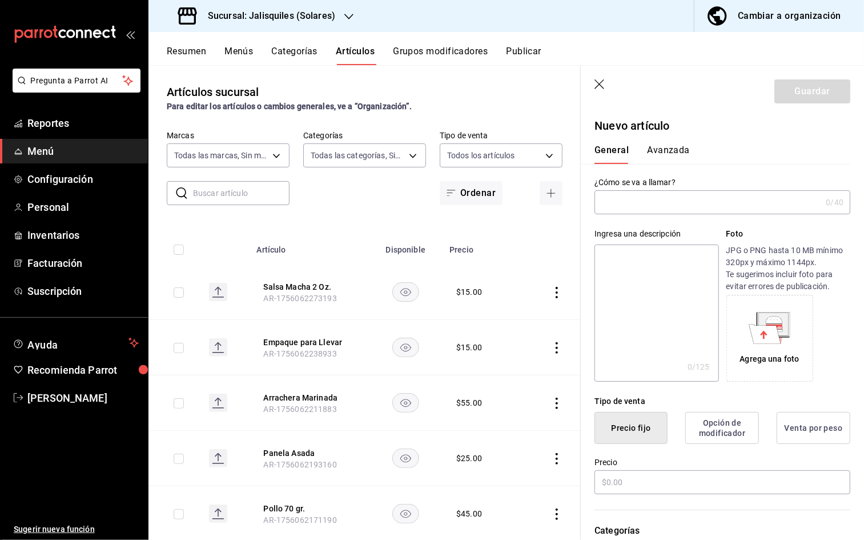
click at [767, 207] on input "text" at bounding box center [708, 202] width 227 height 23
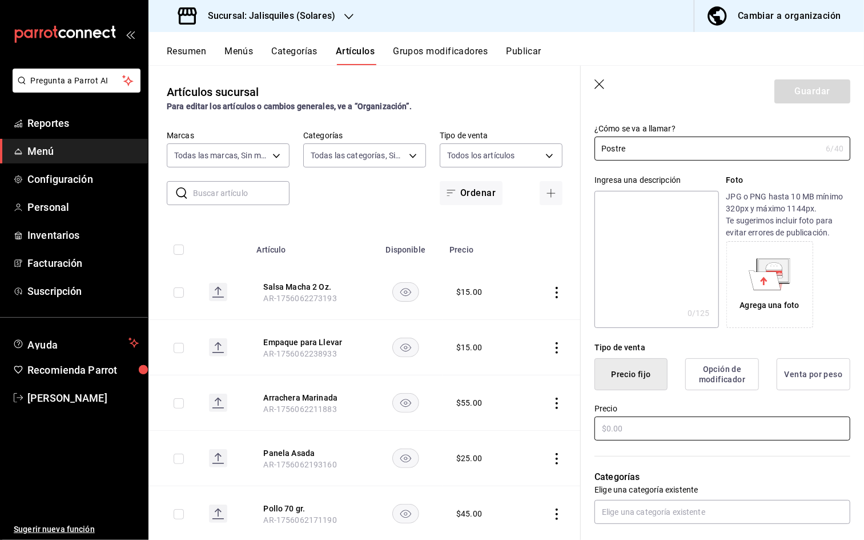
scroll to position [59, 0]
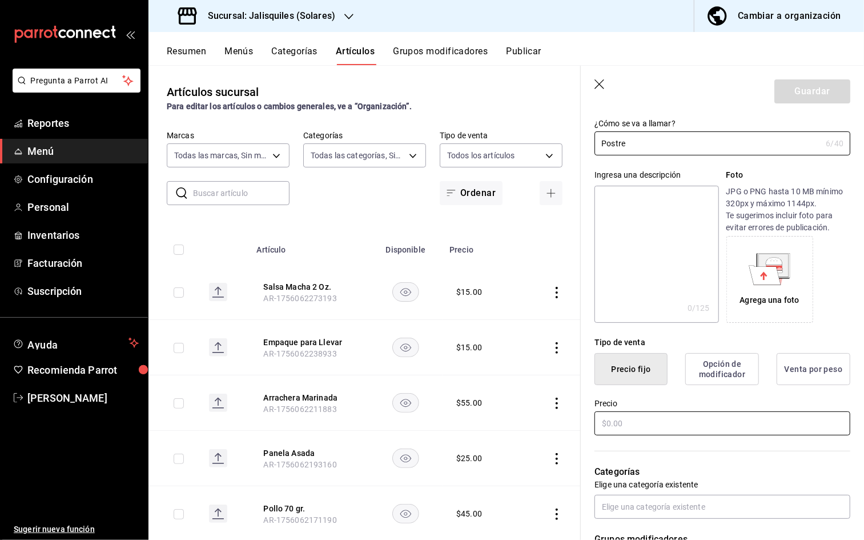
type input "Postre"
click at [643, 400] on input "text" at bounding box center [723, 423] width 256 height 24
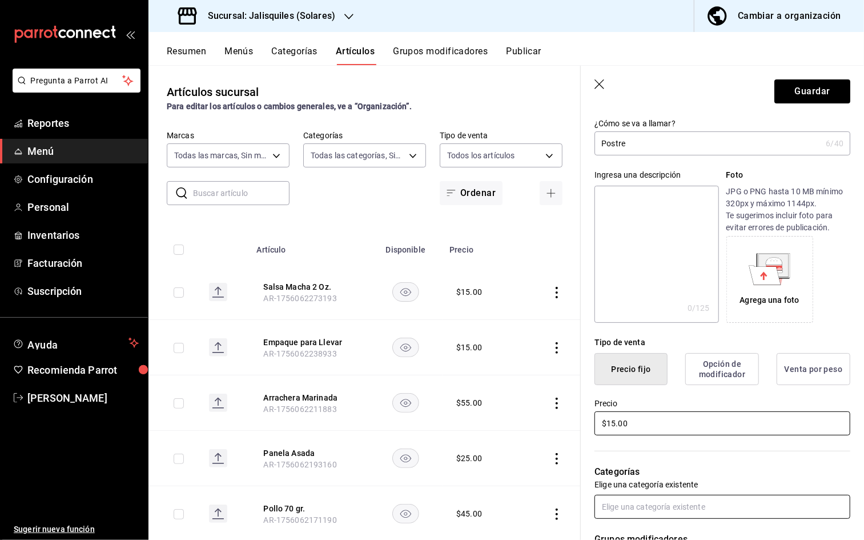
type input "$15.00"
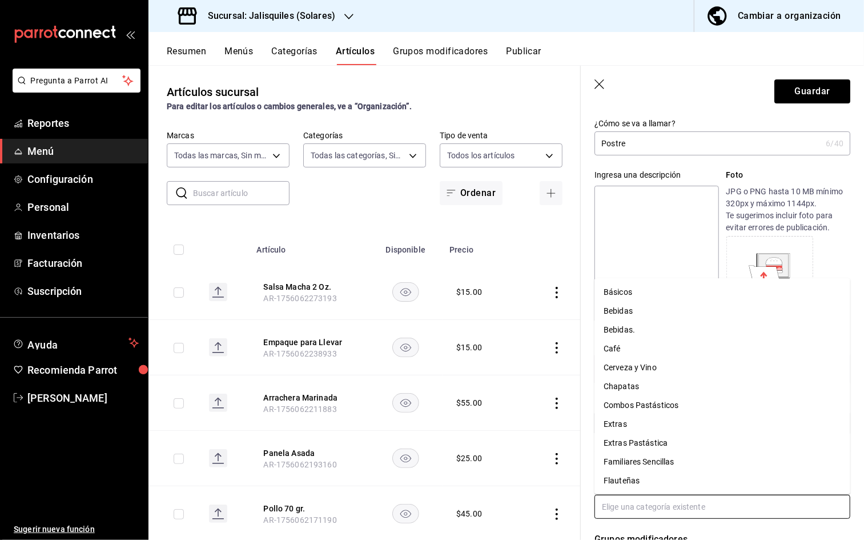
drag, startPoint x: 629, startPoint y: 504, endPoint x: 629, endPoint y: 495, distance: 9.2
click at [629, 400] on input "text" at bounding box center [723, 507] width 256 height 24
click at [627, 400] on li "Extras" at bounding box center [723, 424] width 256 height 19
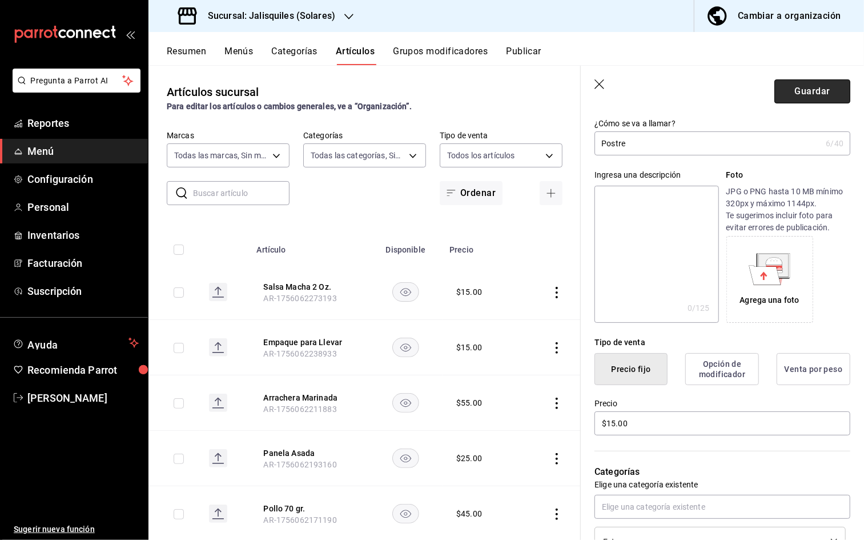
click at [800, 95] on button "Guardar" at bounding box center [812, 91] width 76 height 24
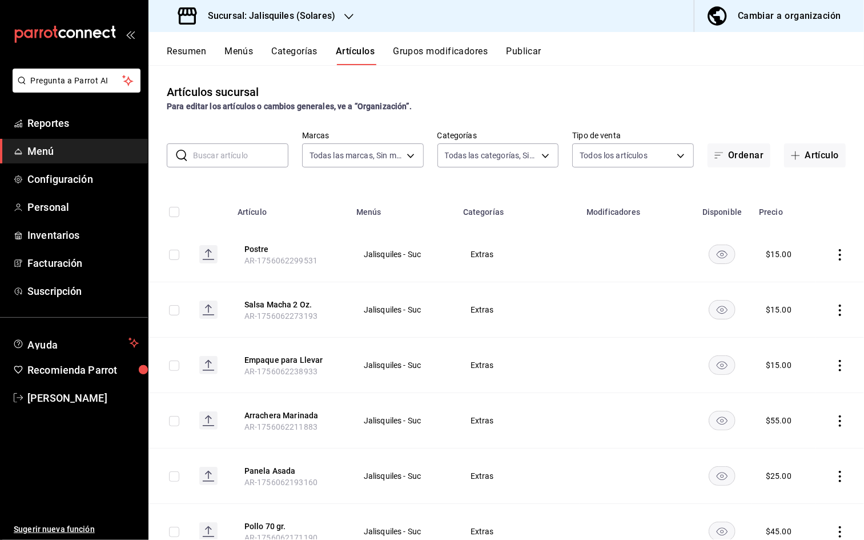
click at [286, 54] on button "Categorías" at bounding box center [295, 55] width 46 height 19
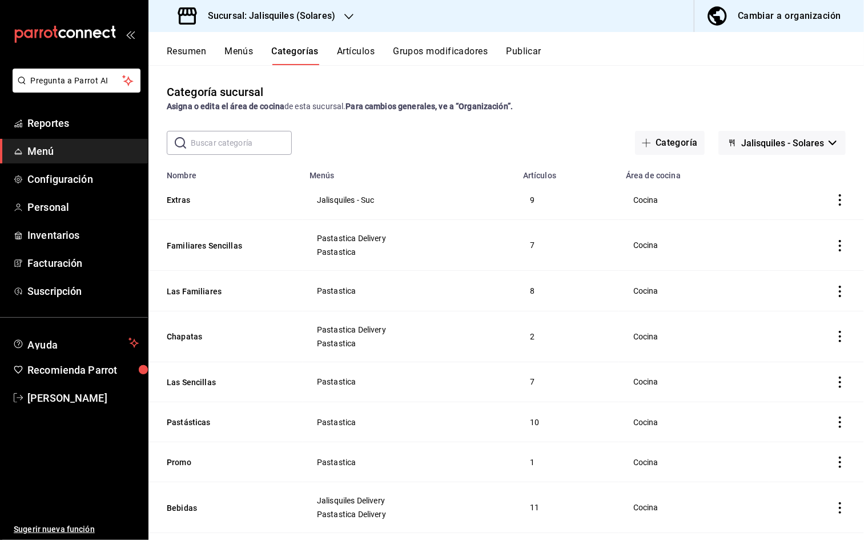
click at [800, 200] on icon "actions" at bounding box center [839, 199] width 11 height 11
click at [800, 227] on span "Editar" at bounding box center [806, 226] width 30 height 12
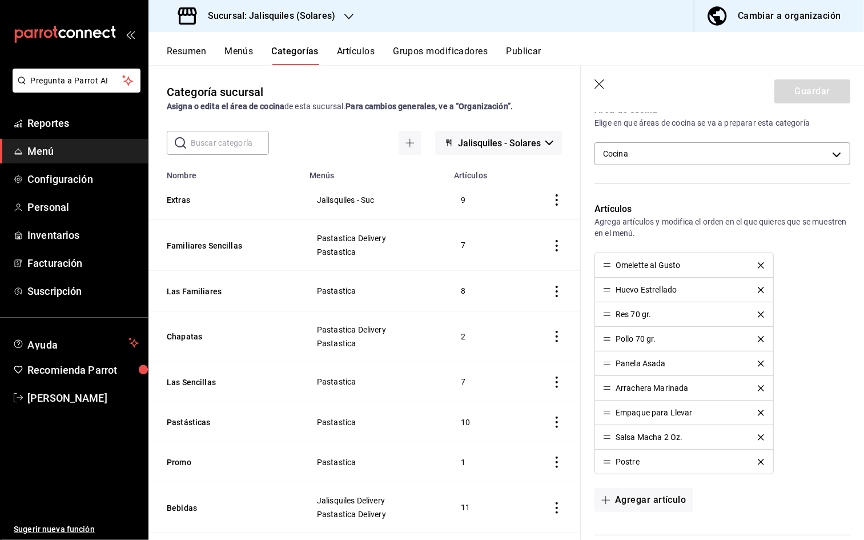
scroll to position [254, 0]
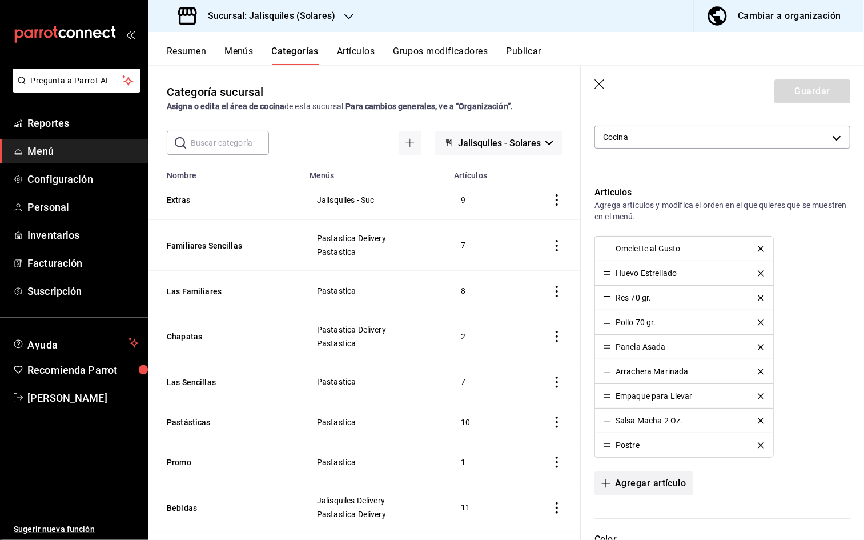
click at [662, 400] on button "Agregar artículo" at bounding box center [644, 483] width 98 height 24
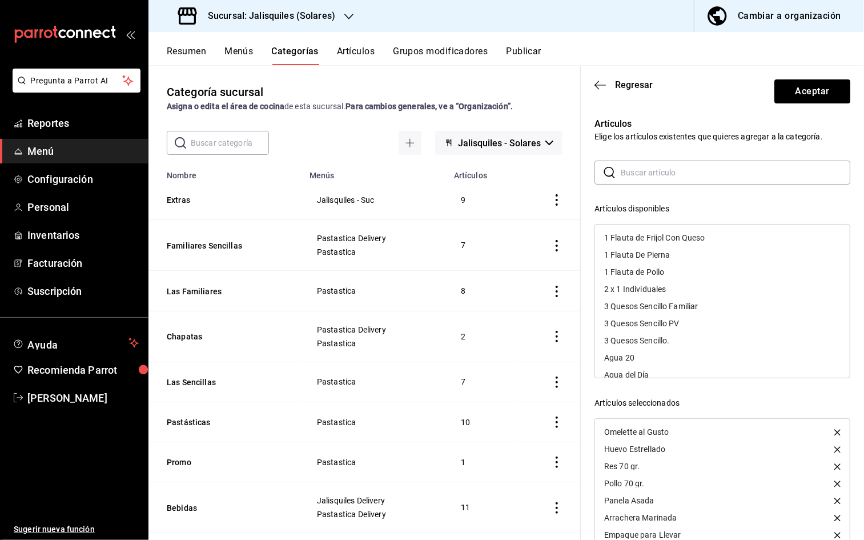
click at [635, 175] on input "text" at bounding box center [736, 172] width 230 height 23
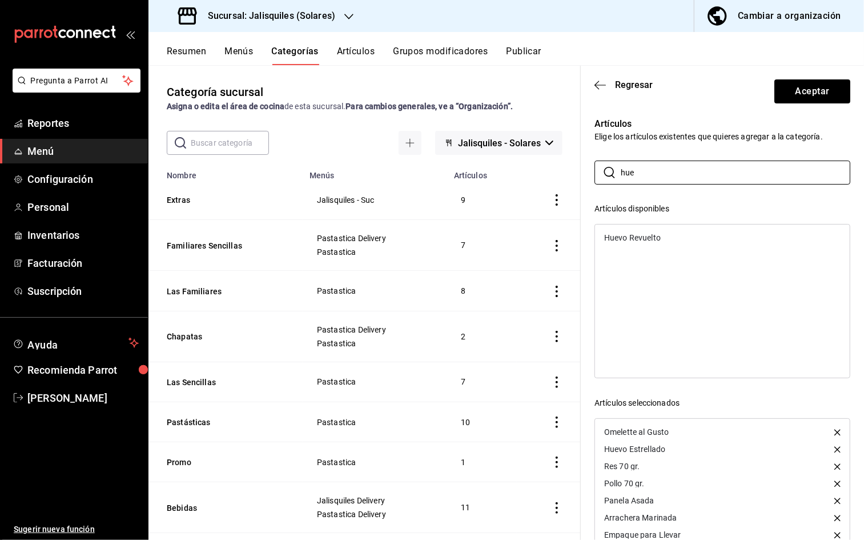
type input "hue"
click at [639, 238] on div "Huevo Revuelto" at bounding box center [632, 238] width 57 height 8
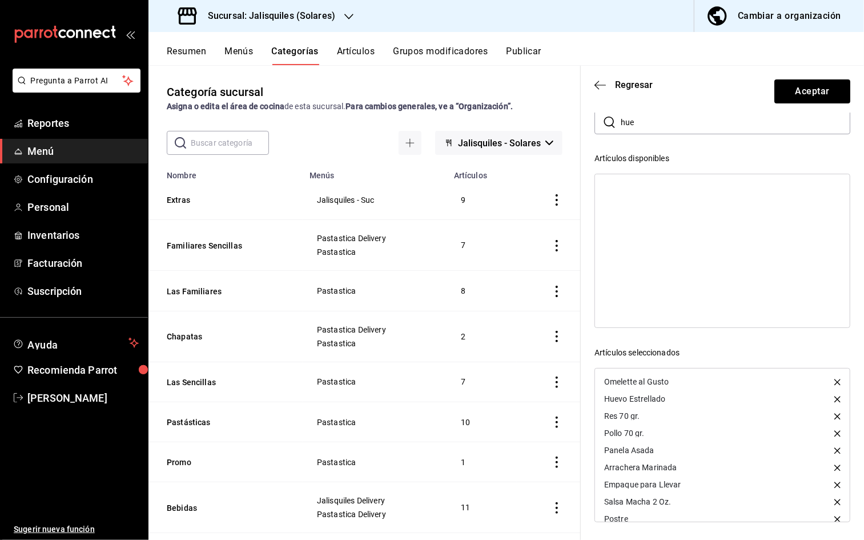
scroll to position [45, 0]
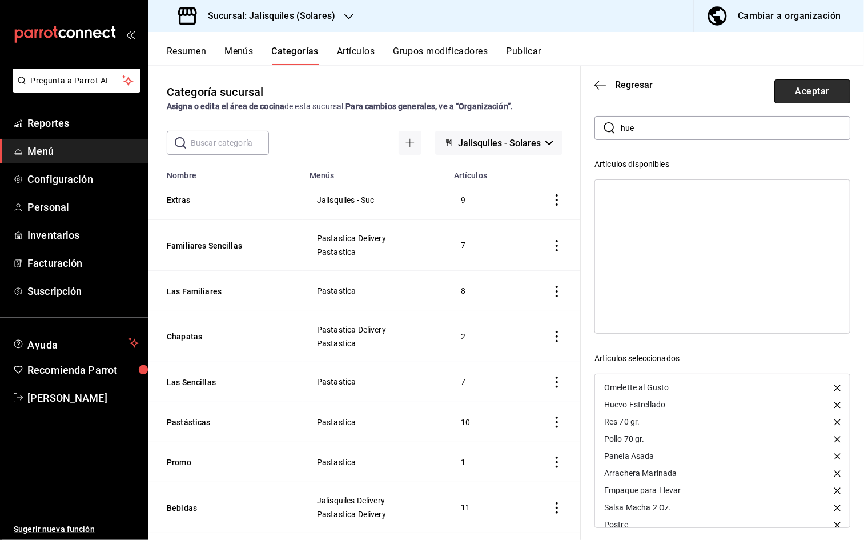
click at [800, 94] on button "Aceptar" at bounding box center [812, 91] width 76 height 24
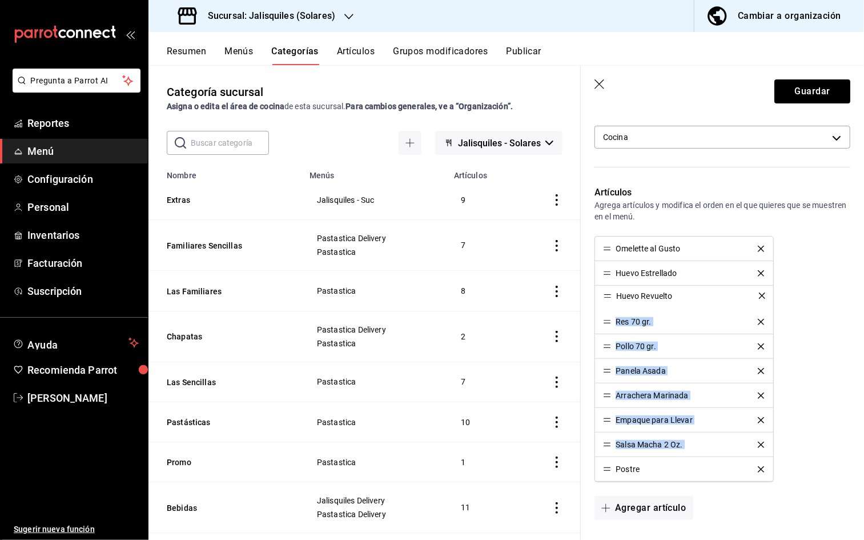
drag, startPoint x: 607, startPoint y: 471, endPoint x: 611, endPoint y: 297, distance: 174.2
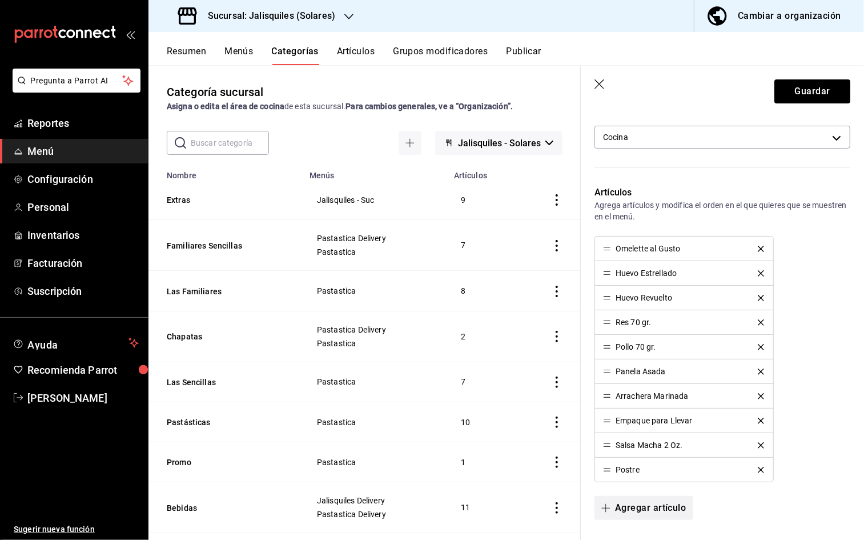
click at [641, 400] on button "Agregar artículo" at bounding box center [644, 508] width 98 height 24
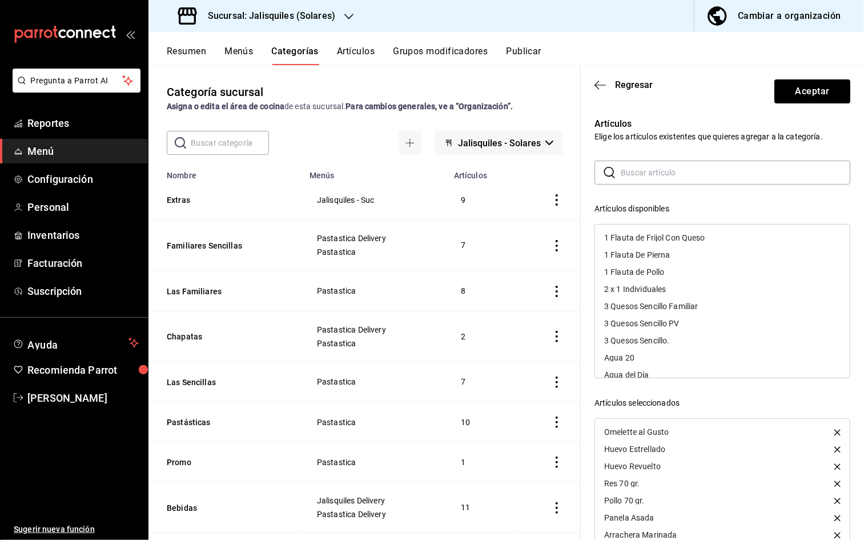
click at [630, 166] on input "text" at bounding box center [736, 172] width 230 height 23
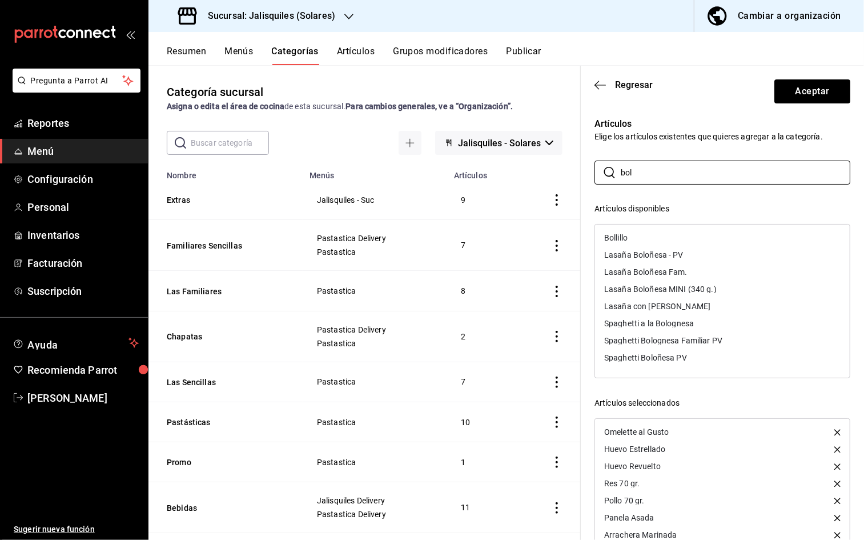
type input "bol"
click at [617, 240] on div "Bollillo" at bounding box center [615, 238] width 23 height 8
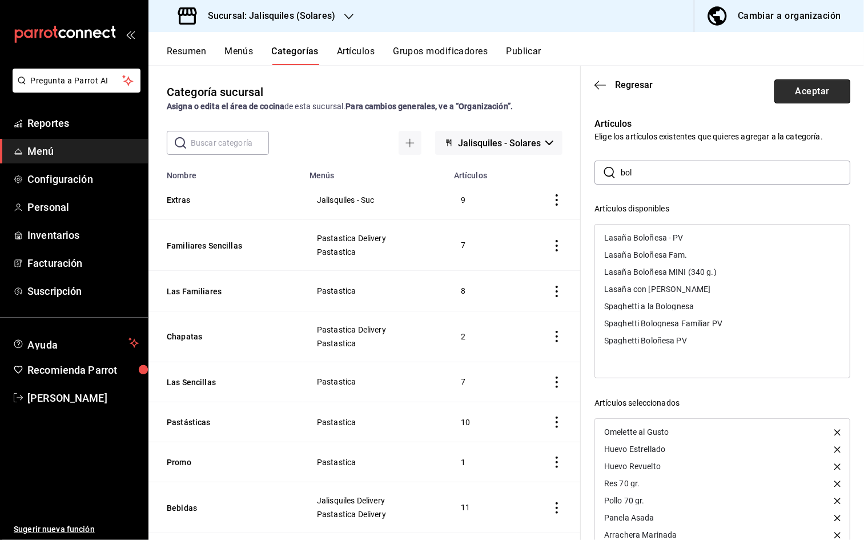
click at [798, 95] on button "Aceptar" at bounding box center [812, 91] width 76 height 24
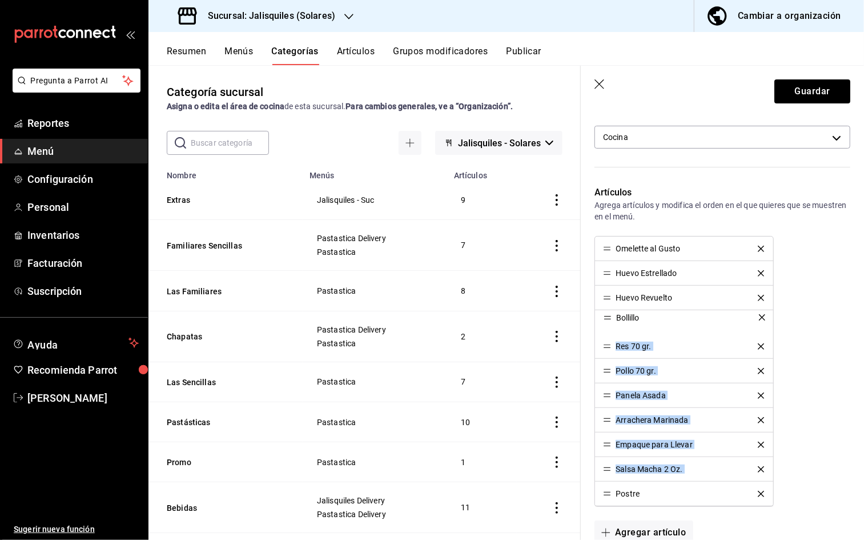
drag, startPoint x: 607, startPoint y: 495, endPoint x: 616, endPoint y: 319, distance: 176.7
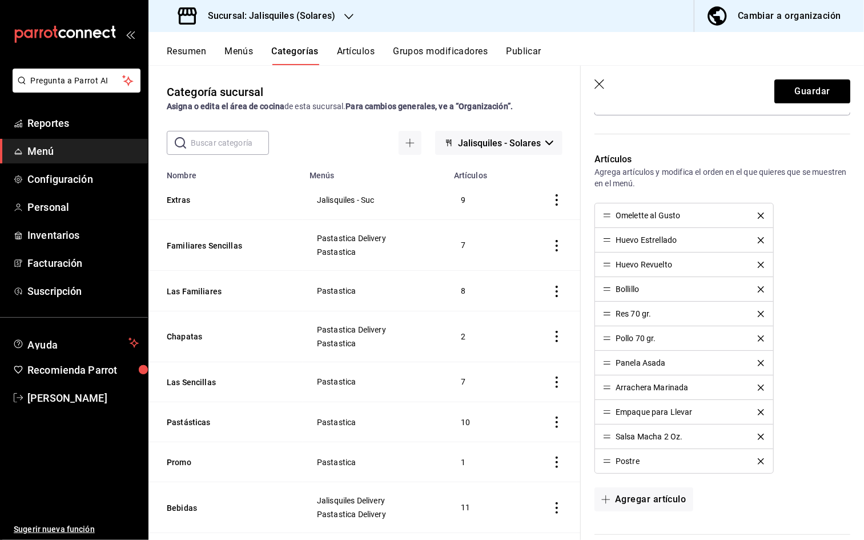
scroll to position [294, 0]
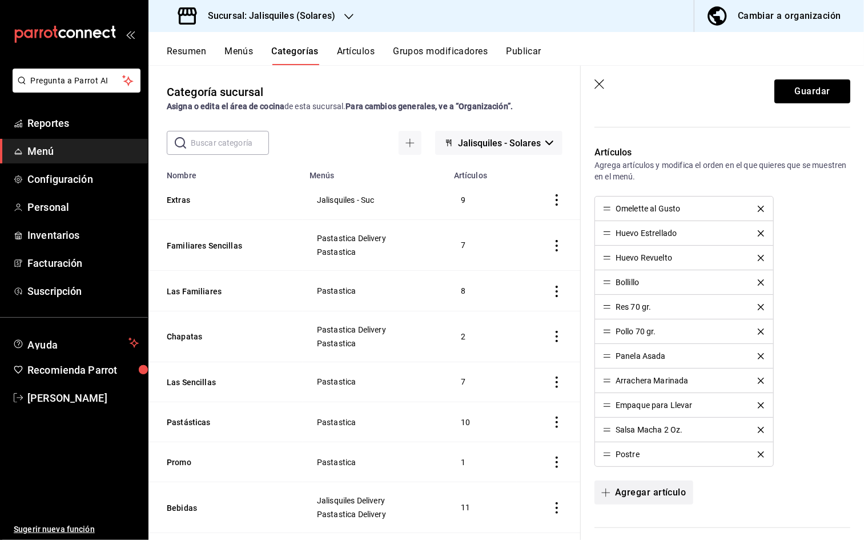
click at [640, 400] on button "Agregar artículo" at bounding box center [644, 492] width 98 height 24
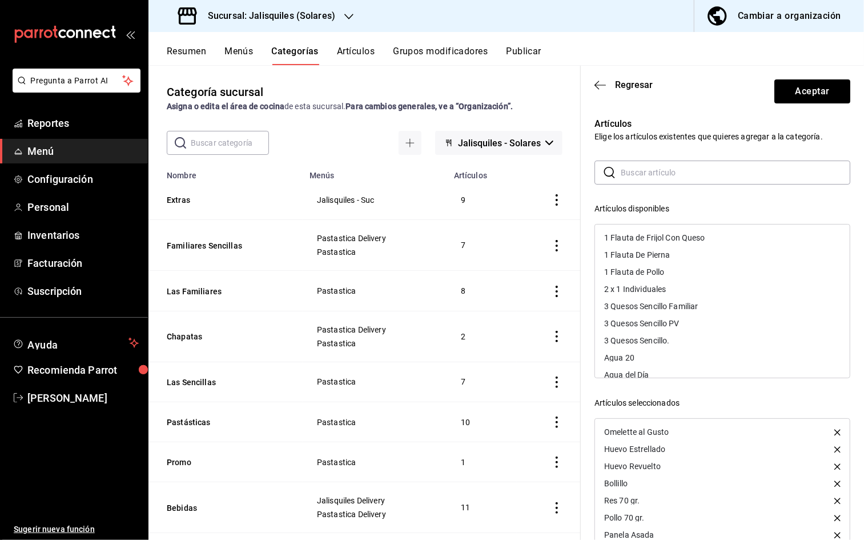
click at [623, 176] on input "text" at bounding box center [736, 172] width 230 height 23
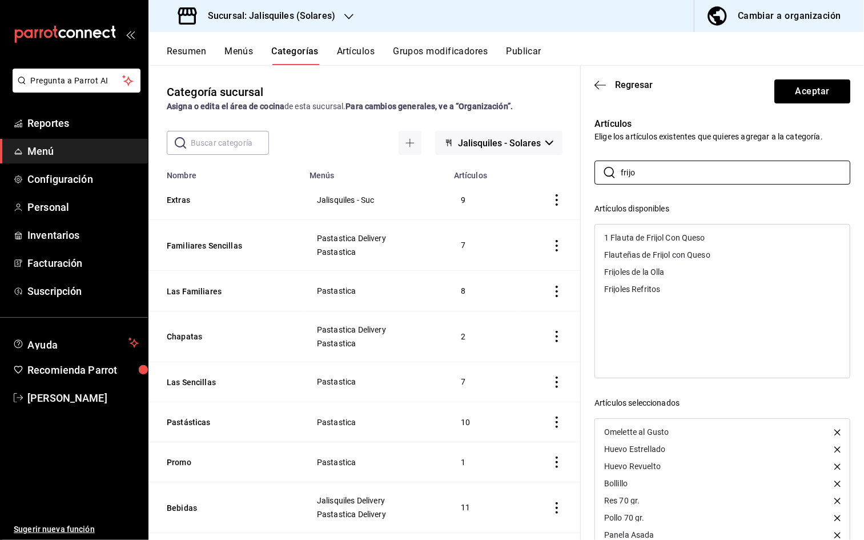
type input "frijo"
click at [625, 287] on div "Frijoles Refritos" at bounding box center [632, 289] width 56 height 8
click at [800, 94] on button "Aceptar" at bounding box center [812, 91] width 76 height 24
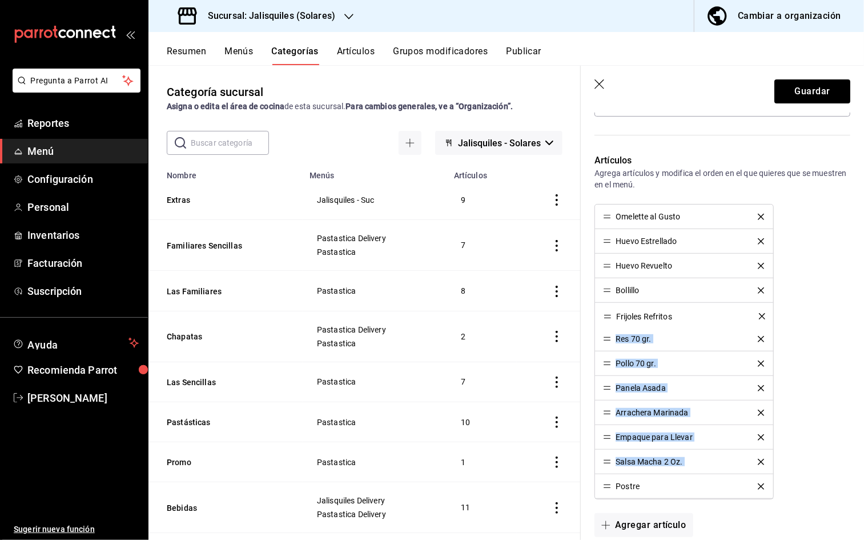
scroll to position [288, 0]
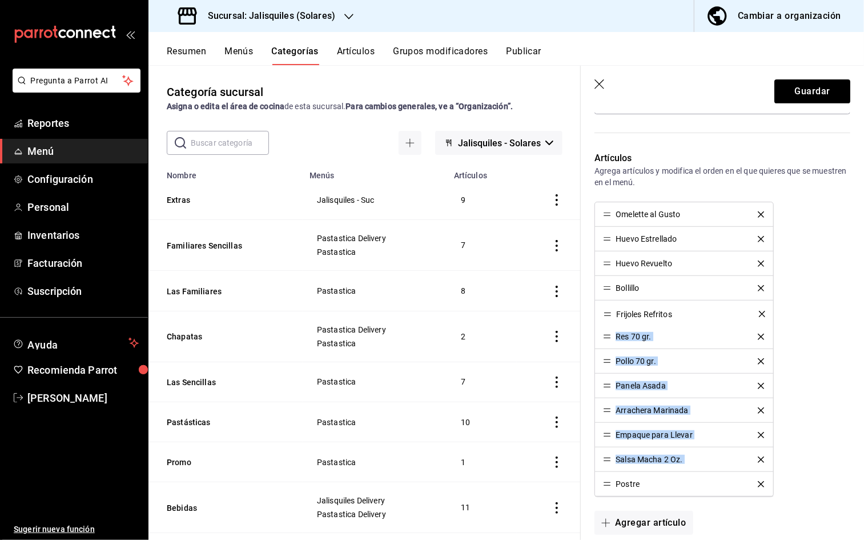
drag, startPoint x: 607, startPoint y: 488, endPoint x: 606, endPoint y: 314, distance: 174.2
click at [635, 400] on button "Agregar artículo" at bounding box center [644, 523] width 98 height 24
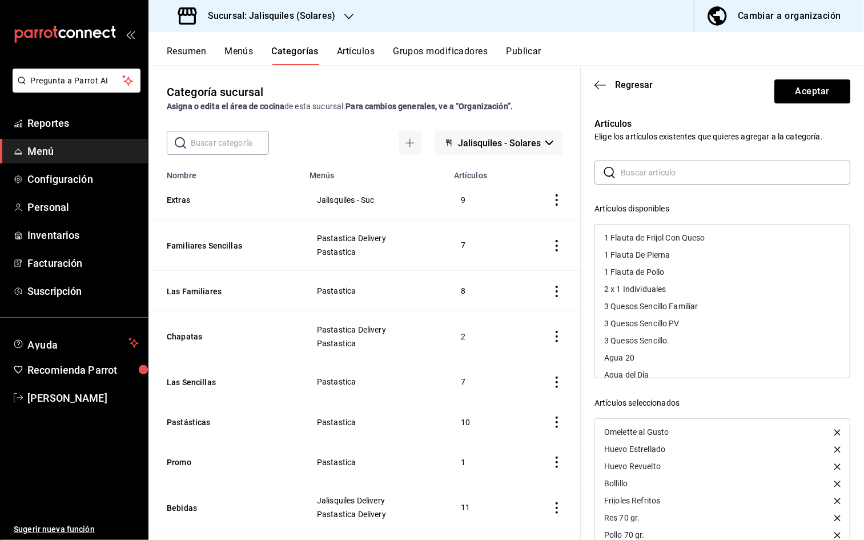
click at [639, 176] on input "text" at bounding box center [736, 172] width 230 height 23
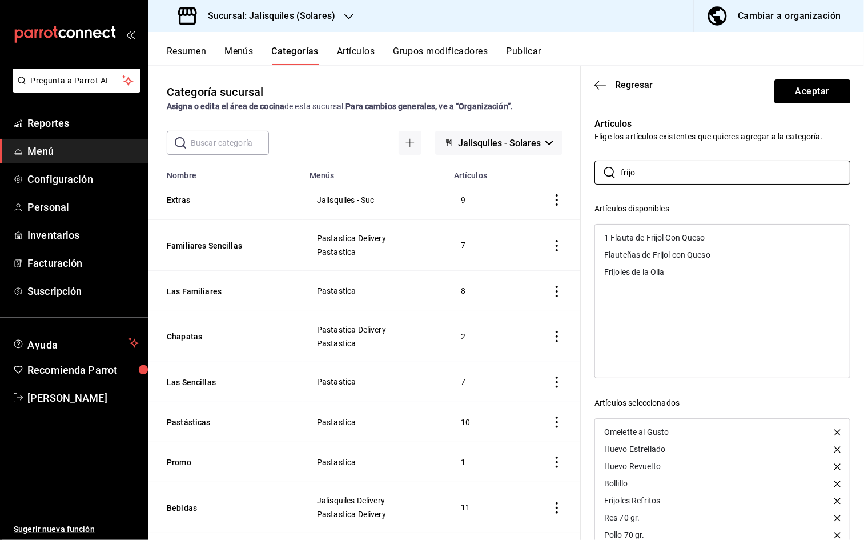
type input "frijo"
click at [643, 275] on div "Frijoles de la Olla" at bounding box center [634, 272] width 61 height 8
click at [800, 89] on button "Aceptar" at bounding box center [812, 91] width 76 height 24
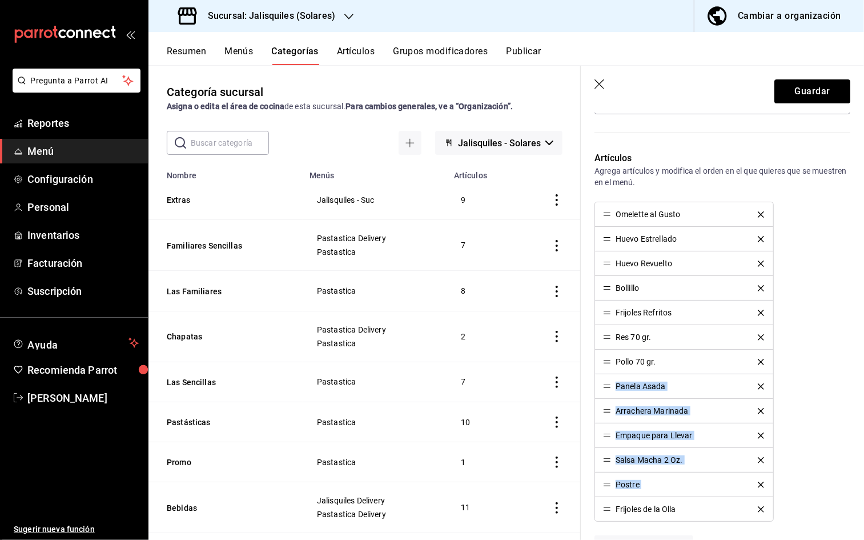
drag, startPoint x: 612, startPoint y: 512, endPoint x: 607, endPoint y: 396, distance: 116.6
click at [603, 379] on ul "Omelette al Gusto Huevo Estrellado Huevo Revuelto Bollillo Frijoles Refritos Re…" at bounding box center [684, 362] width 179 height 320
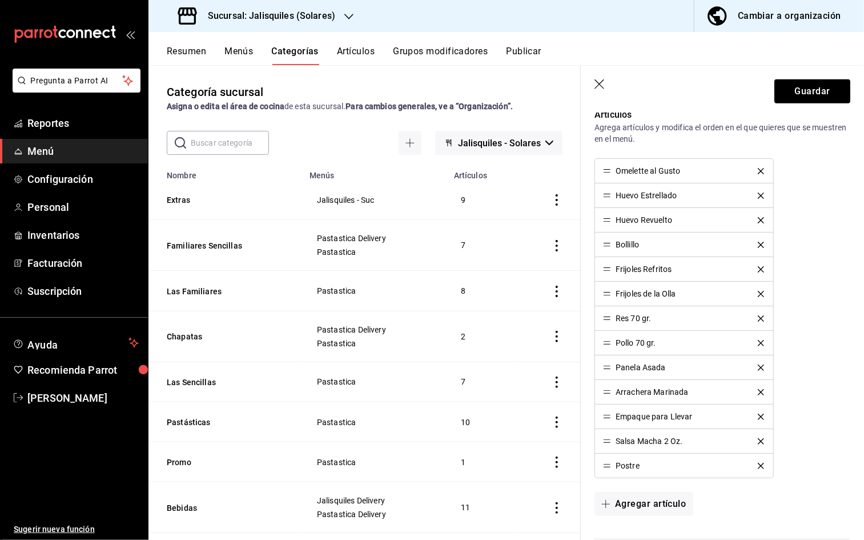
scroll to position [343, 0]
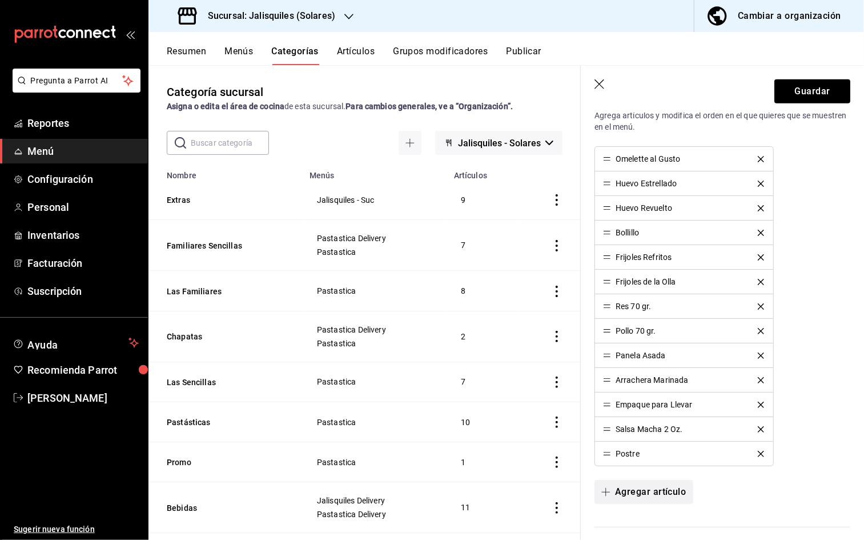
click at [632, 499] on button "Agregar artículo" at bounding box center [644, 492] width 98 height 24
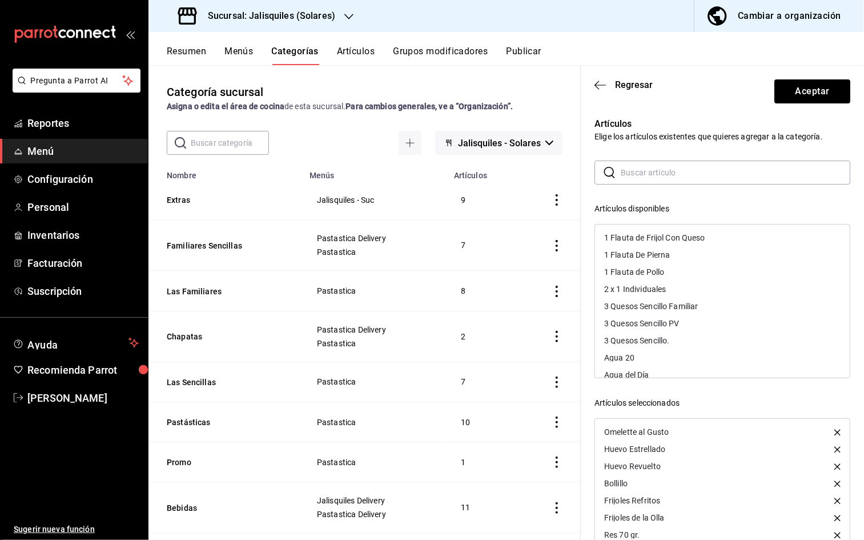
click at [624, 176] on input "text" at bounding box center [736, 172] width 230 height 23
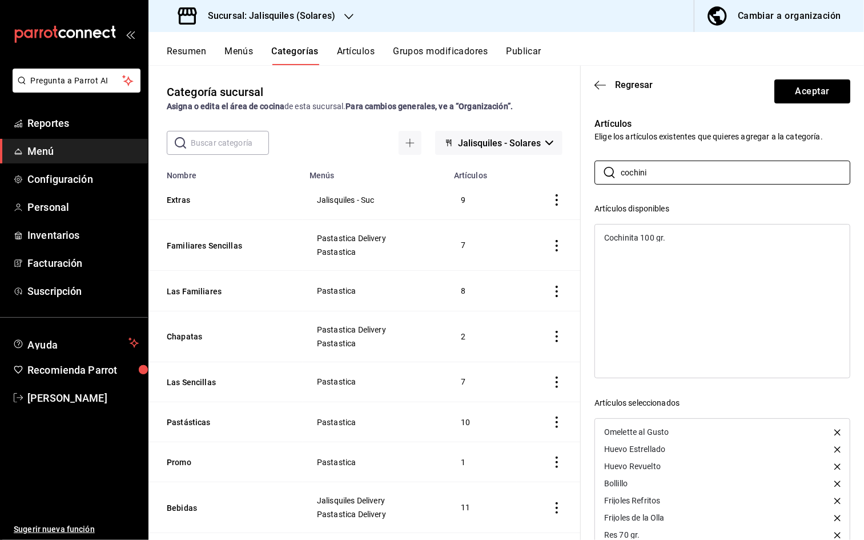
type input "cochini"
click at [652, 241] on div "Cochinita 100 gr." at bounding box center [634, 238] width 61 height 8
click at [806, 97] on button "Aceptar" at bounding box center [812, 91] width 76 height 24
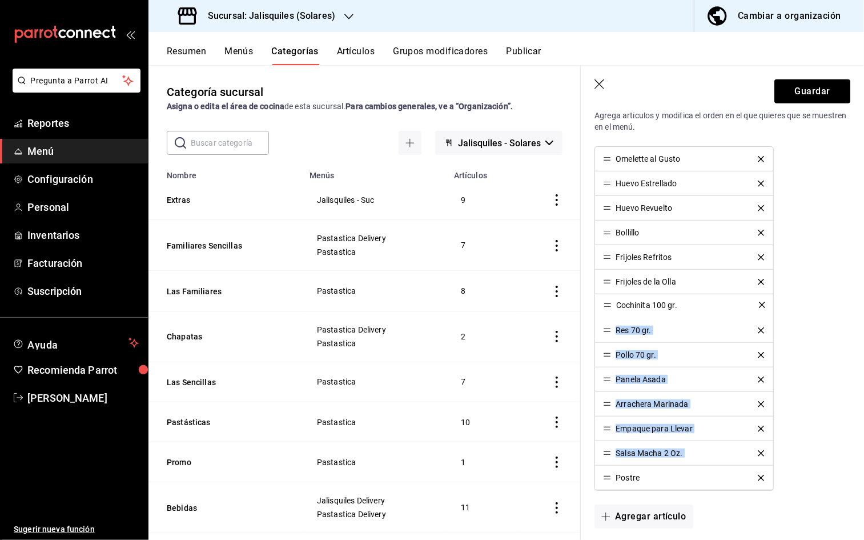
drag, startPoint x: 610, startPoint y: 478, endPoint x: 613, endPoint y: 304, distance: 174.2
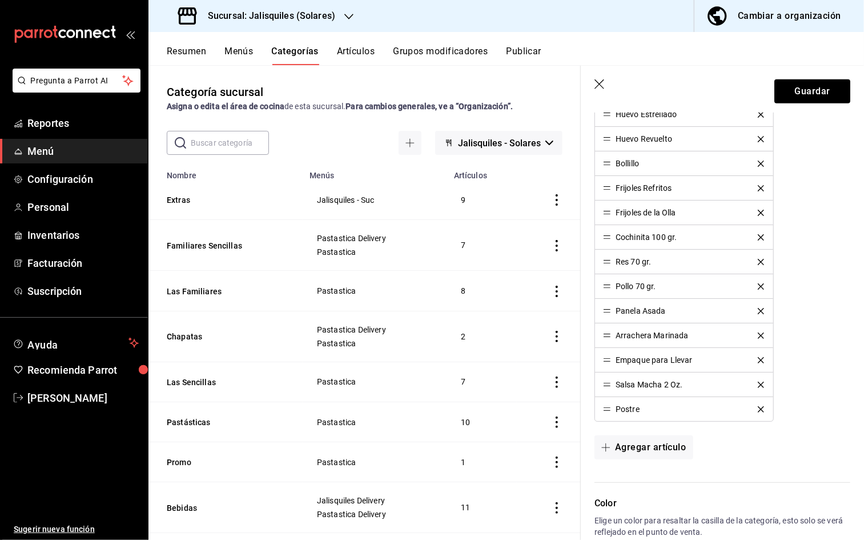
scroll to position [414, 0]
click at [628, 448] on button "Agregar artículo" at bounding box center [644, 446] width 98 height 24
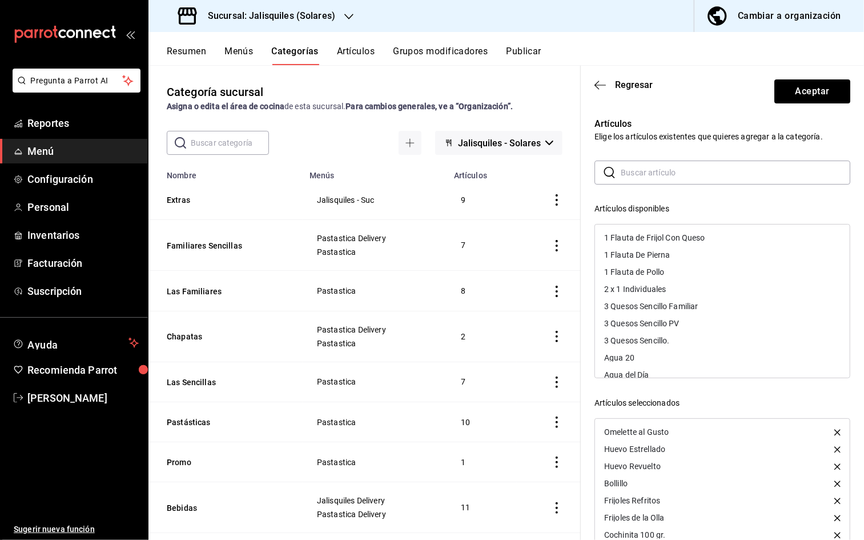
click at [632, 171] on input "text" at bounding box center [736, 172] width 230 height 23
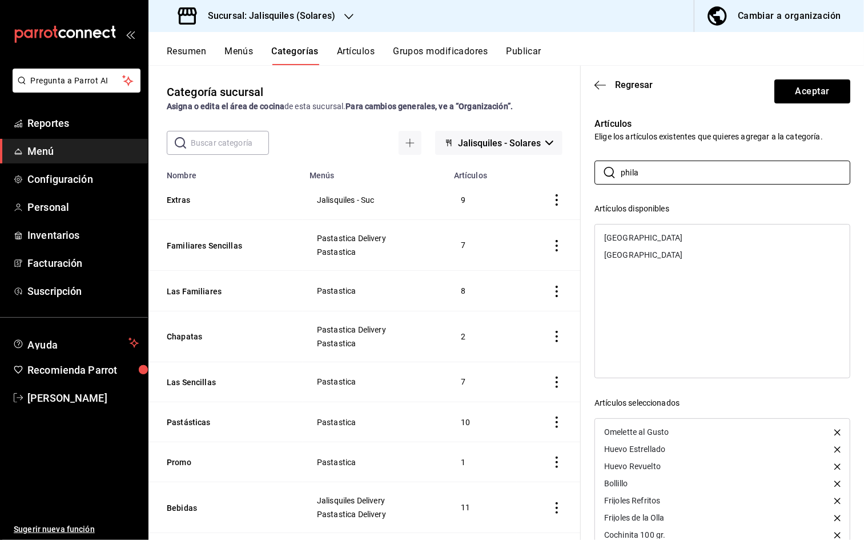
type input "phila"
click at [637, 240] on div "[GEOGRAPHIC_DATA]" at bounding box center [643, 238] width 78 height 8
click at [813, 90] on button "Aceptar" at bounding box center [812, 91] width 76 height 24
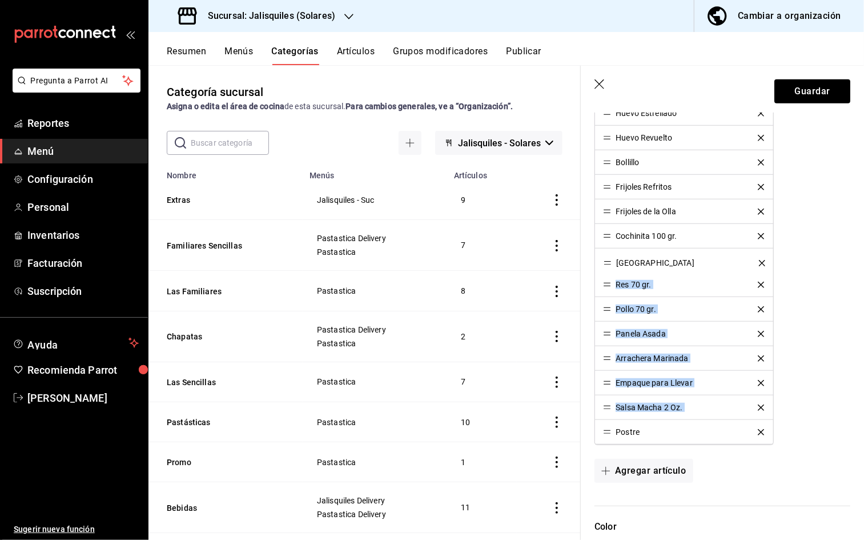
drag, startPoint x: 608, startPoint y: 436, endPoint x: 611, endPoint y: 266, distance: 170.2
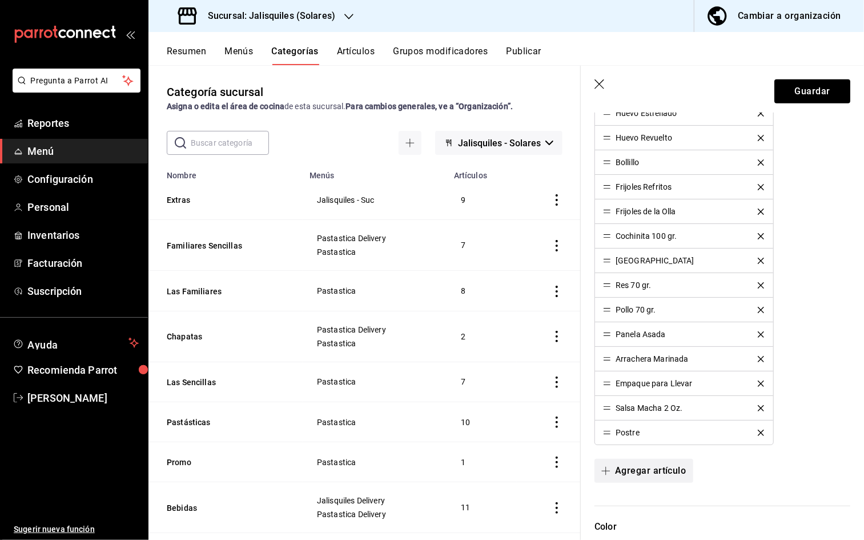
click at [633, 472] on button "Agregar artículo" at bounding box center [644, 471] width 98 height 24
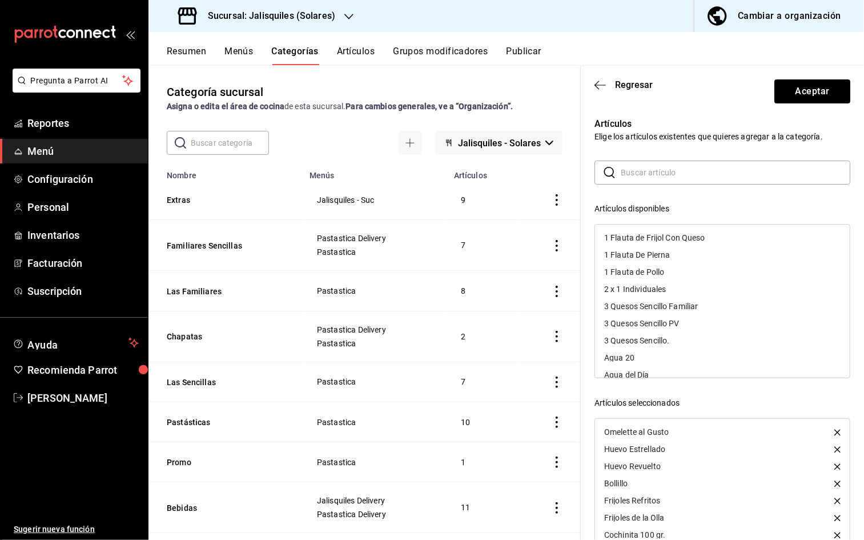
click at [660, 176] on input "text" at bounding box center [736, 172] width 230 height 23
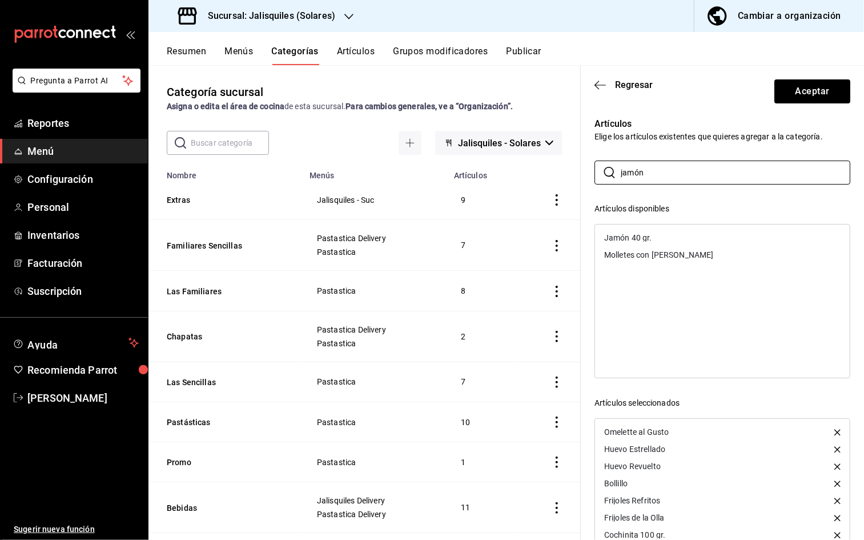
type input "jamón"
click at [656, 235] on div "Jamón 40 gr." at bounding box center [722, 237] width 255 height 17
click at [797, 97] on button "Aceptar" at bounding box center [812, 91] width 76 height 24
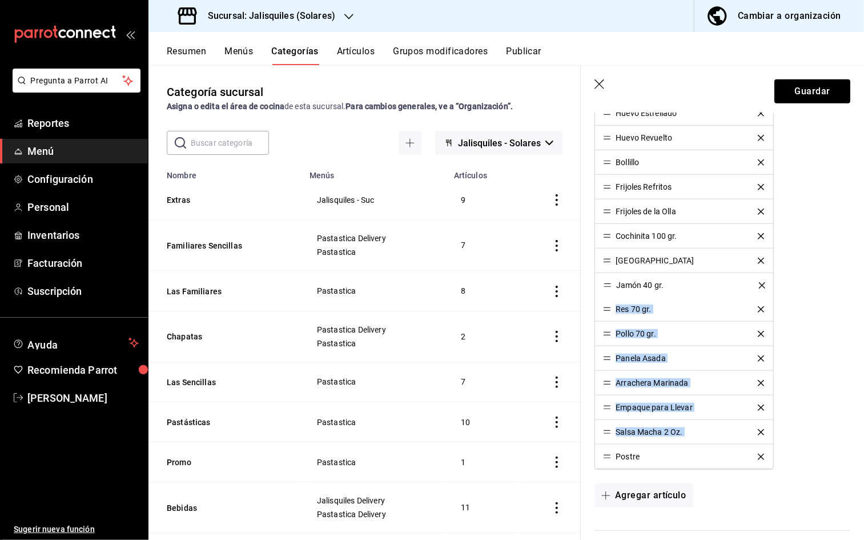
drag, startPoint x: 609, startPoint y: 458, endPoint x: 611, endPoint y: 286, distance: 172.5
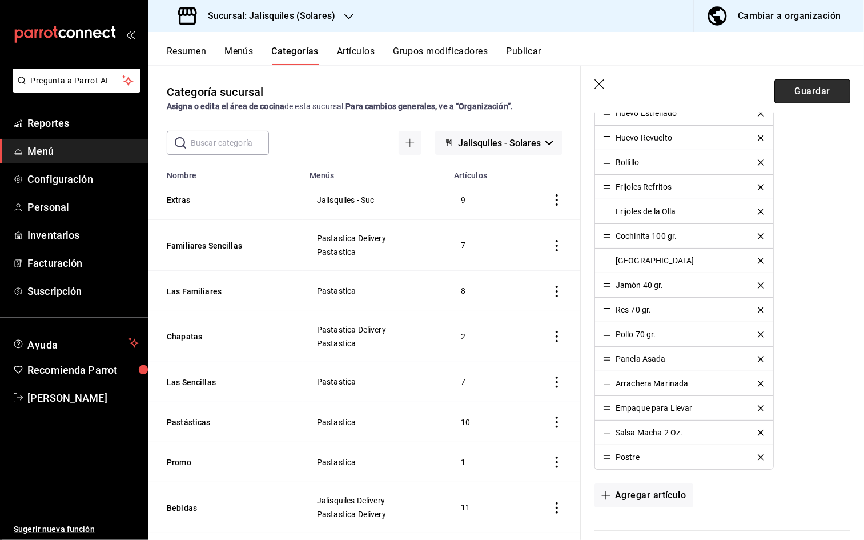
click at [803, 93] on button "Guardar" at bounding box center [812, 91] width 76 height 24
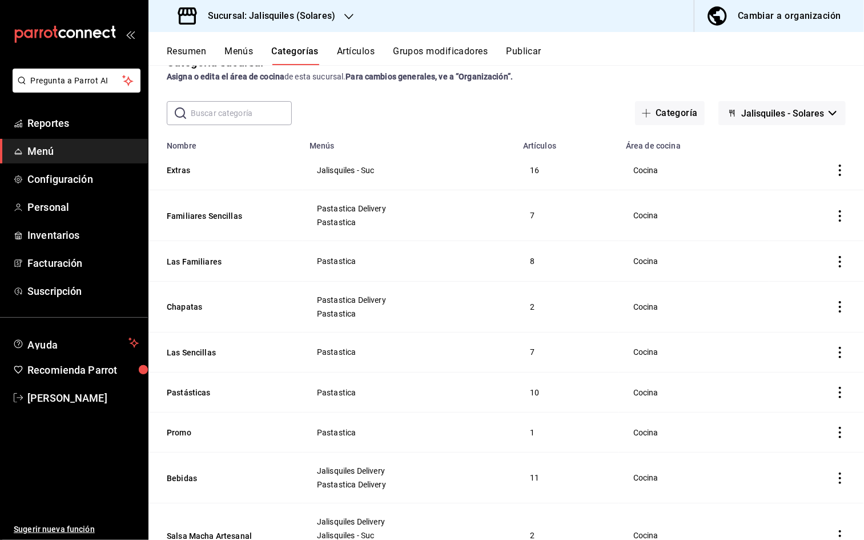
scroll to position [30, 0]
click at [238, 51] on button "Menús" at bounding box center [238, 55] width 29 height 19
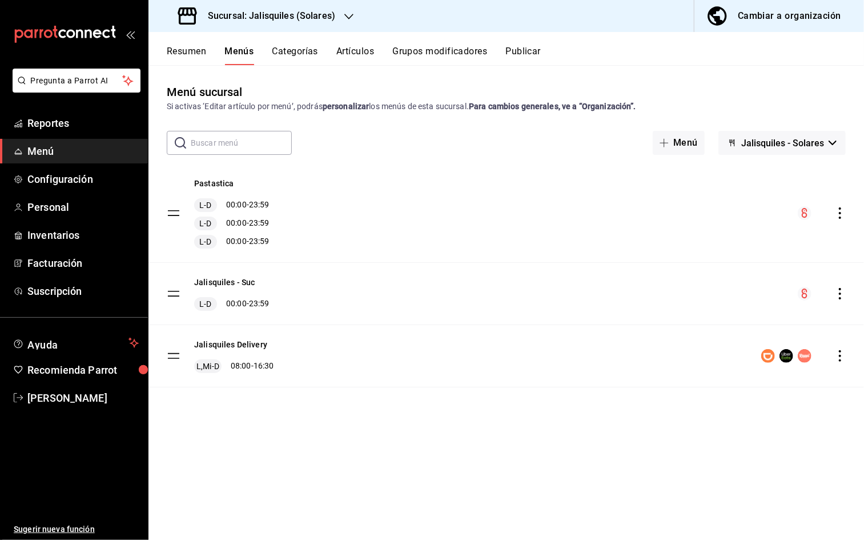
click at [214, 280] on button "Jalisquiles - Suc" at bounding box center [224, 281] width 61 height 11
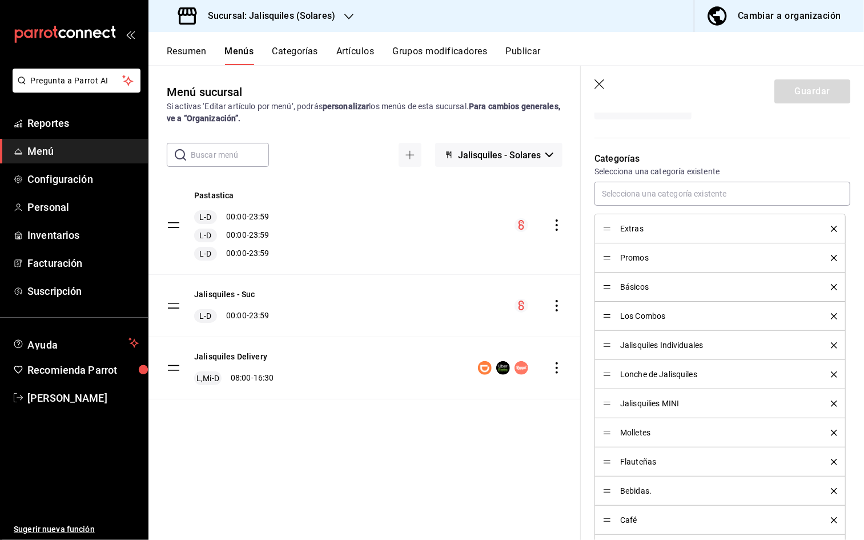
scroll to position [291, 0]
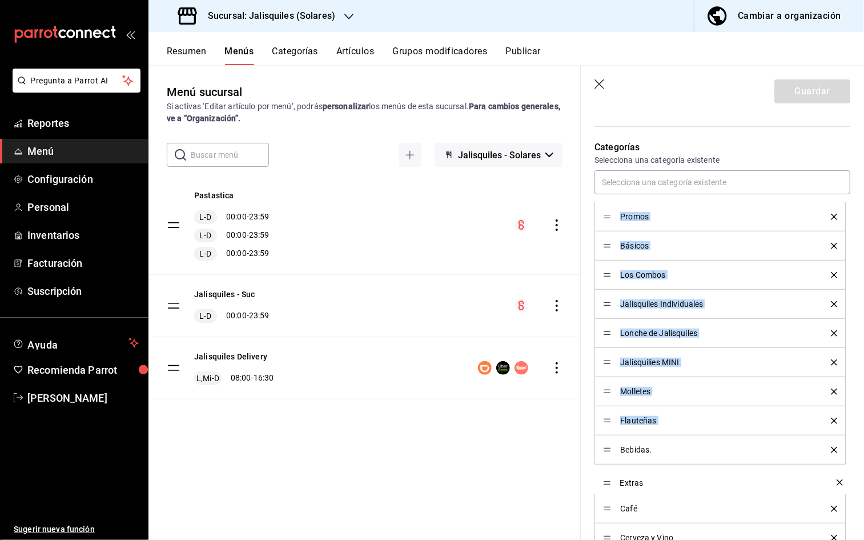
drag, startPoint x: 607, startPoint y: 217, endPoint x: 608, endPoint y: 483, distance: 265.6
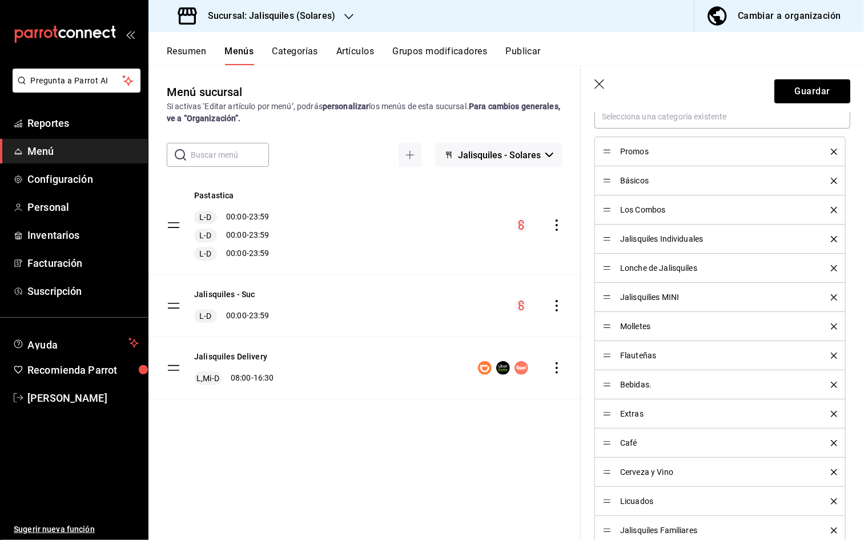
scroll to position [368, 0]
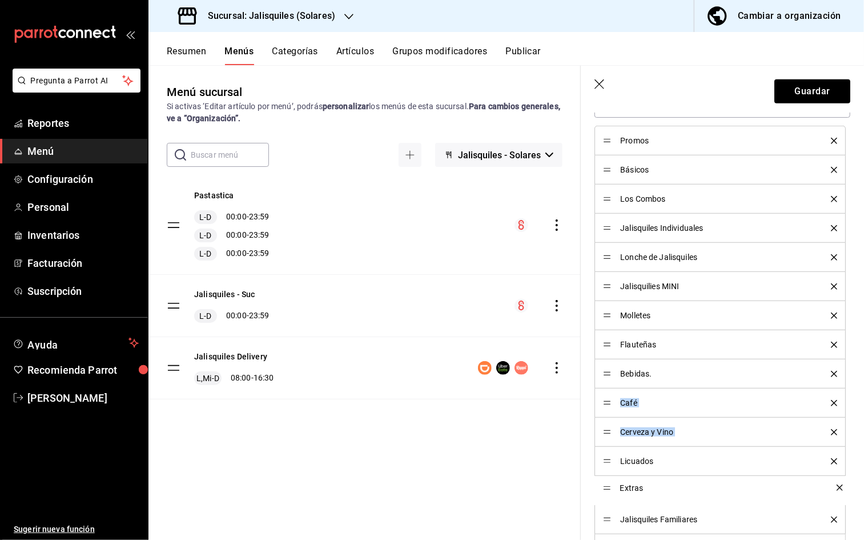
drag, startPoint x: 608, startPoint y: 402, endPoint x: 605, endPoint y: 486, distance: 84.6
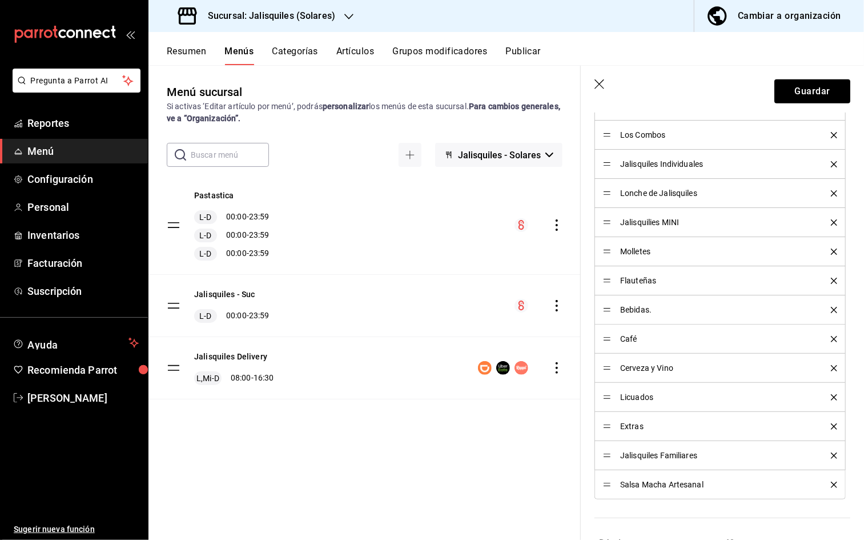
scroll to position [447, 0]
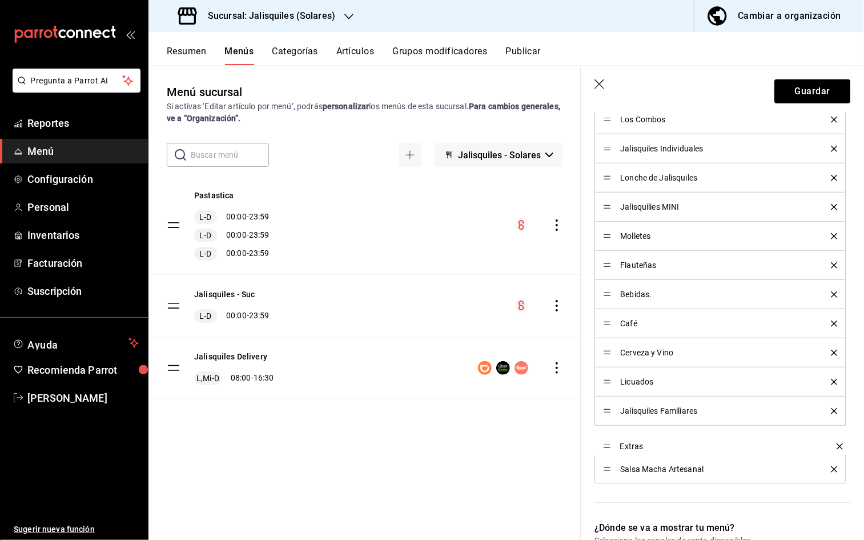
drag, startPoint x: 605, startPoint y: 411, endPoint x: 602, endPoint y: 446, distance: 35.0
click at [822, 95] on button "Guardar" at bounding box center [812, 91] width 76 height 24
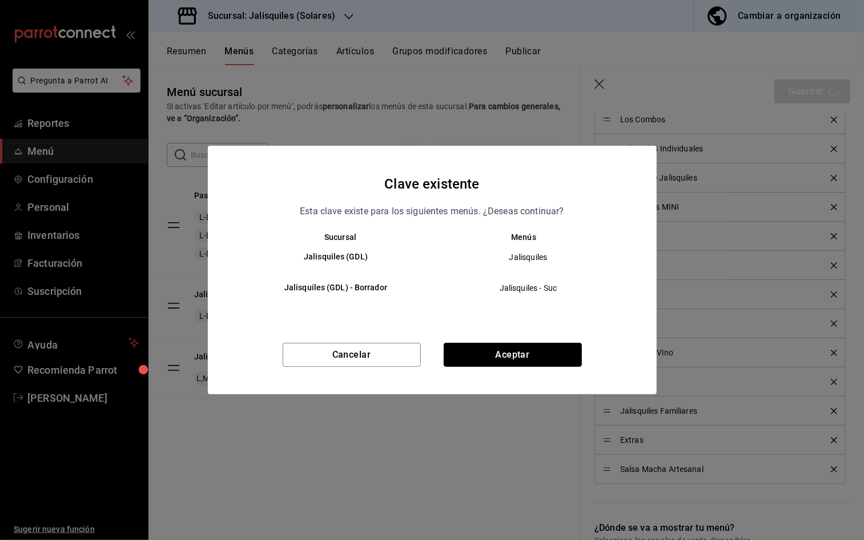
click at [528, 360] on button "Aceptar" at bounding box center [513, 355] width 138 height 24
